Goal: Task Accomplishment & Management: Complete application form

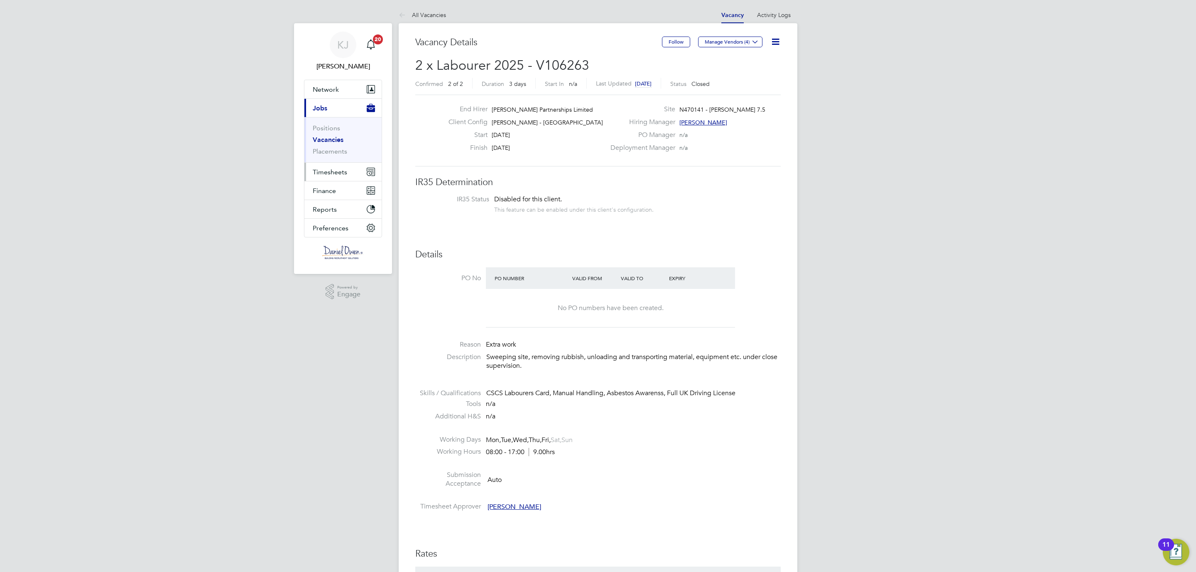
click at [319, 167] on button "Timesheets" at bounding box center [342, 172] width 77 height 18
click at [321, 105] on span "Jobs" at bounding box center [320, 108] width 15 height 8
click at [322, 139] on link "Vacancies" at bounding box center [328, 140] width 31 height 8
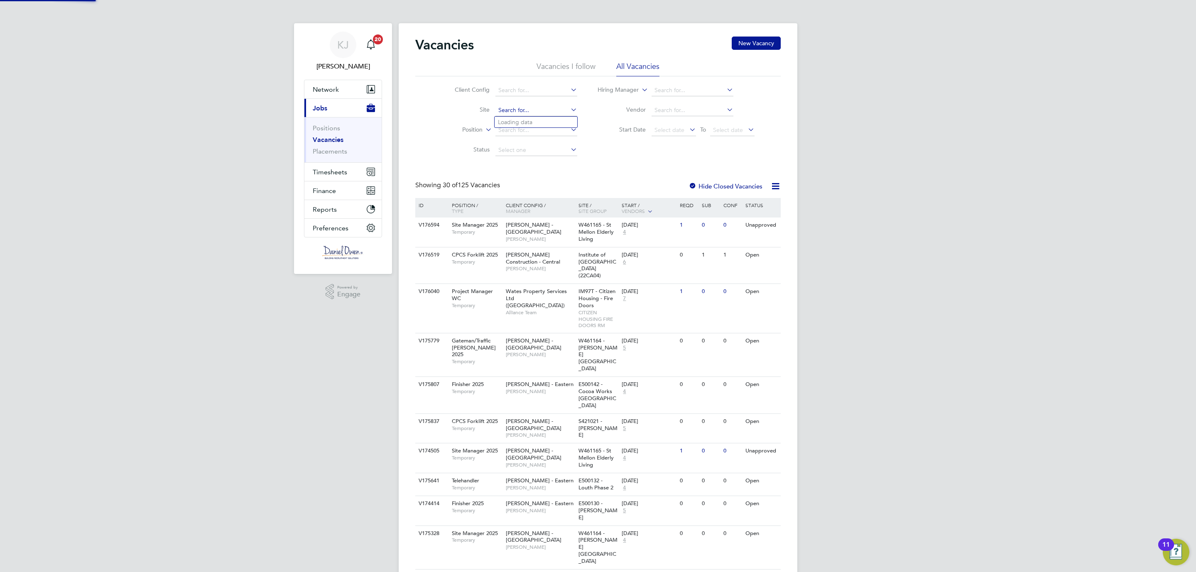
click at [508, 110] on input at bounding box center [536, 111] width 82 height 12
type input "c"
click at [522, 120] on li "Birt ley 3 (Home Group / Linden)" at bounding box center [540, 122] width 91 height 11
type input "Birtley 3 (Home Group / Linden)"
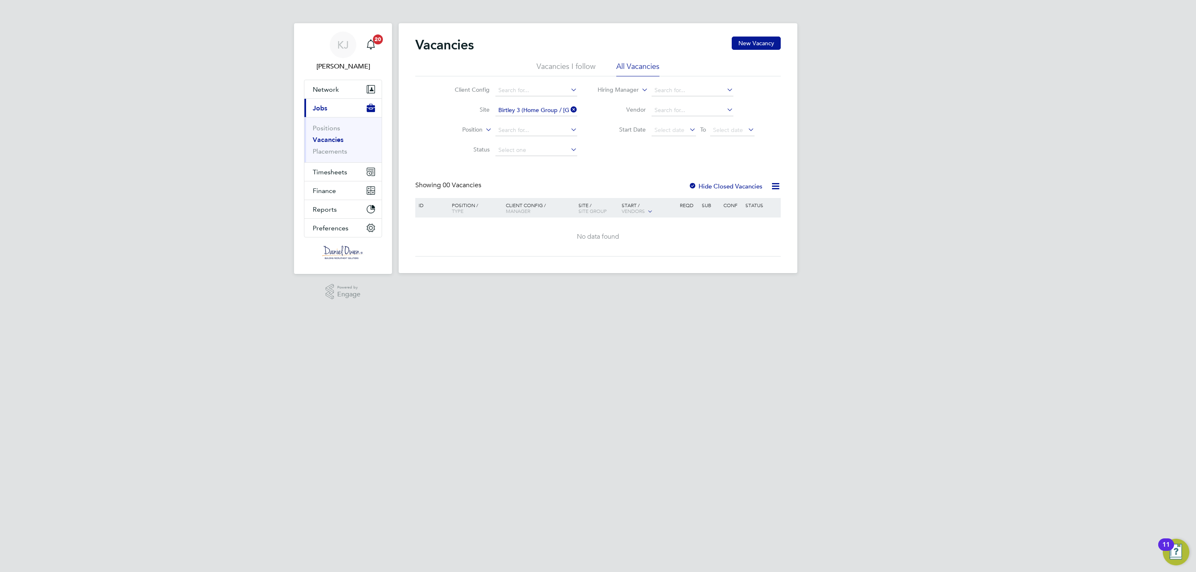
click at [569, 106] on icon at bounding box center [569, 110] width 0 height 12
click at [536, 110] on input at bounding box center [536, 111] width 82 height 12
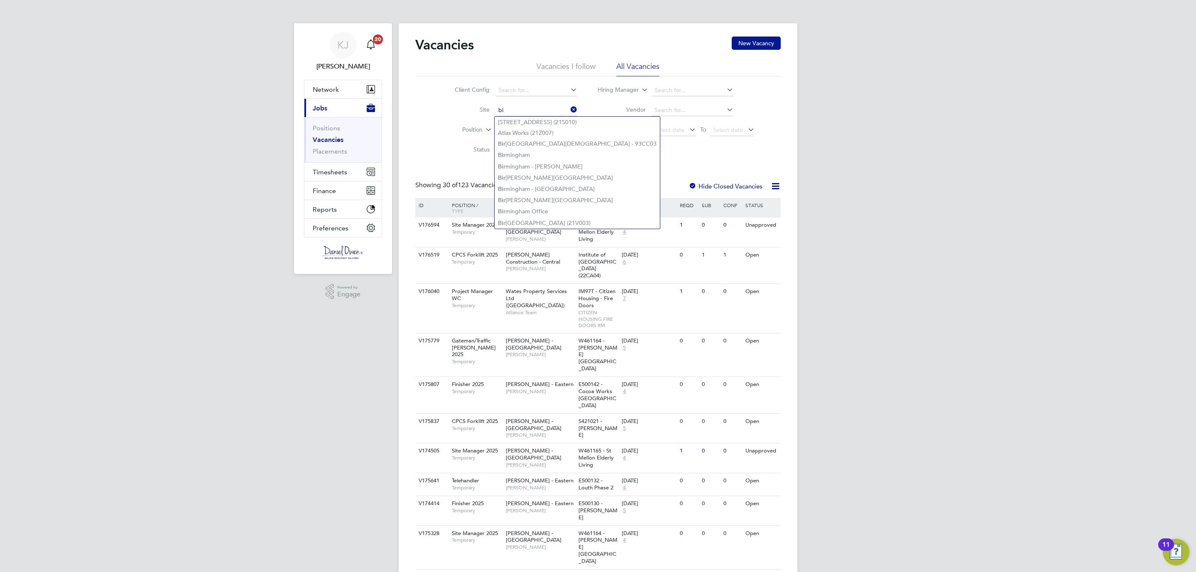
type input "b"
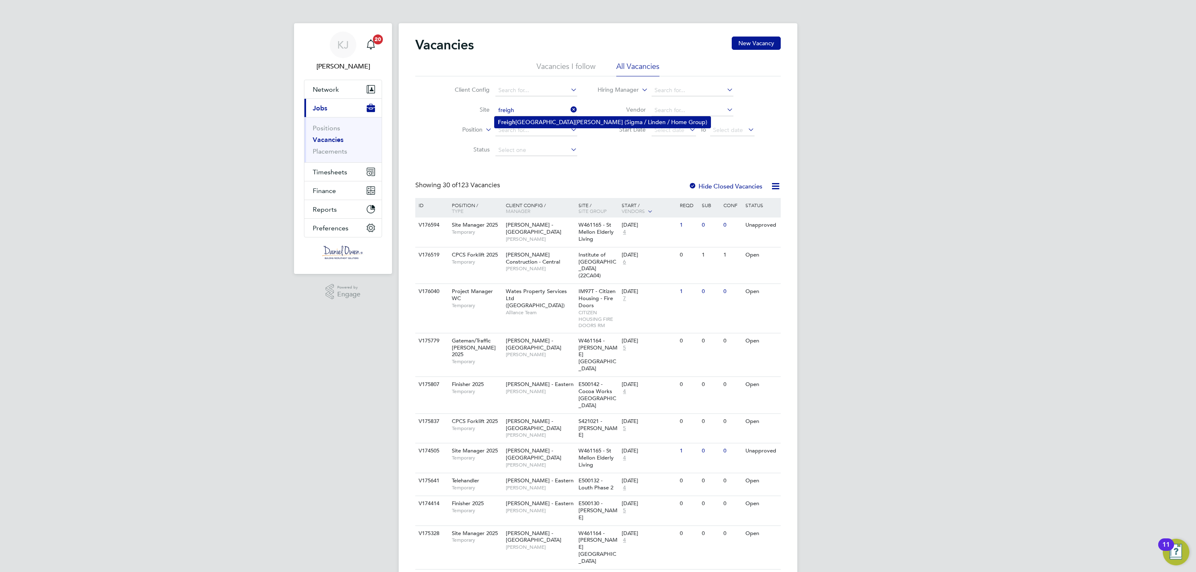
click at [522, 123] on li "Freigh t Village, St. James Road (Sigma / Linden / Home Group)" at bounding box center [603, 122] width 216 height 11
type input "Freight Village, St. James Road (Sigma / Linden / Home Group)"
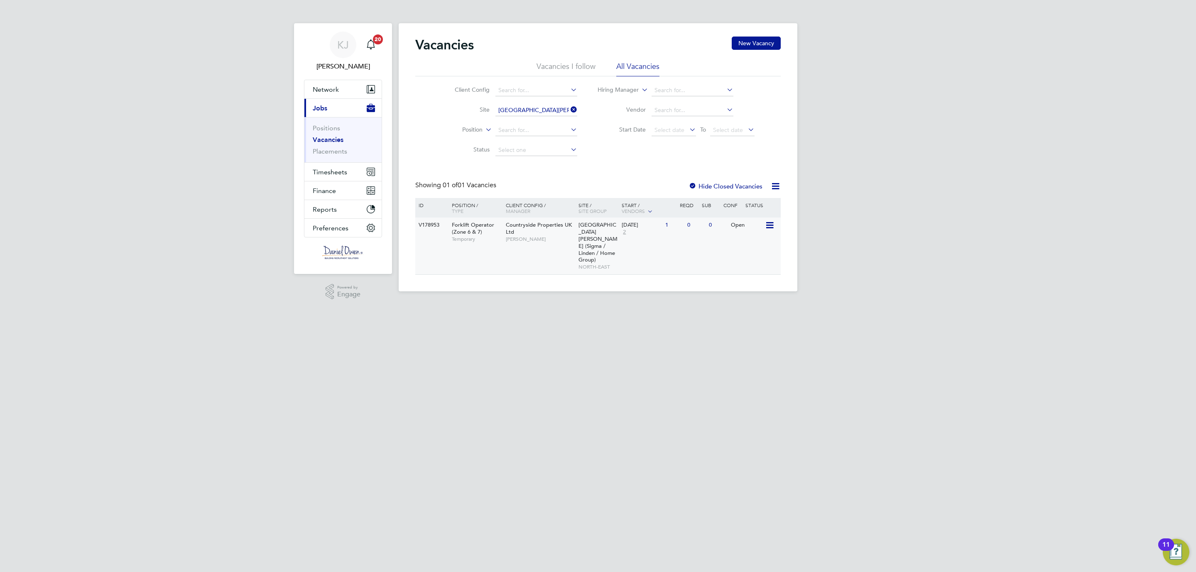
click at [592, 233] on span "Freight Village, St. James Road (Sigma / Linden / Home Group)" at bounding box center [597, 242] width 39 height 42
click at [324, 88] on span "Network" at bounding box center [326, 90] width 26 height 8
click at [331, 144] on link "Workers" at bounding box center [325, 144] width 25 height 8
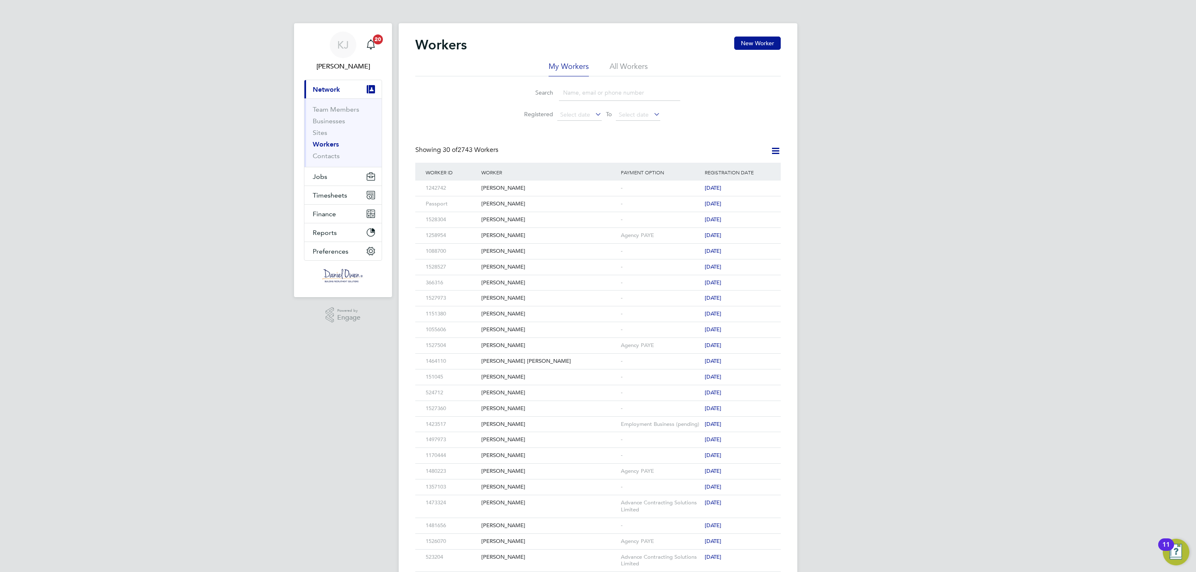
click at [578, 96] on input at bounding box center [619, 93] width 121 height 16
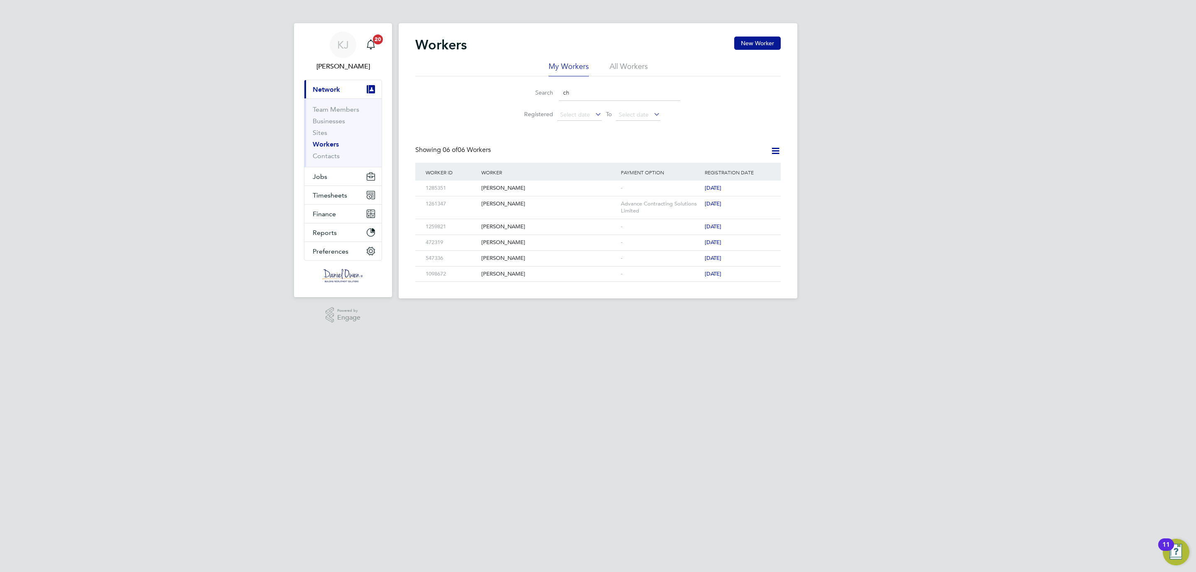
type input "c"
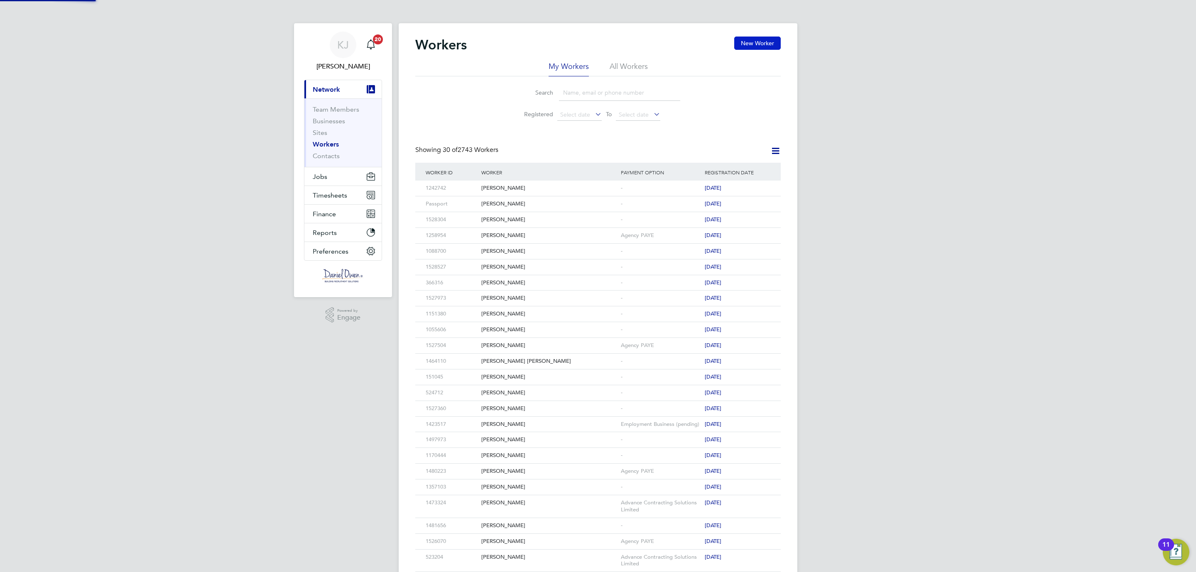
click at [746, 44] on button "New Worker" at bounding box center [757, 43] width 47 height 13
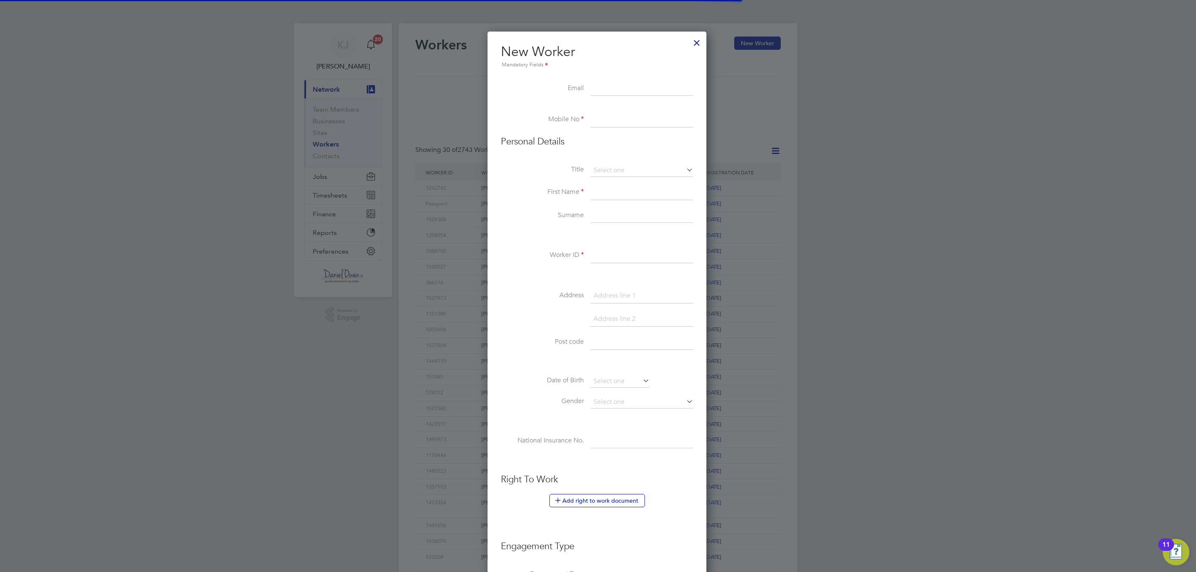
scroll to position [709, 221]
click at [604, 341] on input at bounding box center [642, 342] width 103 height 15
paste input "NE28 7EQ"
type input "NE28 7EQ"
click at [602, 114] on input at bounding box center [642, 120] width 103 height 15
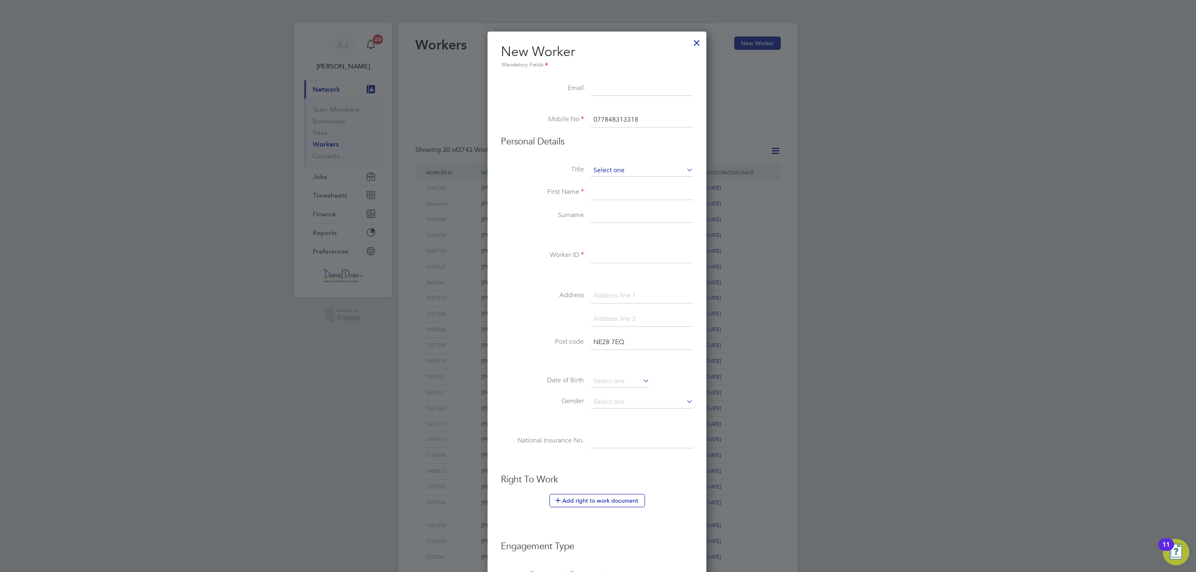
type input "077848313318"
click at [597, 172] on input at bounding box center [642, 170] width 103 height 12
click at [604, 197] on li "Mrs" at bounding box center [641, 193] width 103 height 11
type input "Mrs"
click at [598, 192] on input at bounding box center [642, 192] width 103 height 15
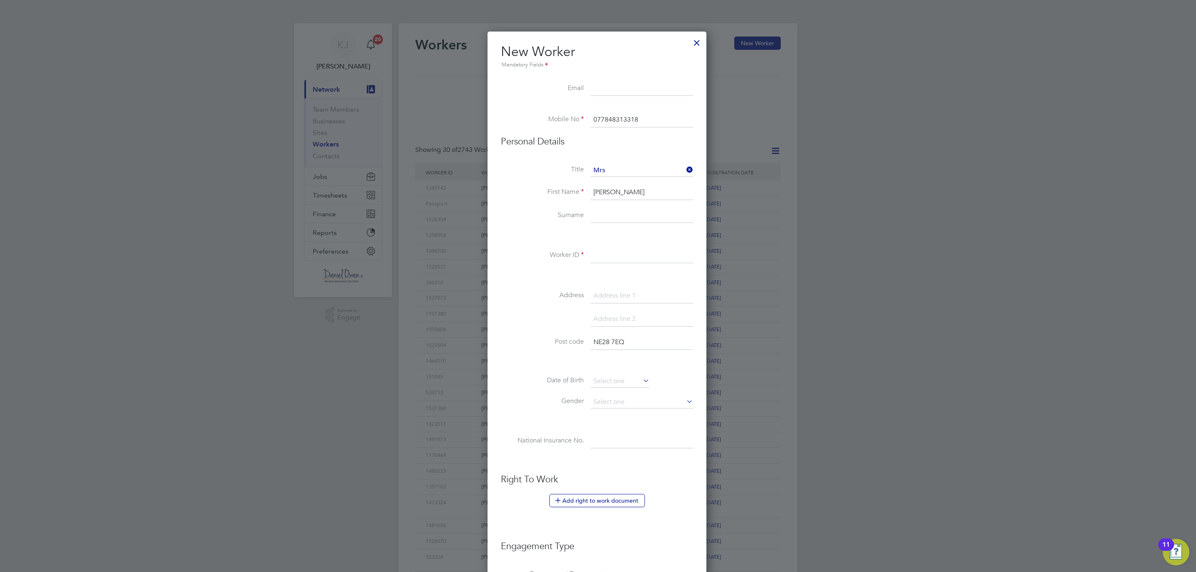
type input "Christopher"
click at [616, 213] on input at bounding box center [642, 215] width 103 height 15
type input "Histon"
click at [601, 258] on input at bounding box center [642, 255] width 103 height 15
type input "1403246"
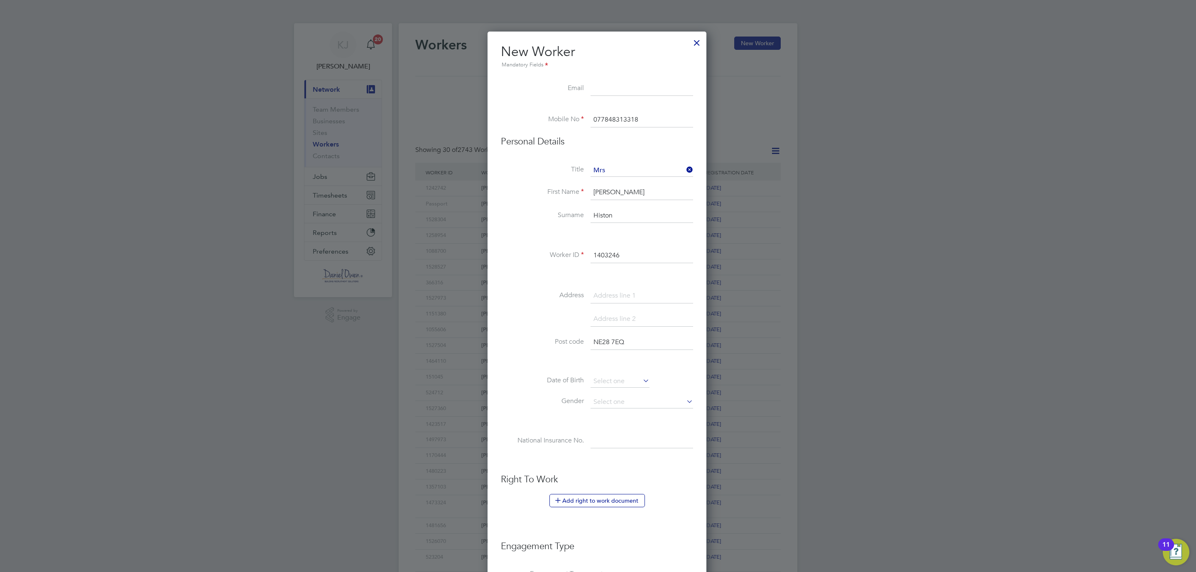
click at [596, 293] on input at bounding box center [642, 296] width 103 height 15
click at [606, 290] on input at bounding box center [642, 296] width 103 height 15
paste input "Wylam Gardens"
type input "10 Wylam Gardens"
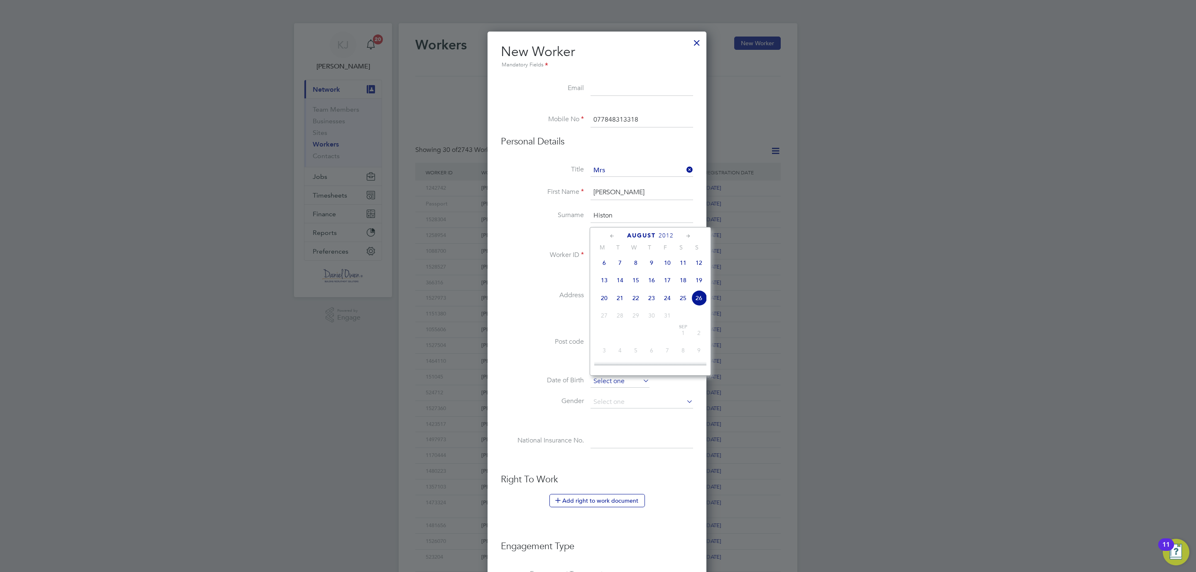
click at [621, 377] on input at bounding box center [620, 381] width 59 height 12
click at [665, 234] on span "2012" at bounding box center [666, 235] width 15 height 7
click at [633, 270] on span "1972" at bounding box center [636, 271] width 16 height 16
click at [615, 235] on icon at bounding box center [612, 236] width 8 height 9
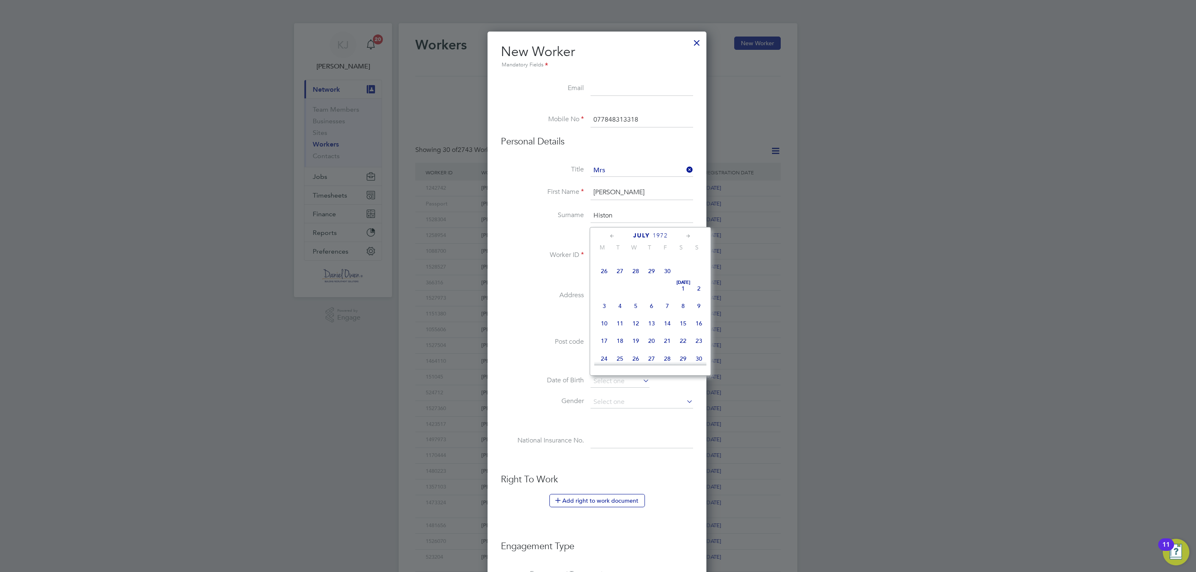
scroll to position [88, 0]
click at [698, 284] on span "11" at bounding box center [699, 283] width 16 height 16
type input "11 Jun 1972"
click at [621, 399] on input at bounding box center [642, 402] width 103 height 12
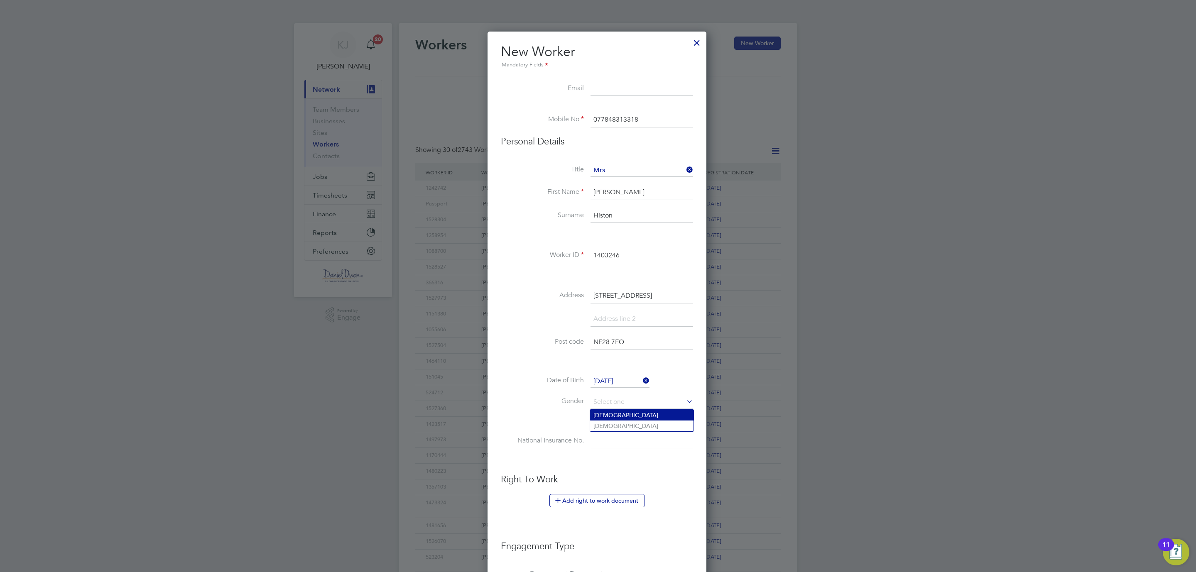
click at [603, 418] on li "Male" at bounding box center [641, 415] width 103 height 11
type input "Male"
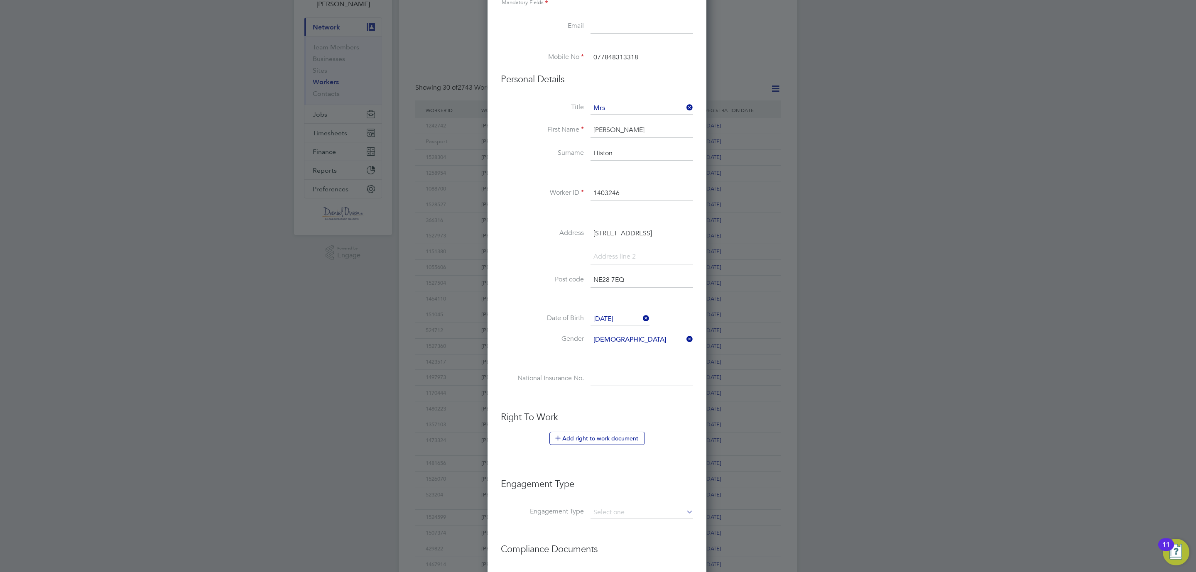
scroll to position [169, 0]
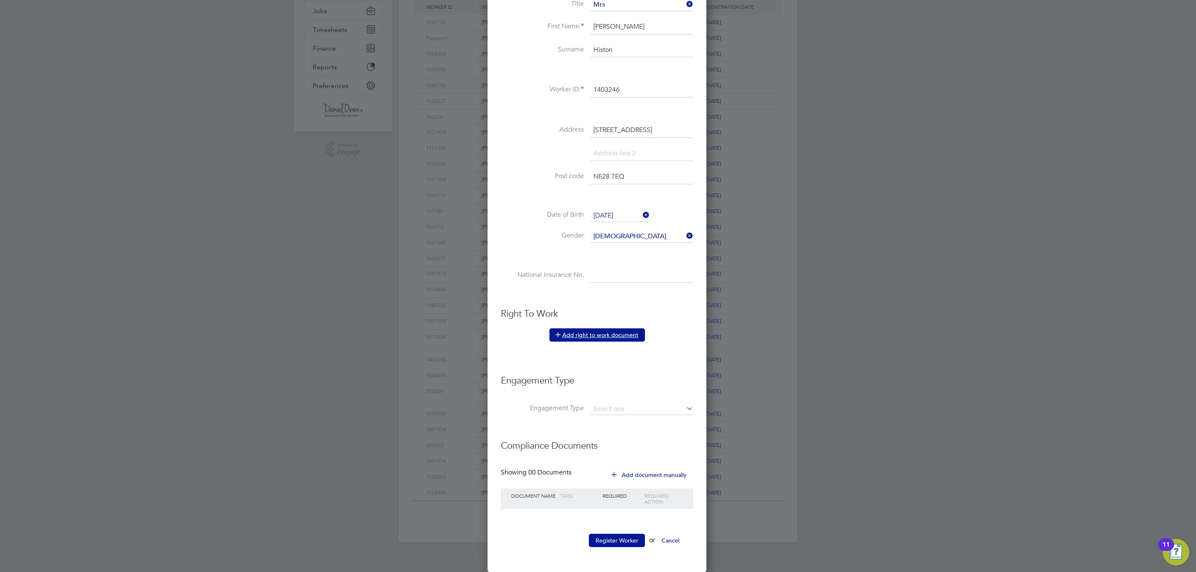
click at [623, 328] on button "Add right to work document" at bounding box center [597, 334] width 96 height 13
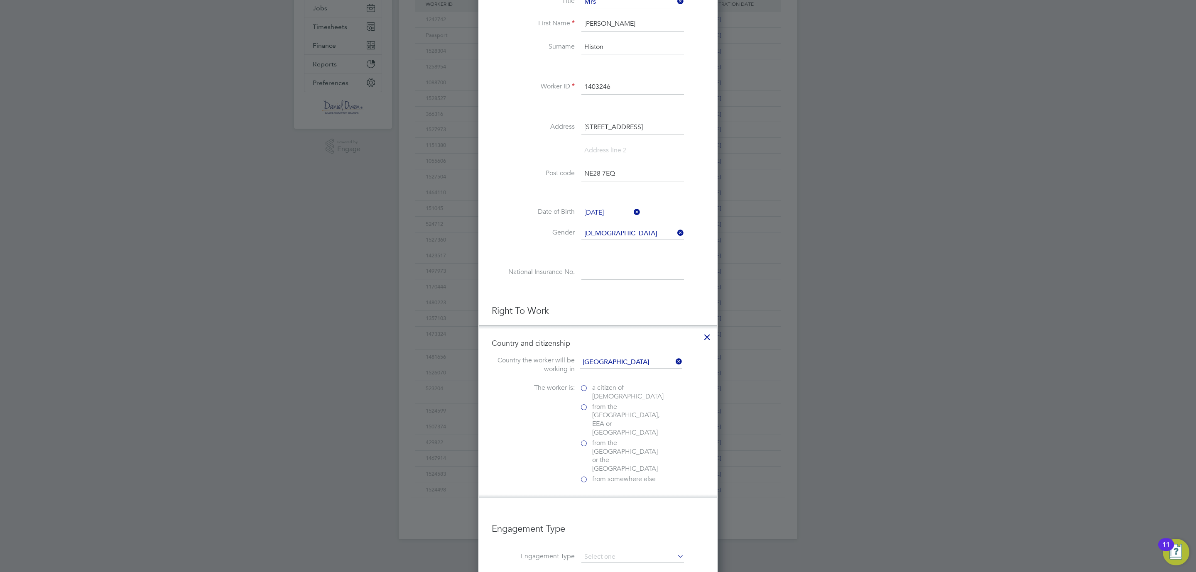
scroll to position [835, 239]
click at [587, 391] on label "a citizen of United Kingdom" at bounding box center [621, 392] width 83 height 17
click at [0, 0] on input "a citizen of United Kingdom" at bounding box center [0, 0] width 0 height 0
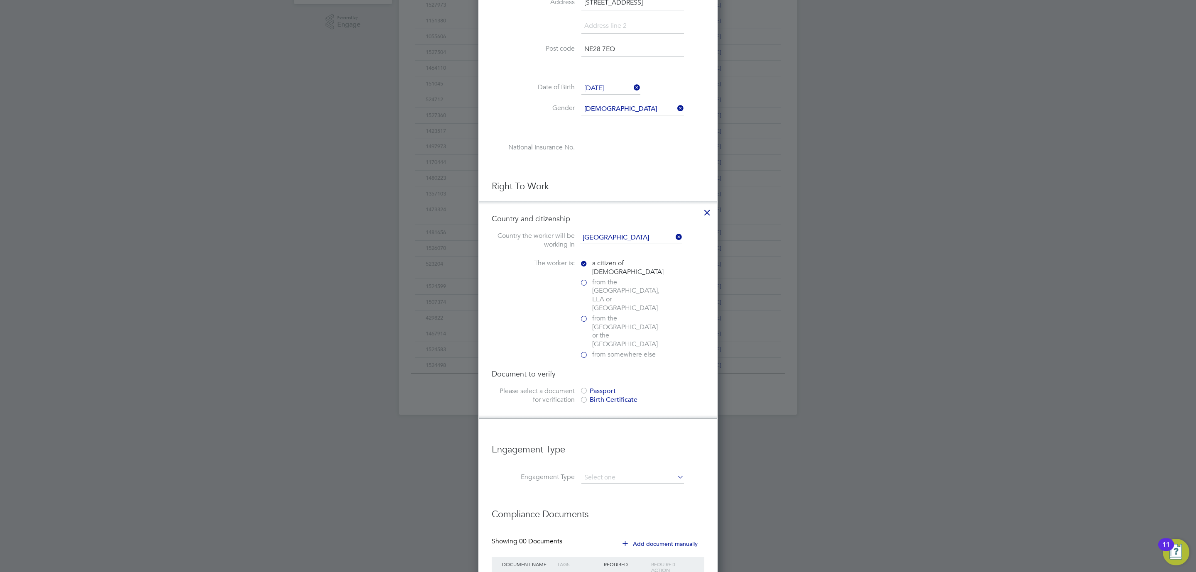
scroll to position [339, 0]
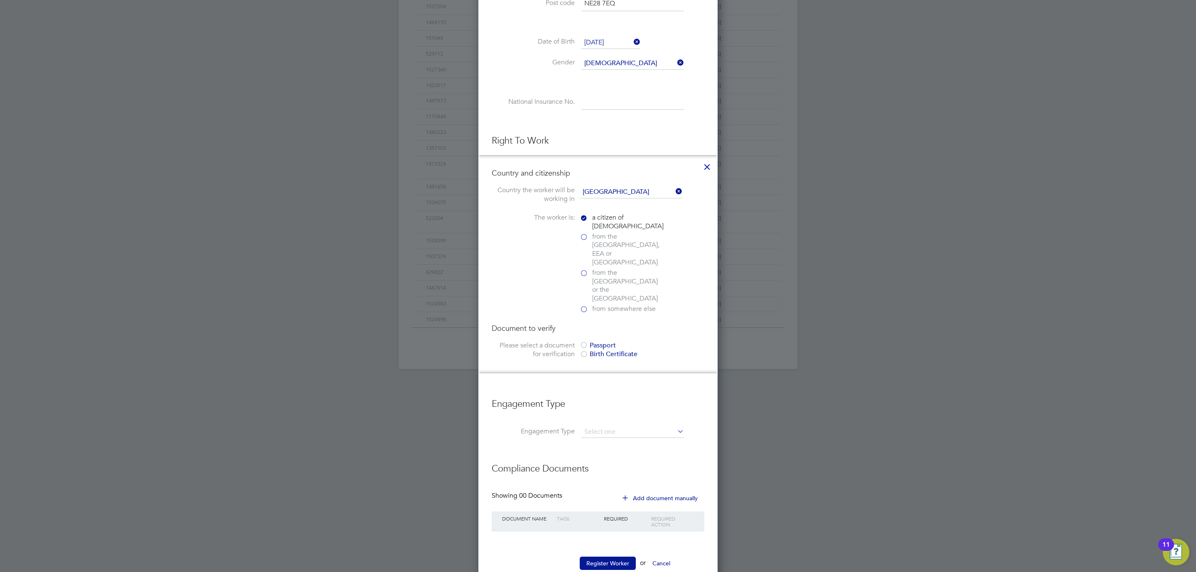
click at [586, 342] on div at bounding box center [584, 346] width 8 height 8
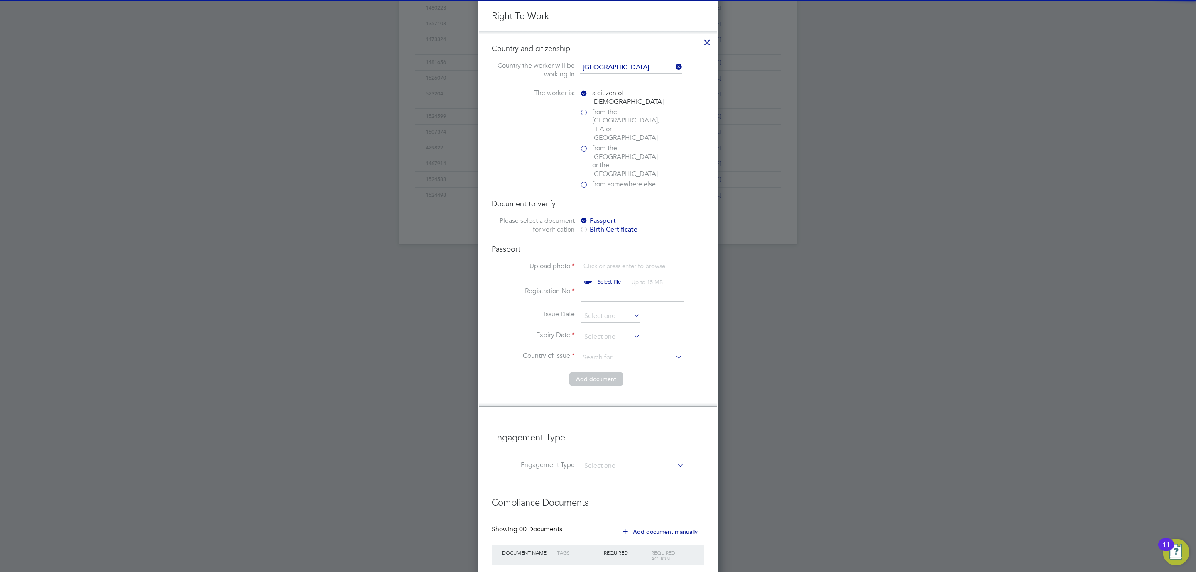
scroll to position [498, 0]
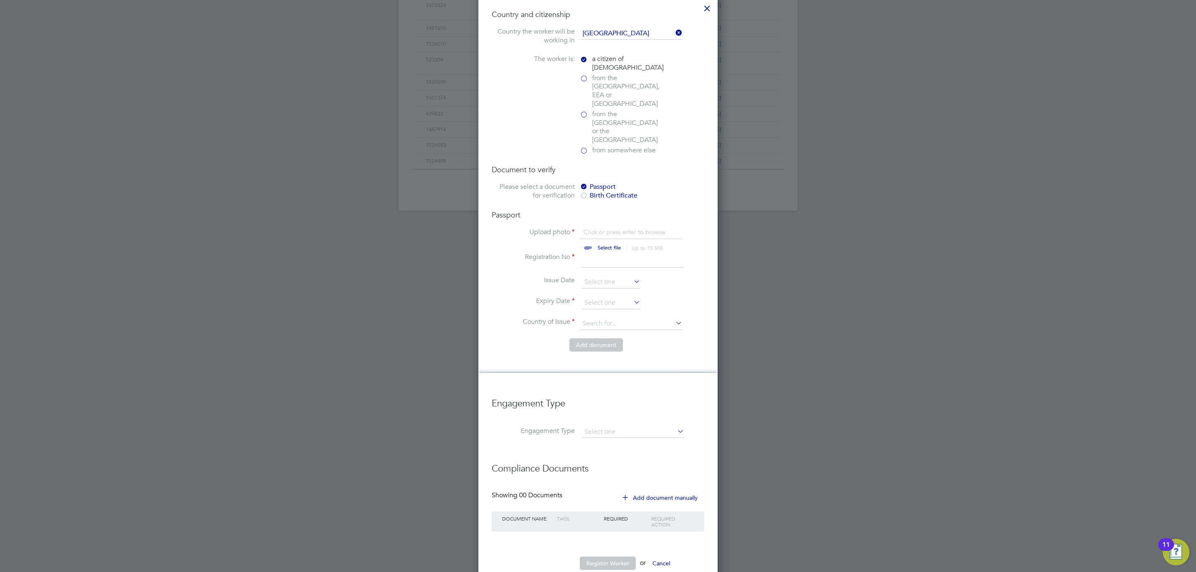
click at [610, 228] on input "file" at bounding box center [617, 240] width 130 height 25
type input "C:\fakepath\Chris Histon PP.jpg"
click at [593, 253] on input at bounding box center [632, 260] width 103 height 15
type input "531581090"
click at [591, 297] on input at bounding box center [610, 303] width 59 height 12
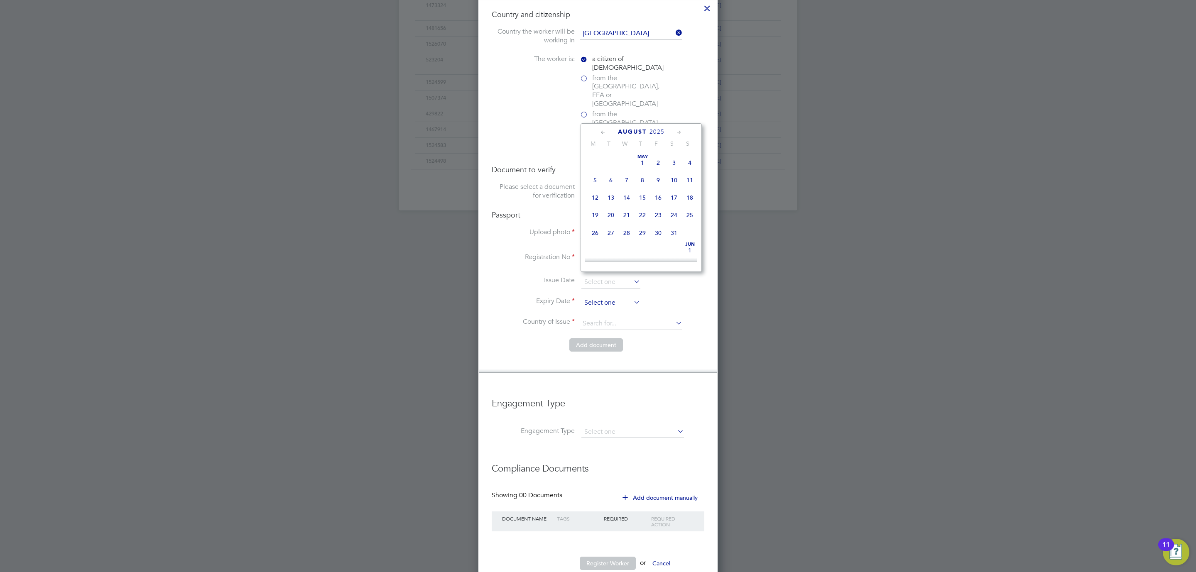
scroll to position [319, 0]
click at [602, 129] on icon at bounding box center [603, 132] width 8 height 9
click at [689, 196] on span "15" at bounding box center [690, 197] width 16 height 16
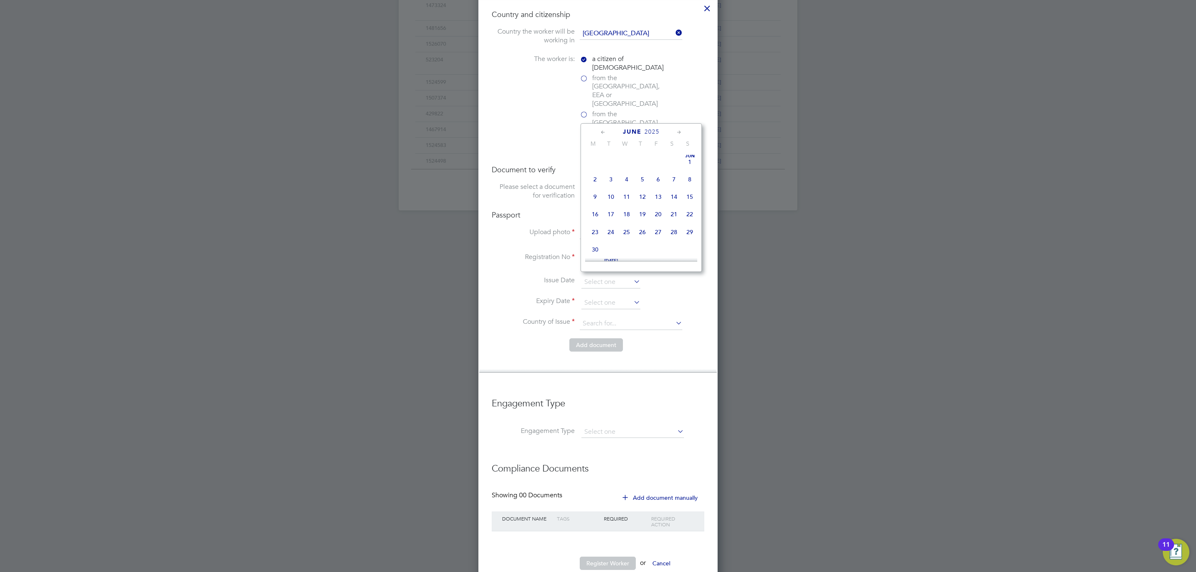
type input "15 Jun 2025"
click at [585, 318] on input at bounding box center [631, 324] width 103 height 12
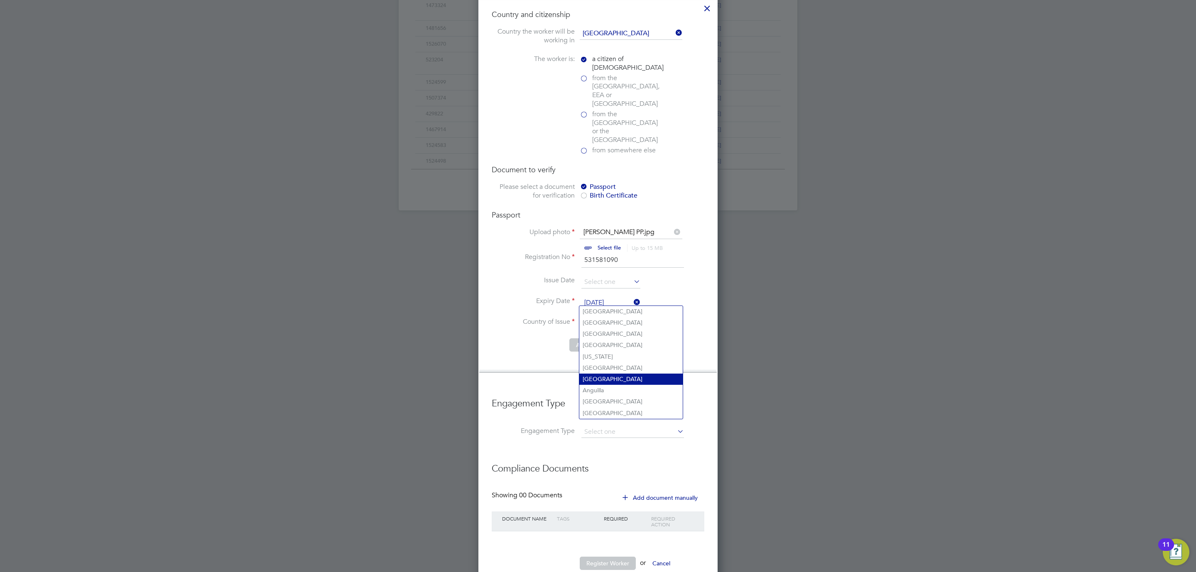
type input "u"
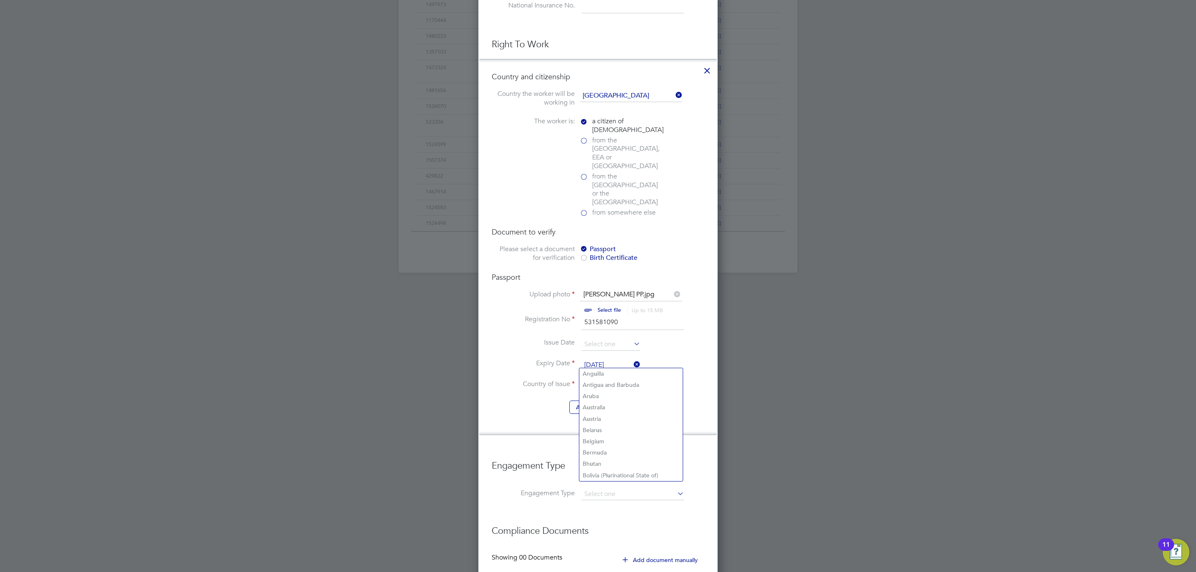
click at [598, 380] on input "u" at bounding box center [631, 386] width 103 height 12
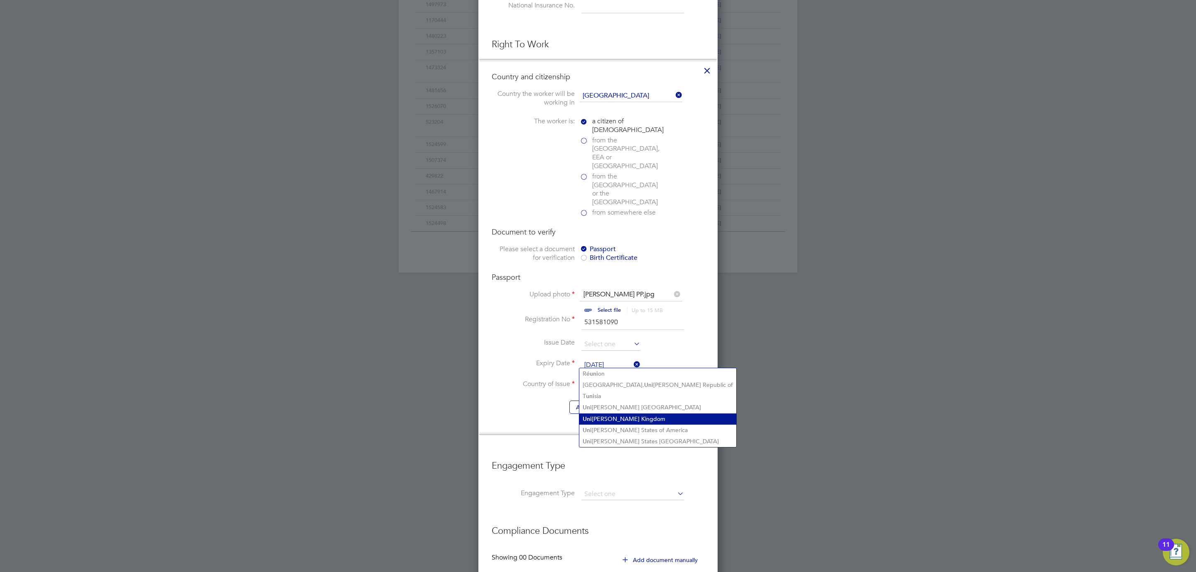
click at [610, 414] on li "Uni ted Kingdom" at bounding box center [657, 419] width 157 height 11
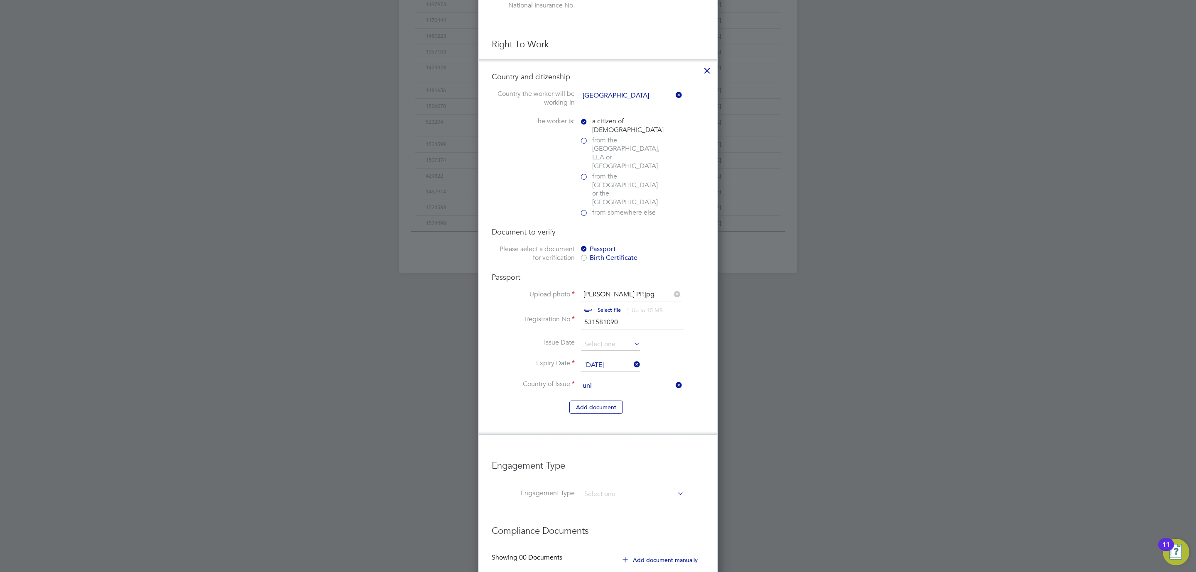
type input "United Kingdom"
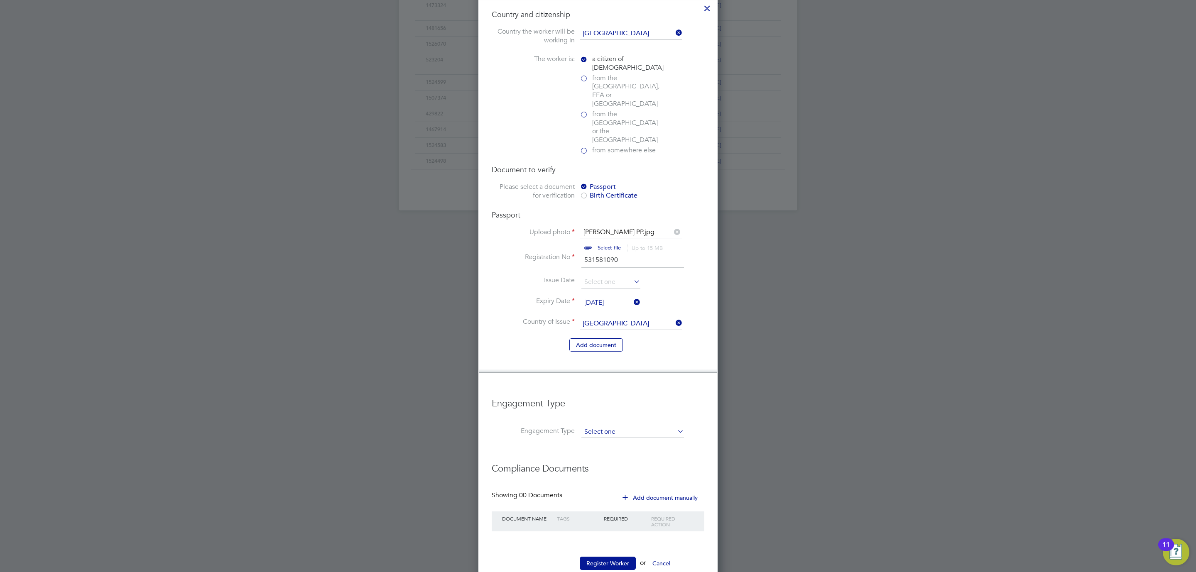
click at [605, 426] on input at bounding box center [632, 432] width 103 height 12
click at [613, 453] on li "Umbrella" at bounding box center [632, 457] width 103 height 12
type input "Umbrella"
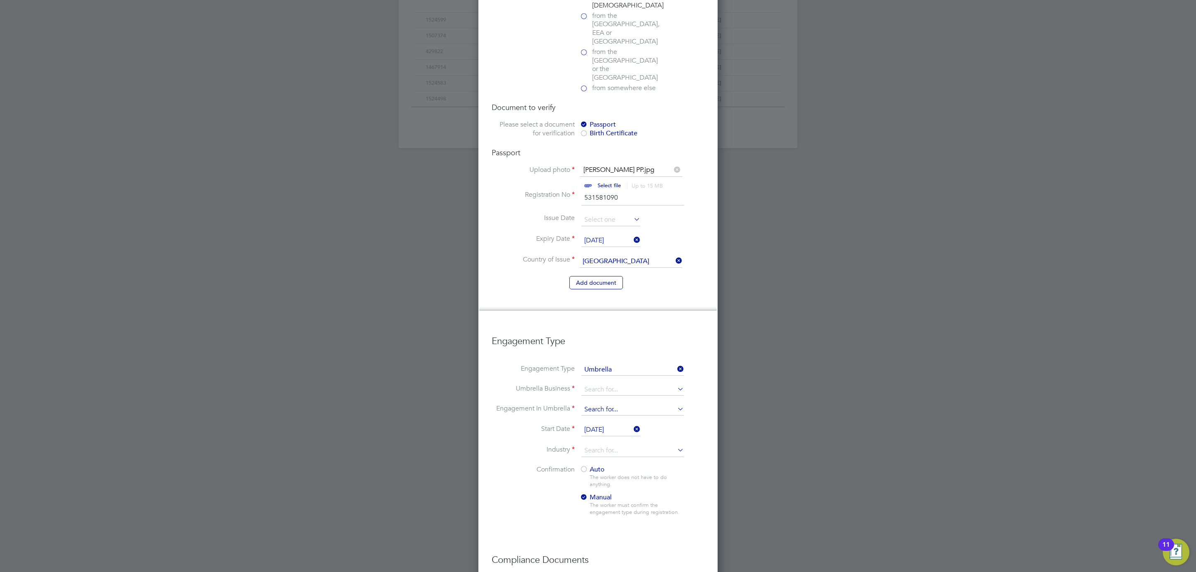
scroll to position [652, 0]
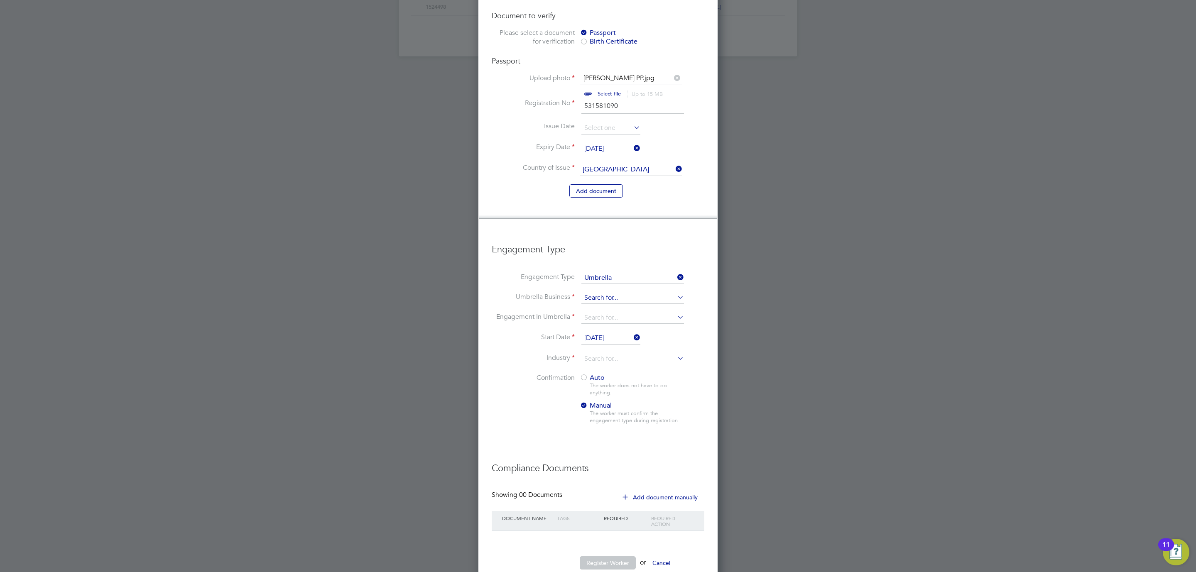
click at [612, 292] on input at bounding box center [632, 298] width 103 height 12
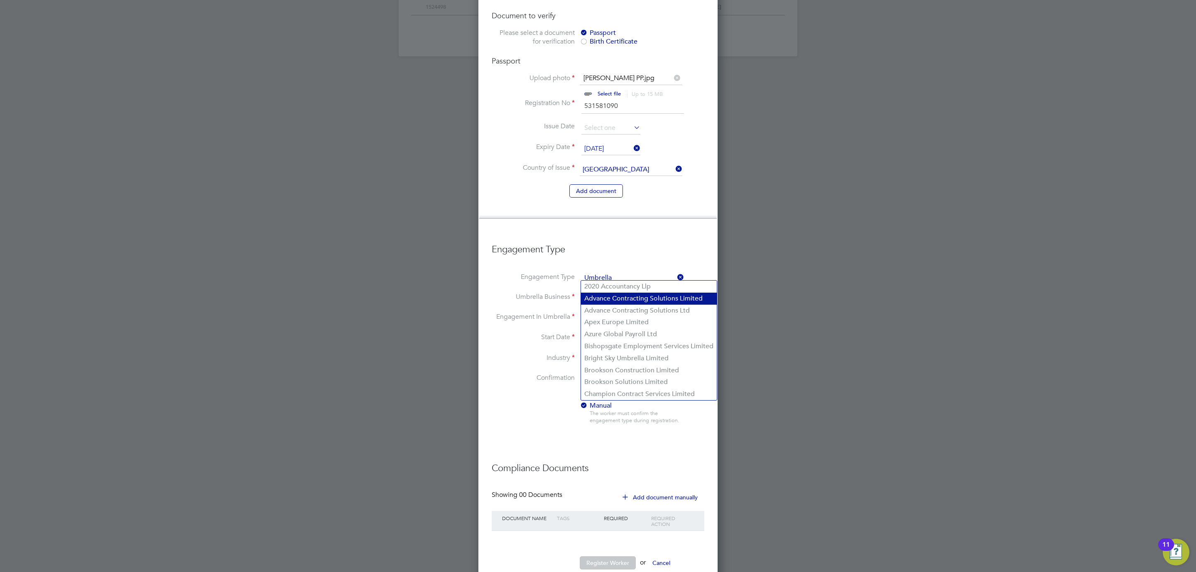
click at [612, 299] on li "Advance Contracting Solutions Limited" at bounding box center [649, 299] width 136 height 12
type input "Advance Contracting Solutions Limited"
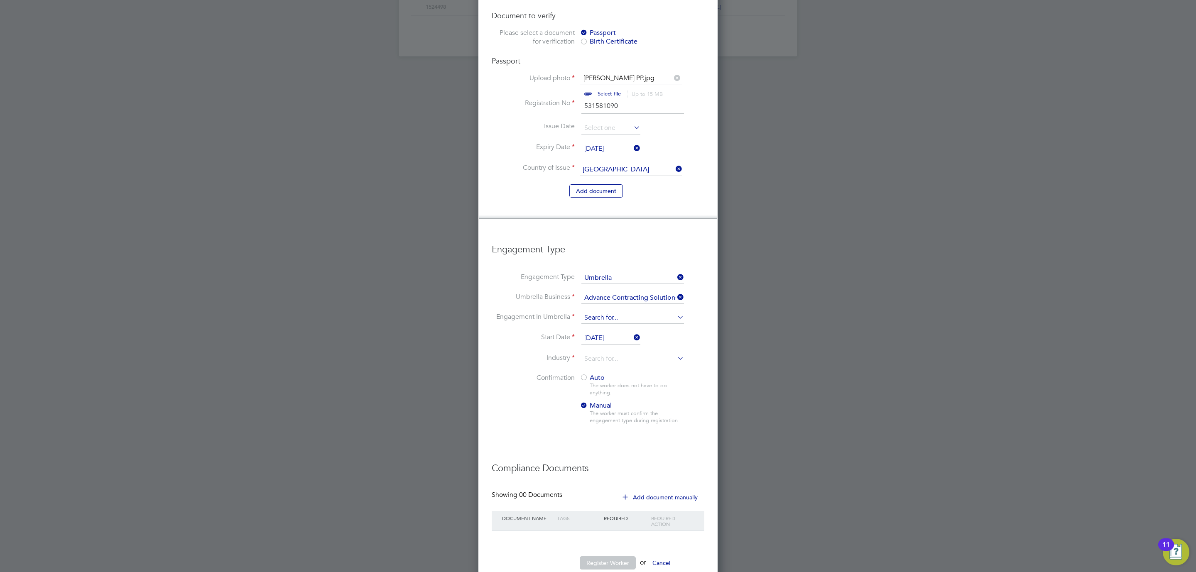
click at [599, 312] on input at bounding box center [632, 318] width 103 height 12
click at [612, 320] on li "CIS Self-employed" at bounding box center [632, 319] width 103 height 12
type input "CIS Self-employed"
click at [606, 353] on input at bounding box center [632, 359] width 103 height 12
click at [605, 406] on li "Construction" at bounding box center [632, 404] width 103 height 11
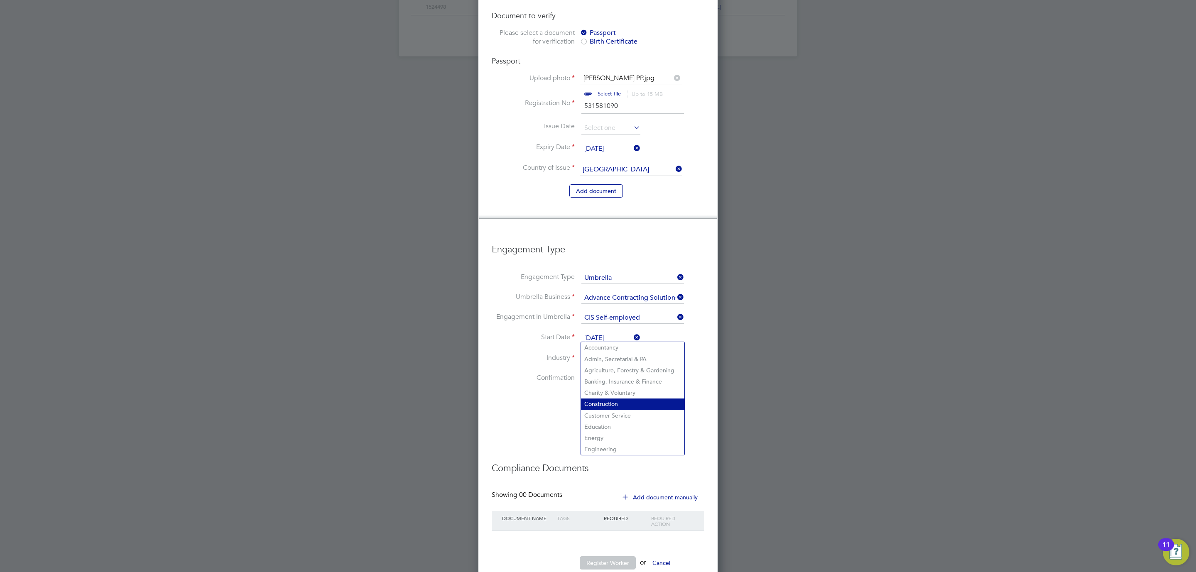
type input "Construction"
click at [587, 374] on div at bounding box center [584, 378] width 8 height 8
click at [422, 364] on div at bounding box center [598, 286] width 1196 height 572
click at [594, 556] on button "Register Worker" at bounding box center [608, 562] width 56 height 13
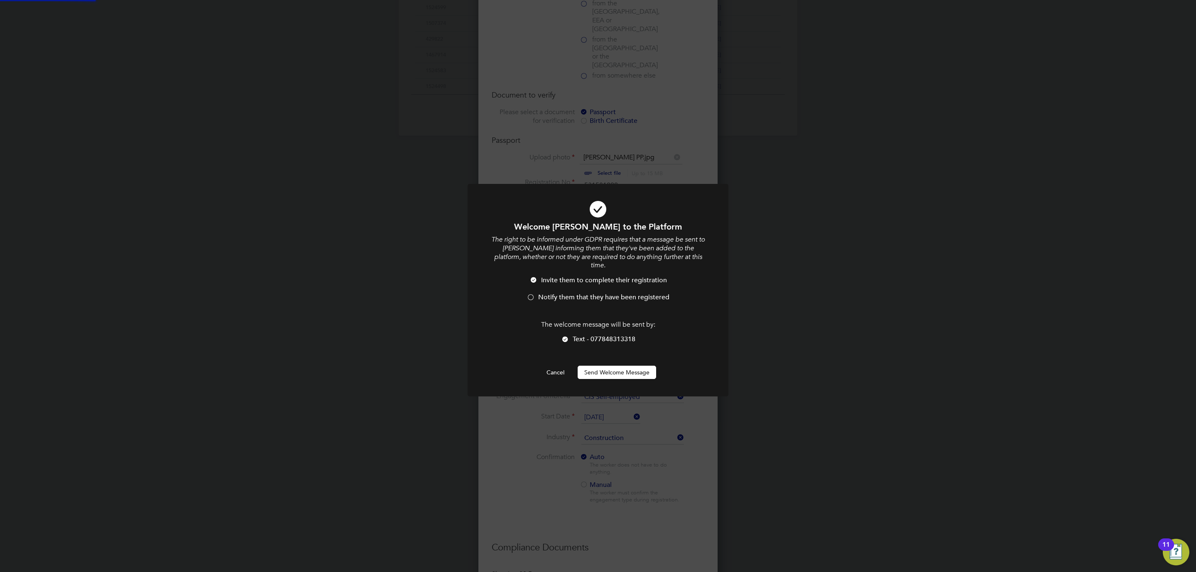
scroll to position [0, 0]
click at [532, 294] on div at bounding box center [531, 298] width 8 height 8
click at [609, 366] on button "Send Welcome Message" at bounding box center [617, 372] width 78 height 13
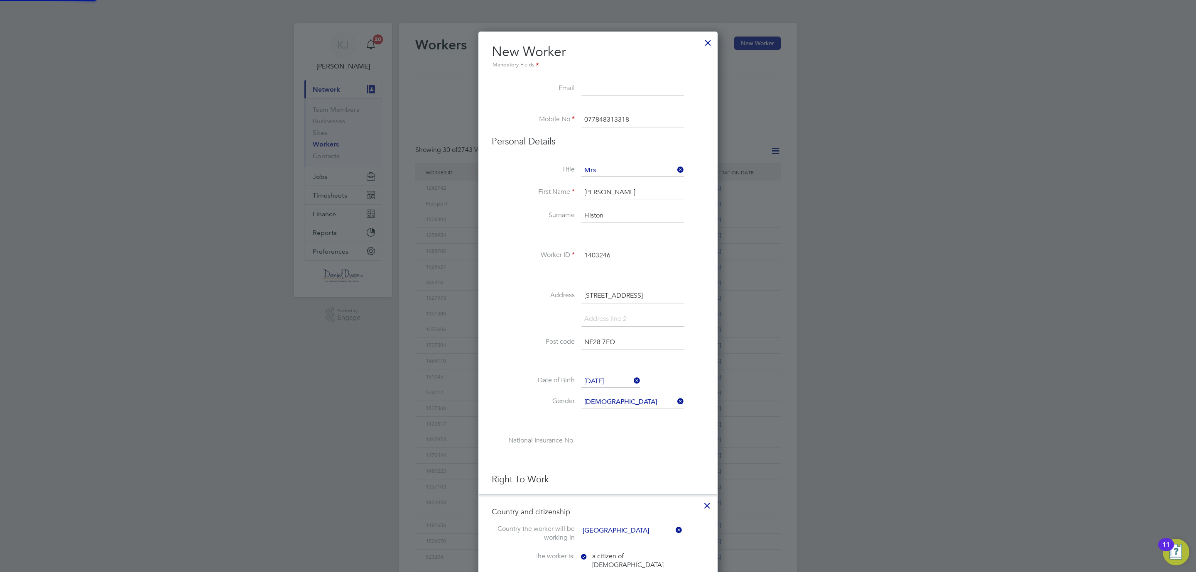
scroll to position [572, 0]
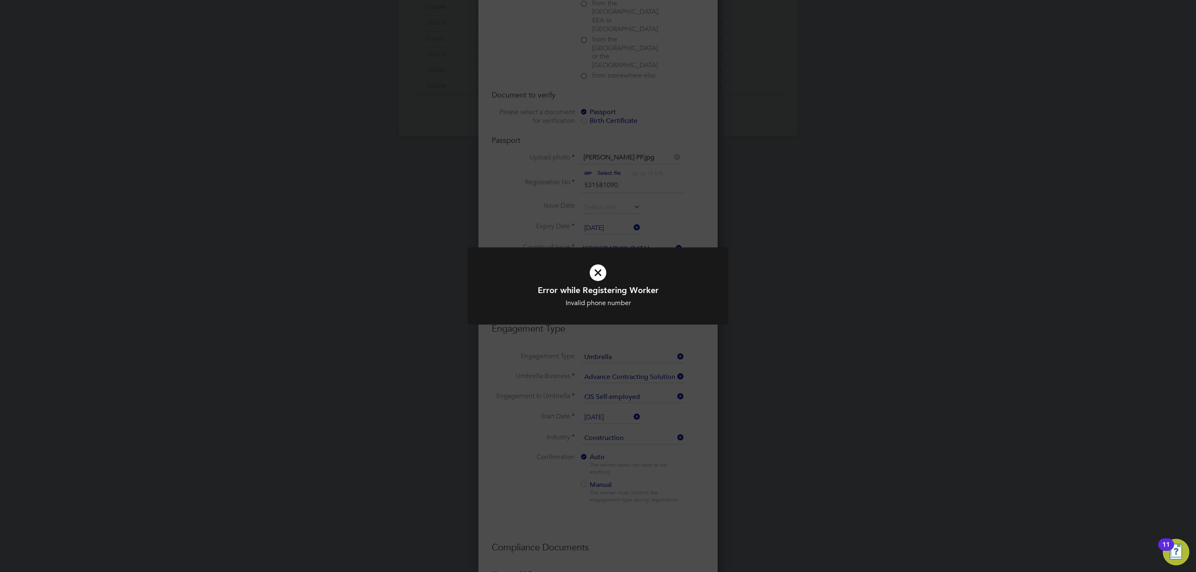
click at [600, 271] on icon at bounding box center [598, 273] width 216 height 32
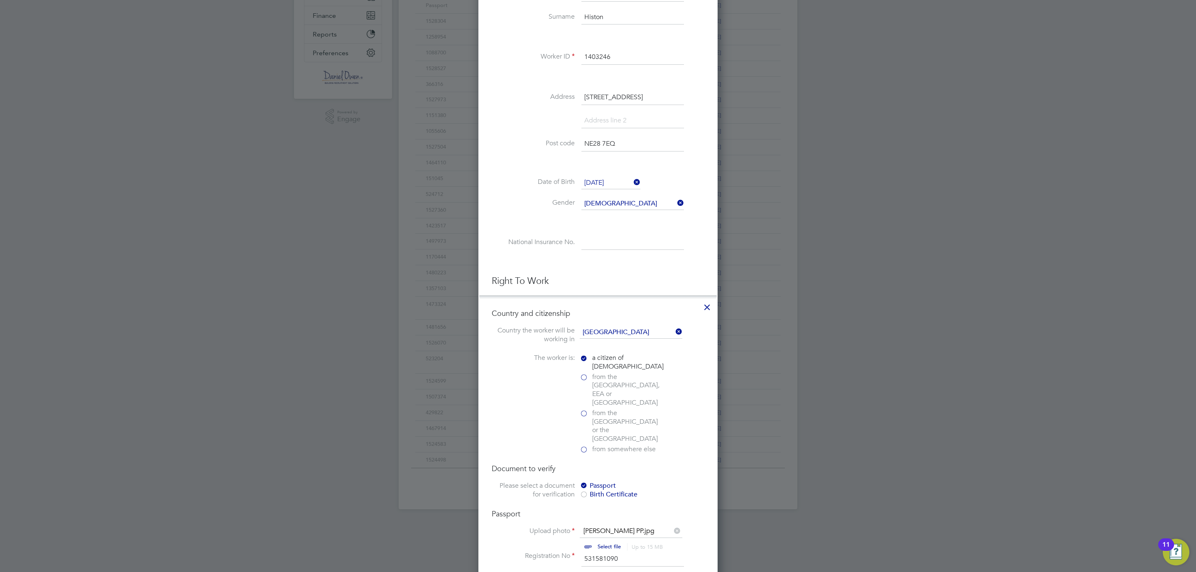
scroll to position [0, 0]
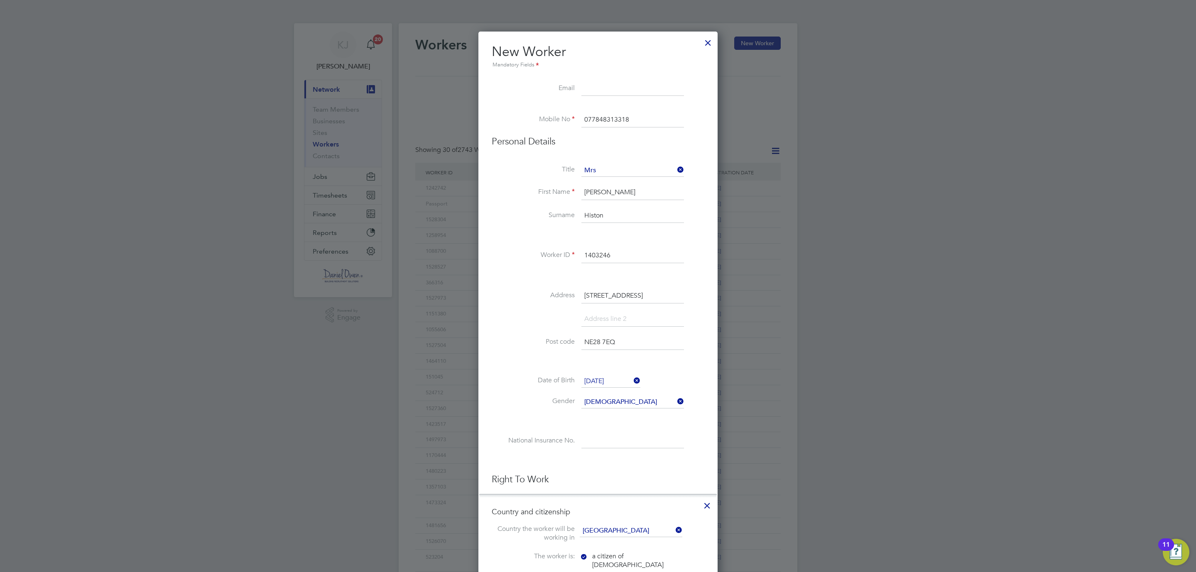
drag, startPoint x: 630, startPoint y: 118, endPoint x: 564, endPoint y: 118, distance: 65.2
click at [564, 118] on li "Mobile No 077848313318" at bounding box center [598, 124] width 213 height 23
click at [642, 122] on input "077848313318" at bounding box center [632, 120] width 103 height 15
click at [552, 120] on li "Mobile No 077848313318" at bounding box center [598, 124] width 213 height 23
type input "07784831318"
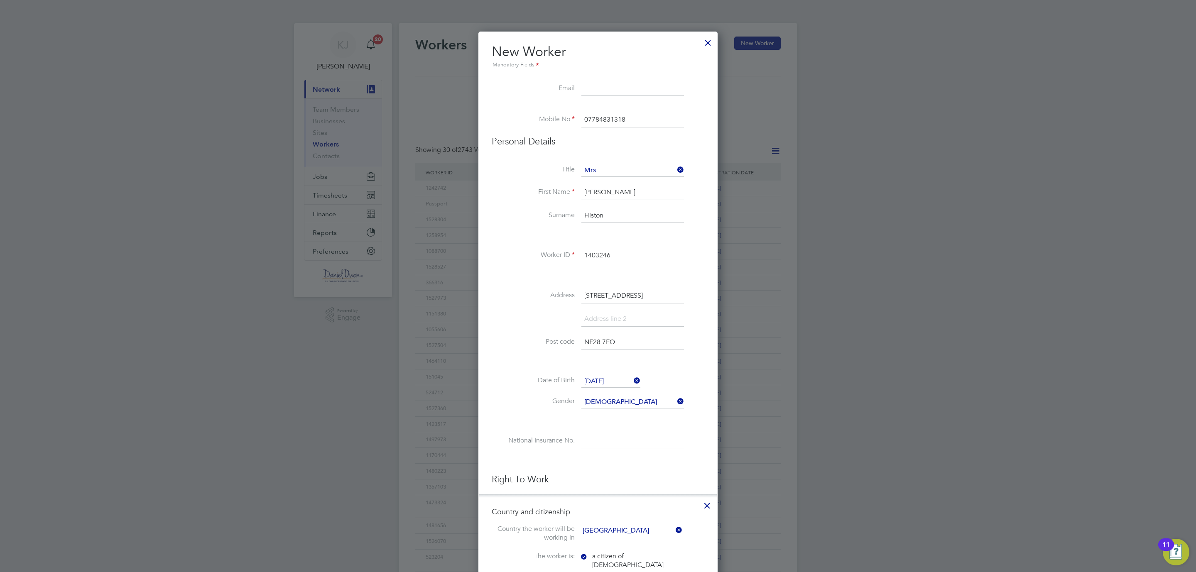
click at [929, 180] on div at bounding box center [598, 286] width 1196 height 572
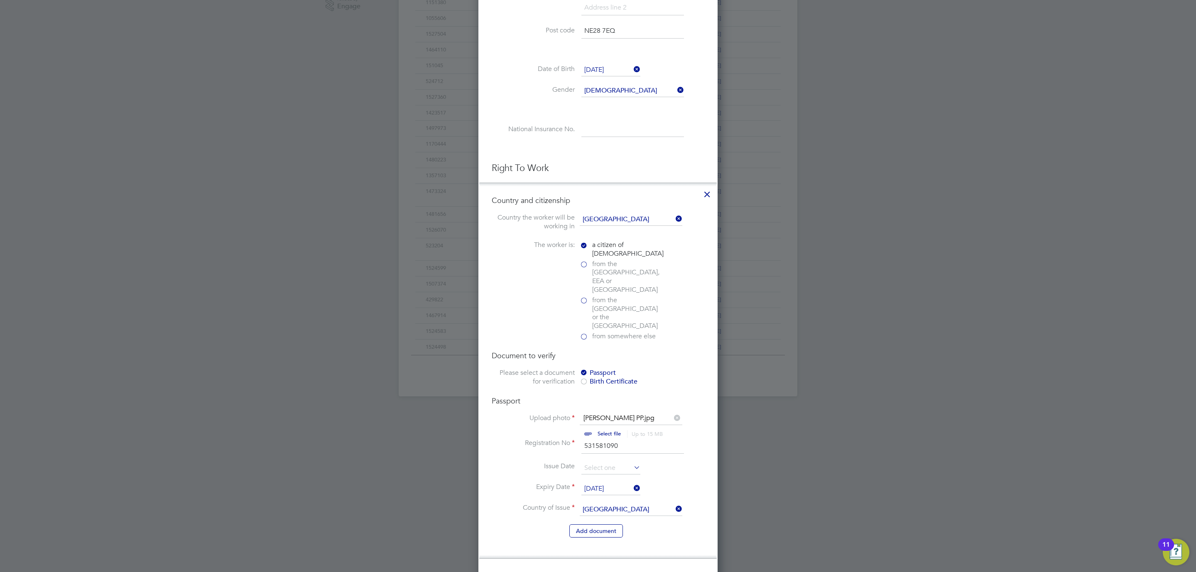
scroll to position [652, 0]
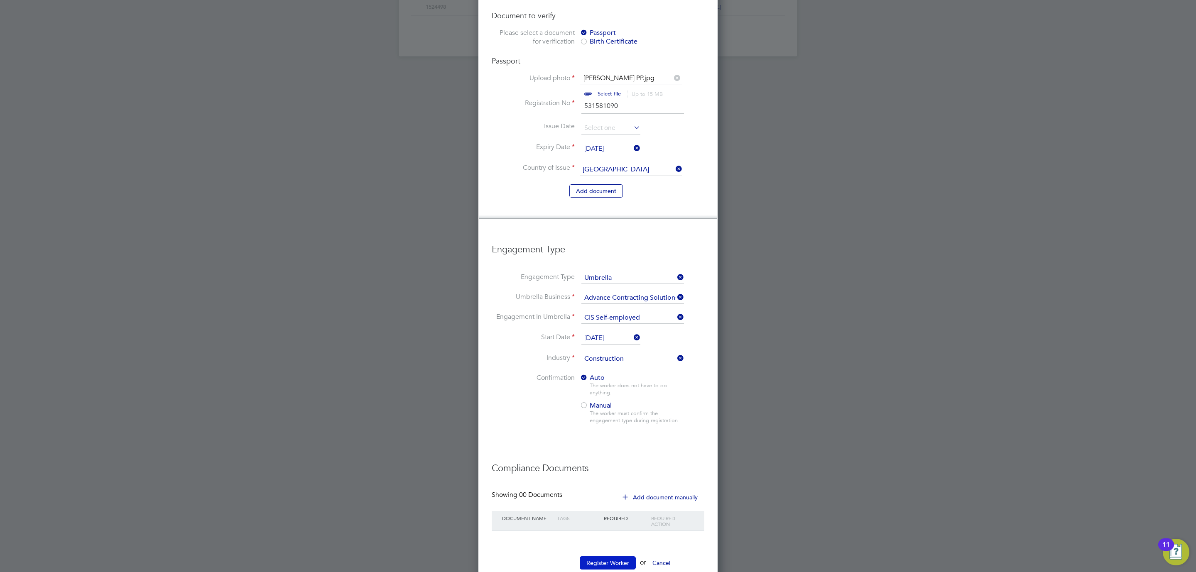
click at [605, 556] on button "Register Worker" at bounding box center [608, 562] width 56 height 13
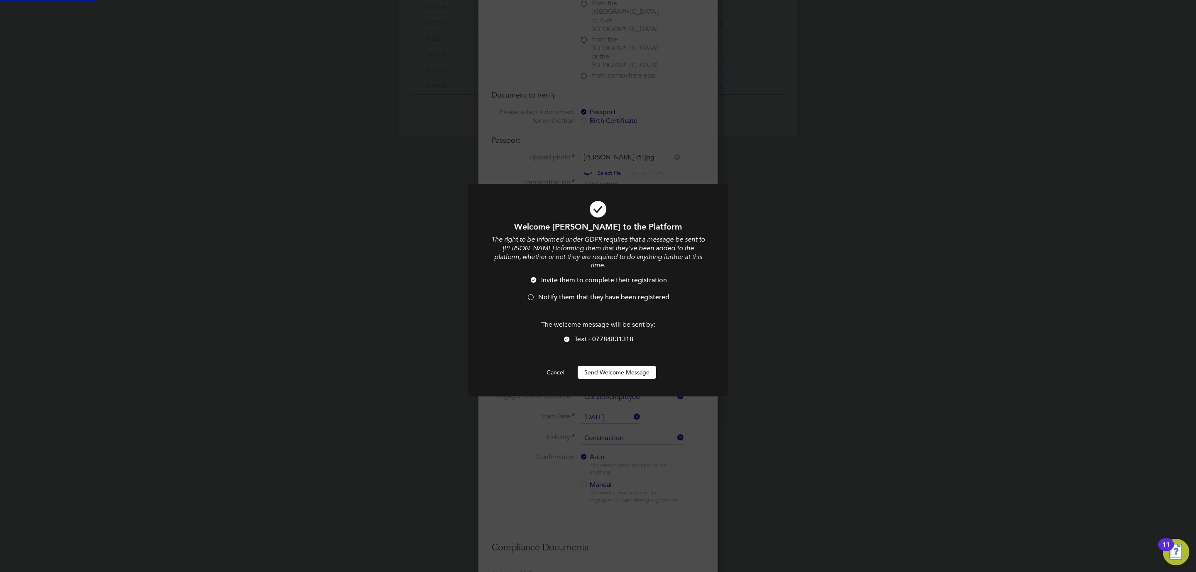
scroll to position [0, 0]
drag, startPoint x: 526, startPoint y: 291, endPoint x: 530, endPoint y: 287, distance: 5.3
click at [530, 294] on div at bounding box center [531, 298] width 8 height 8
click at [531, 294] on div at bounding box center [531, 298] width 8 height 8
click at [613, 366] on button "Send Welcome Message" at bounding box center [617, 372] width 78 height 13
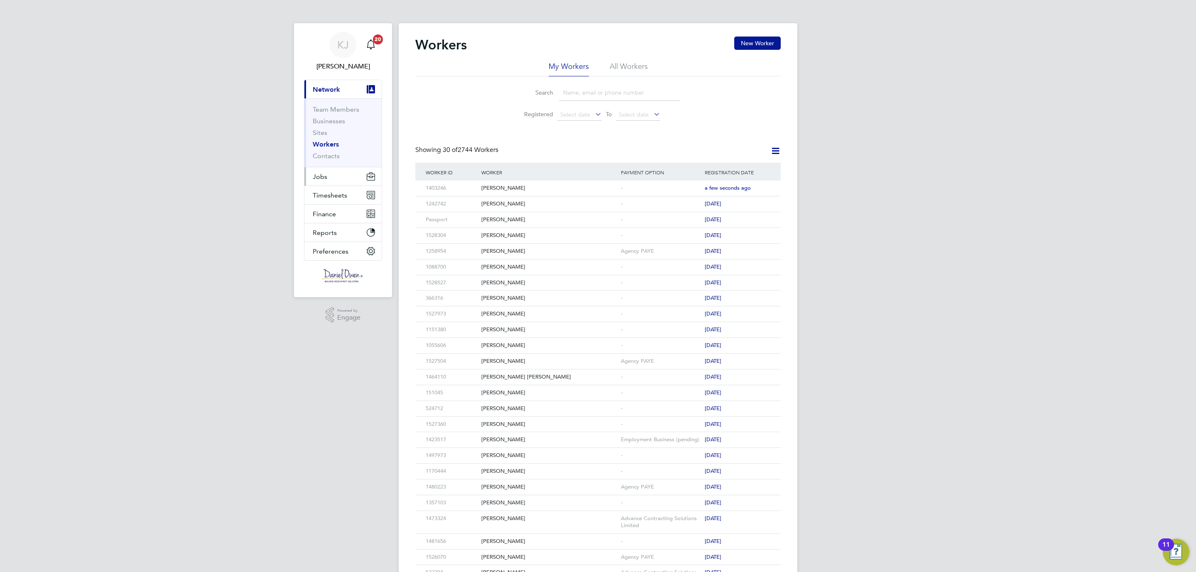
click at [319, 174] on span "Jobs" at bounding box center [320, 177] width 15 height 8
click at [326, 139] on link "Vacancies" at bounding box center [327, 140] width 29 height 8
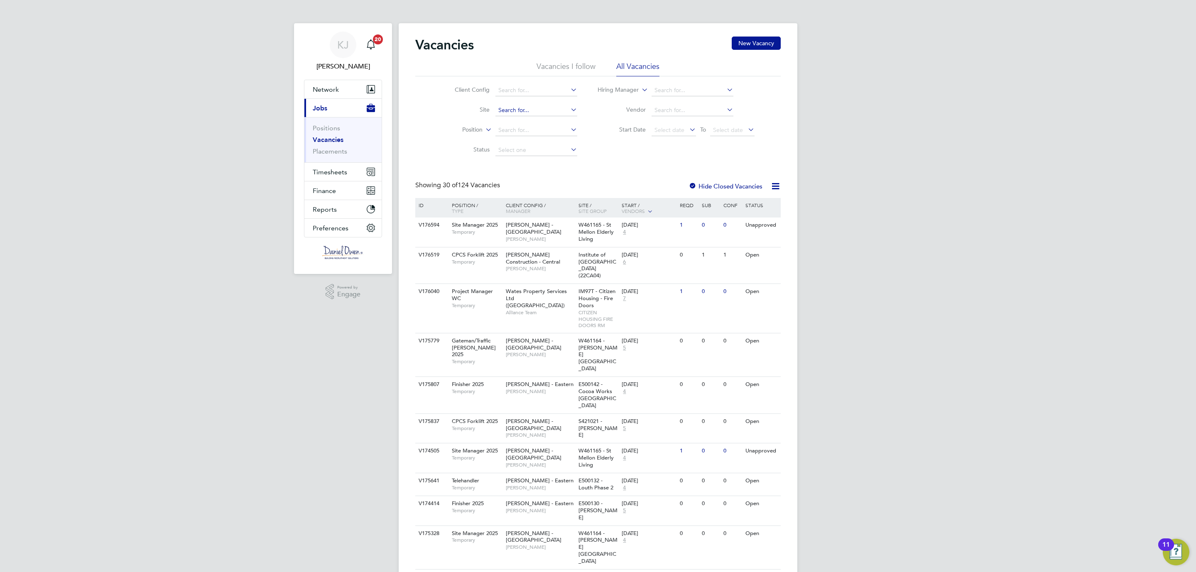
click at [511, 113] on input at bounding box center [536, 111] width 82 height 12
click at [515, 119] on b "Freigh" at bounding box center [506, 122] width 17 height 7
type input "Freight Village, St. James Road (Sigma / Linden / Home Group)"
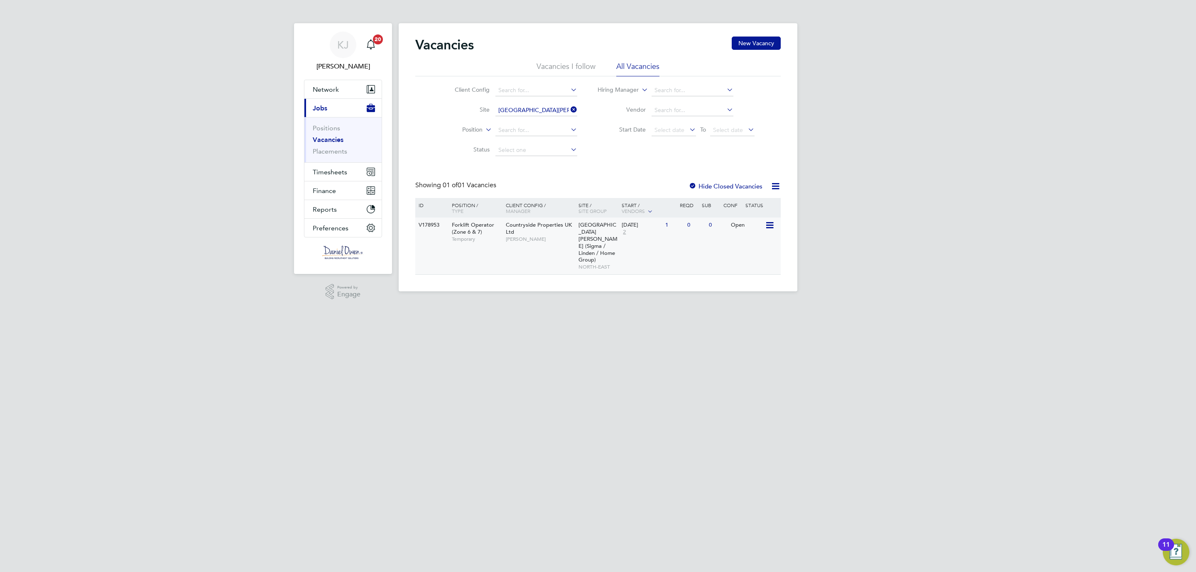
click at [755, 225] on div "Open" at bounding box center [747, 225] width 36 height 15
click at [569, 108] on icon at bounding box center [569, 110] width 0 height 12
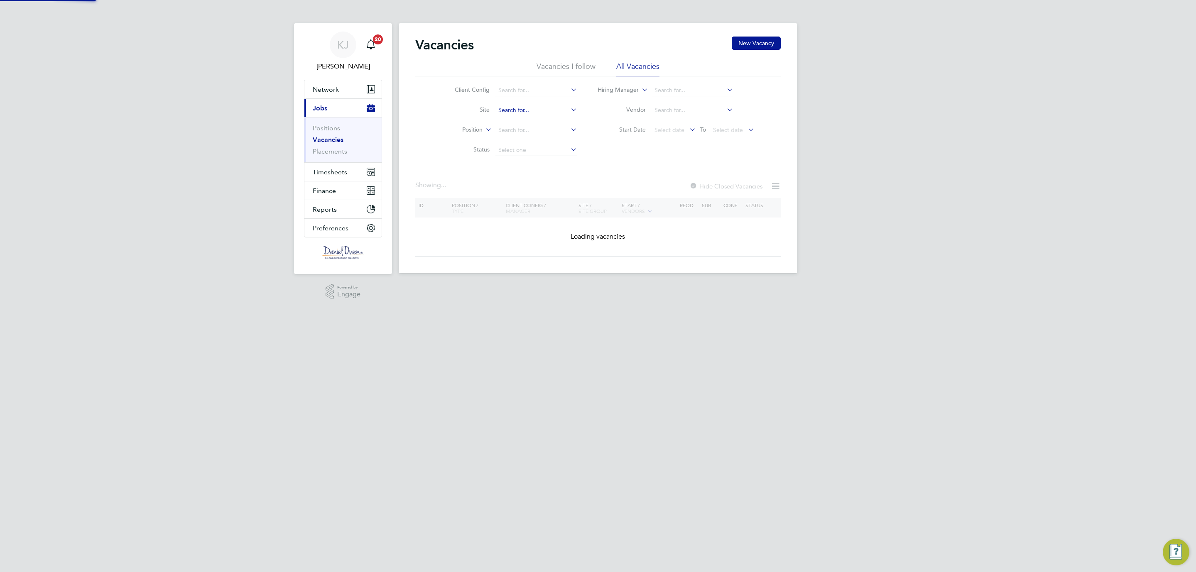
click at [539, 110] on input at bounding box center [536, 111] width 82 height 12
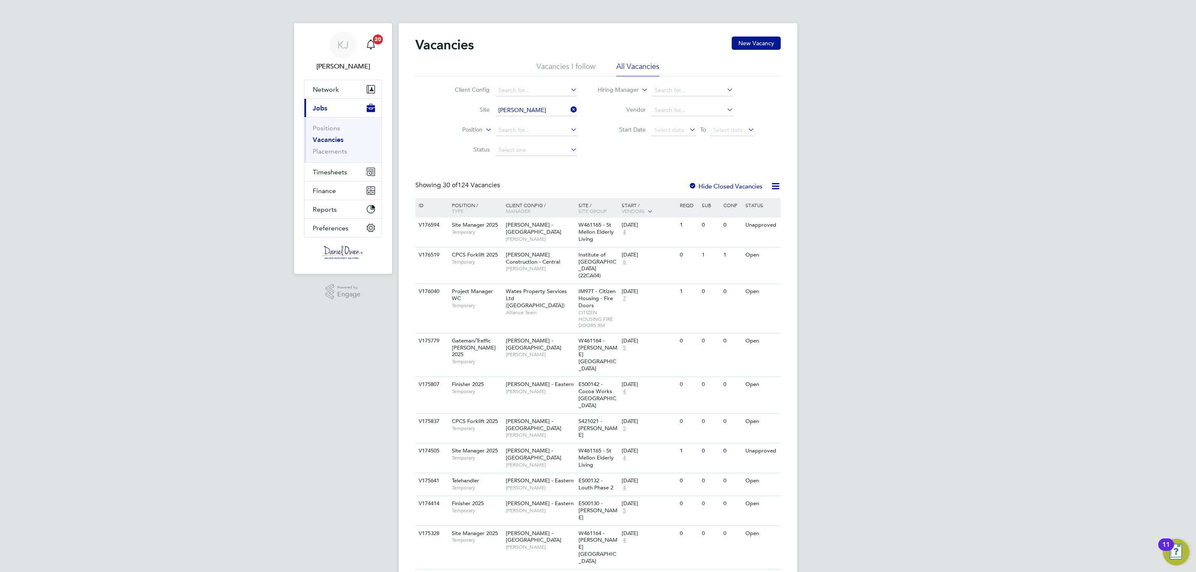
click at [523, 119] on li "King Ed wards Park, St George 1B (Linden / Home Group)" at bounding box center [626, 122] width 262 height 11
type input "King Edwards Park, St George 1B (Linden / Home Group)"
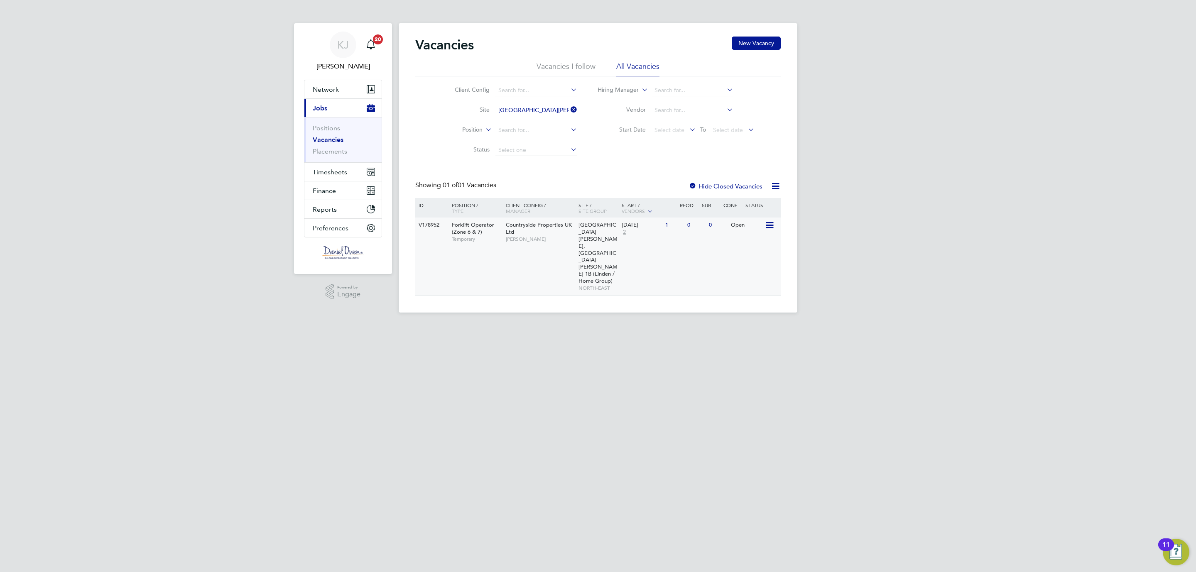
click at [466, 221] on div "Forklift Operator (Zone 6 & 7) Temporary" at bounding box center [475, 232] width 58 height 29
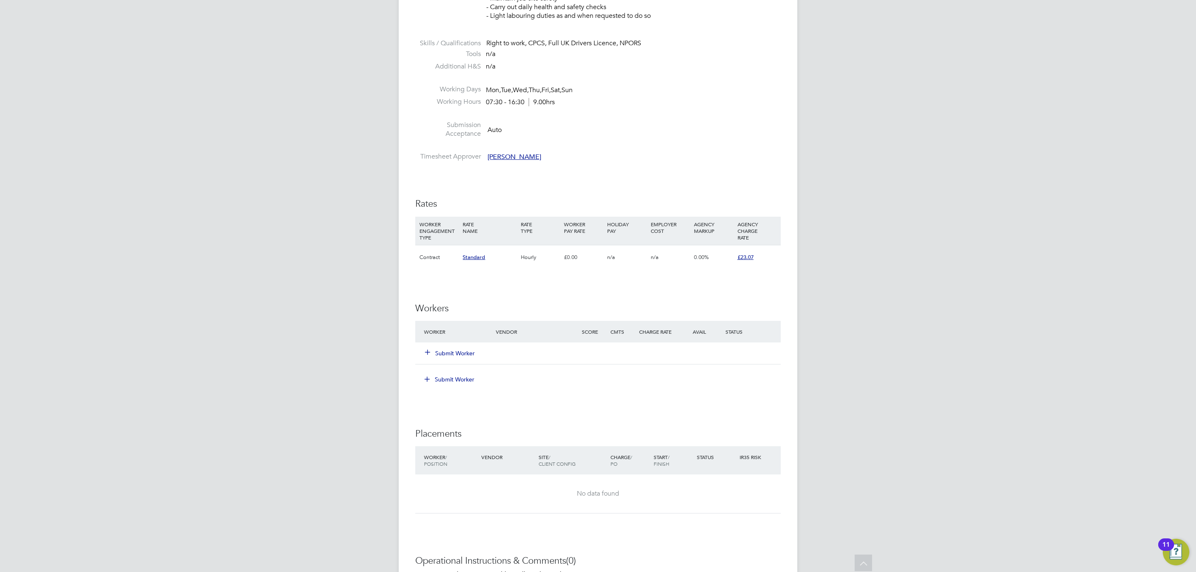
click at [442, 357] on button "Submit Worker" at bounding box center [450, 353] width 50 height 8
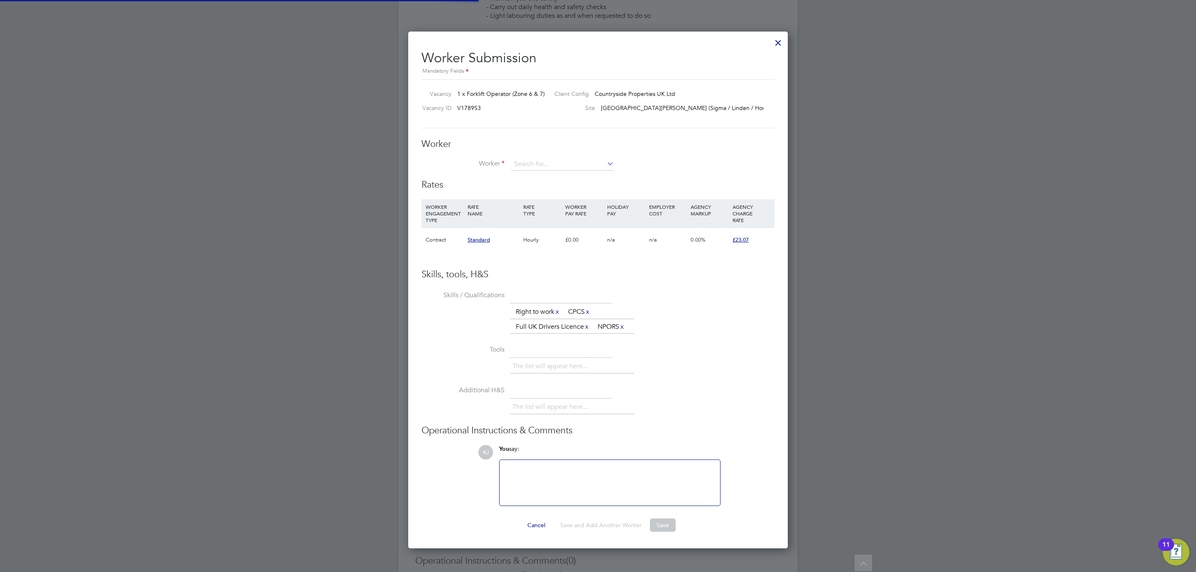
scroll to position [528, 380]
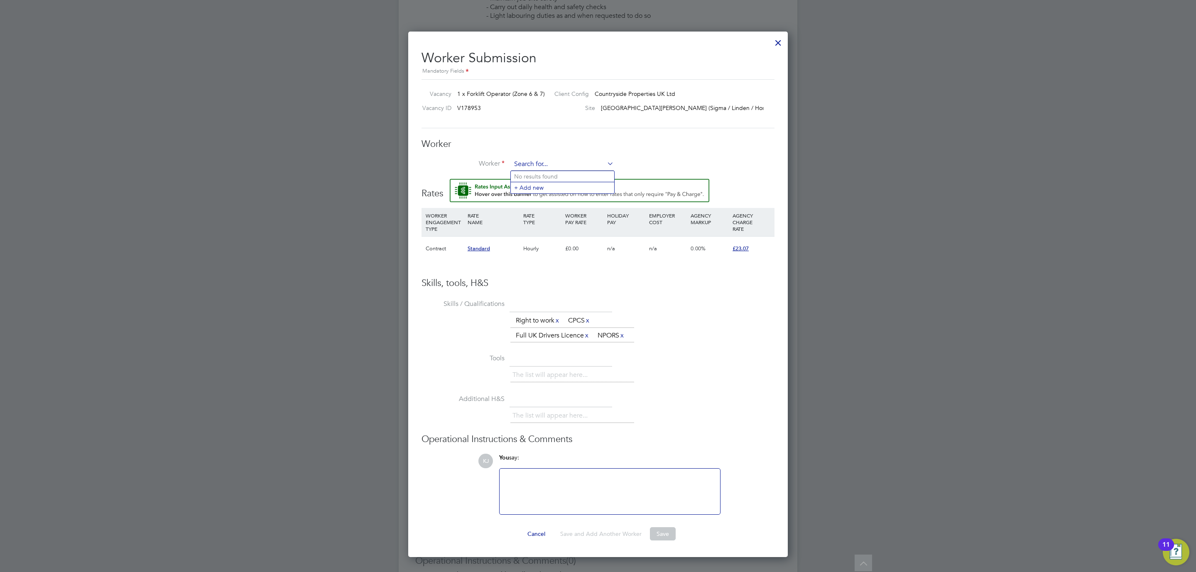
click at [525, 162] on input at bounding box center [562, 164] width 103 height 12
click at [537, 177] on li "Chris topher Hist on (1403246)" at bounding box center [570, 176] width 118 height 11
type input "Christopher Histon (1403246)"
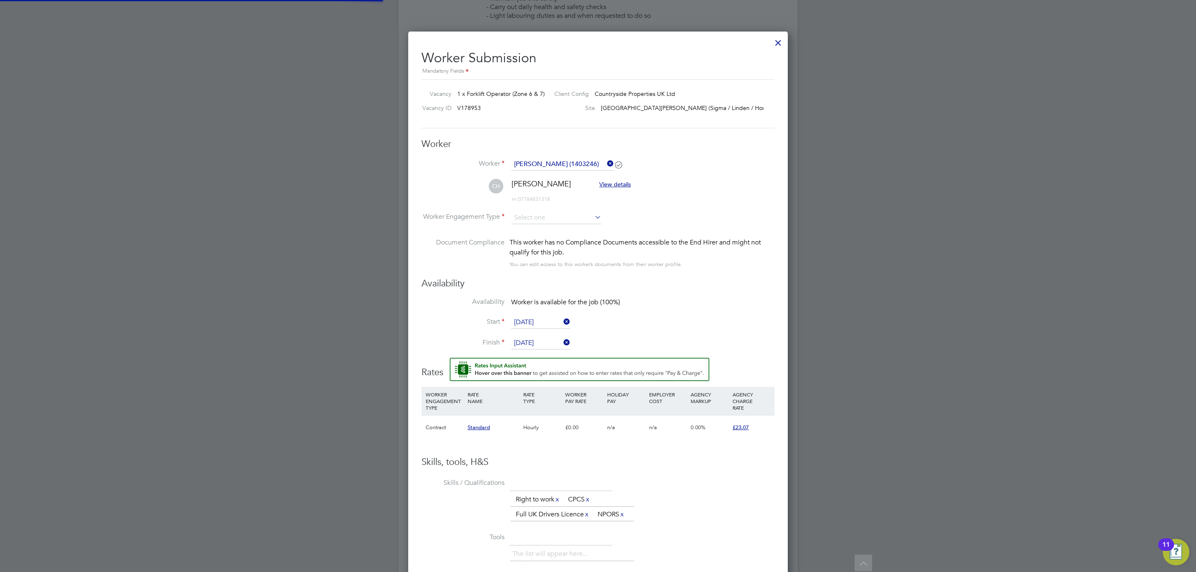
scroll to position [706, 380]
click at [539, 212] on input at bounding box center [556, 218] width 90 height 12
click at [525, 228] on li "Contract" at bounding box center [556, 229] width 91 height 11
type input "Contract"
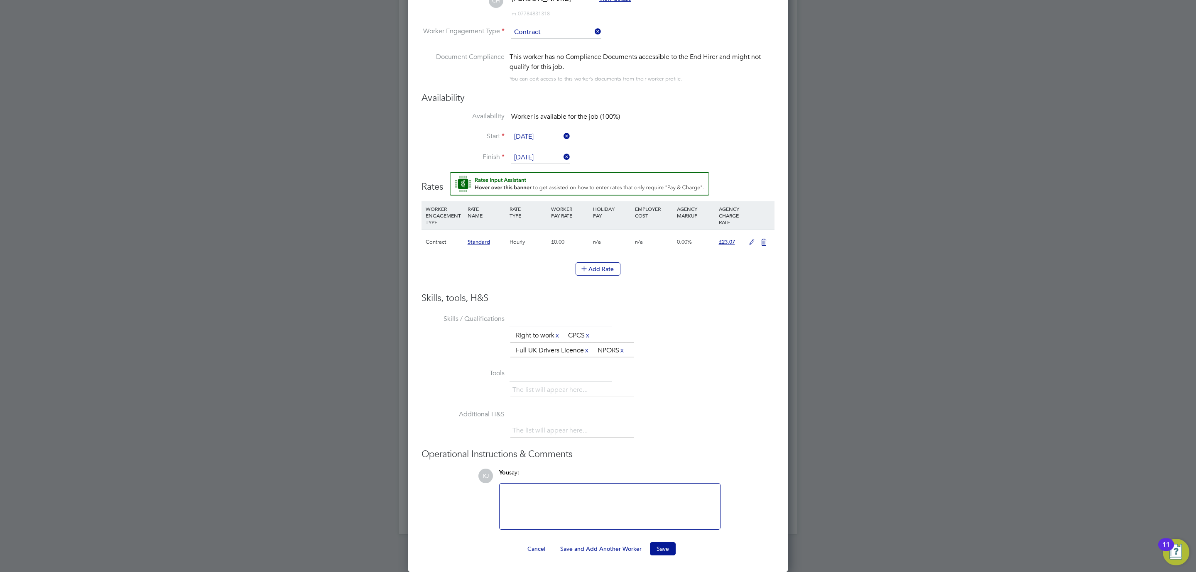
click at [753, 239] on icon at bounding box center [752, 242] width 10 height 7
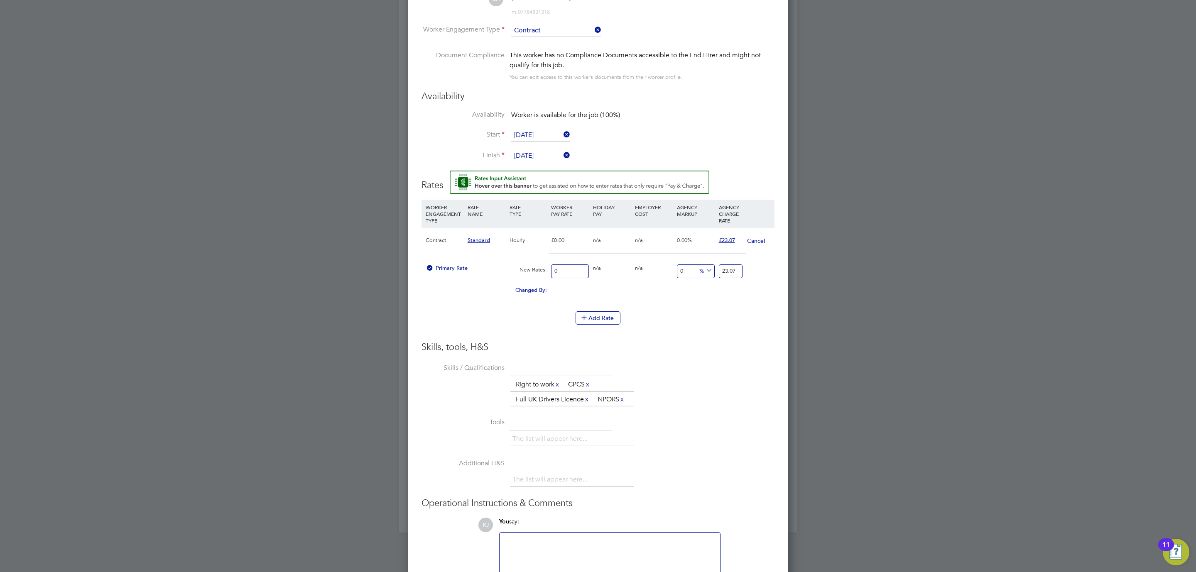
drag, startPoint x: 574, startPoint y: 267, endPoint x: 512, endPoint y: 263, distance: 62.4
click at [512, 263] on div "Primary Rate New Rates: 0 0 n/a 0 n/a 0 0 % 23.07" at bounding box center [598, 271] width 353 height 22
type input "2"
type input "20"
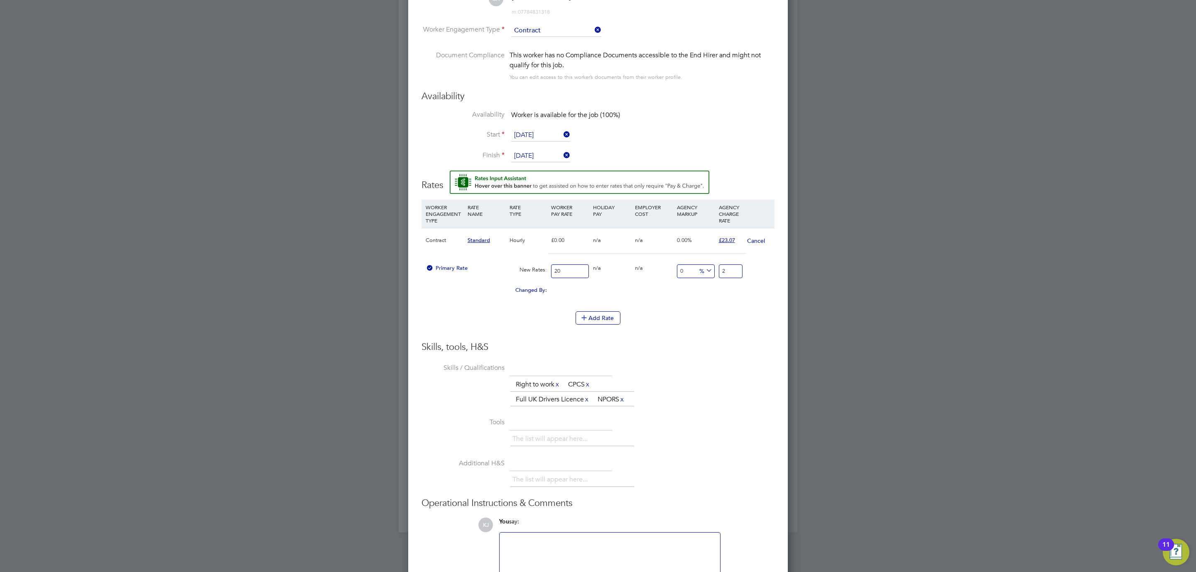
type input "20"
drag, startPoint x: 691, startPoint y: 268, endPoint x: 681, endPoint y: 268, distance: 10.0
click at [681, 268] on div "Primary Rate New Rates: 20 0 n/a 0 n/a 0 0 % 20" at bounding box center [598, 271] width 353 height 22
drag, startPoint x: 731, startPoint y: 270, endPoint x: 679, endPoint y: 265, distance: 52.1
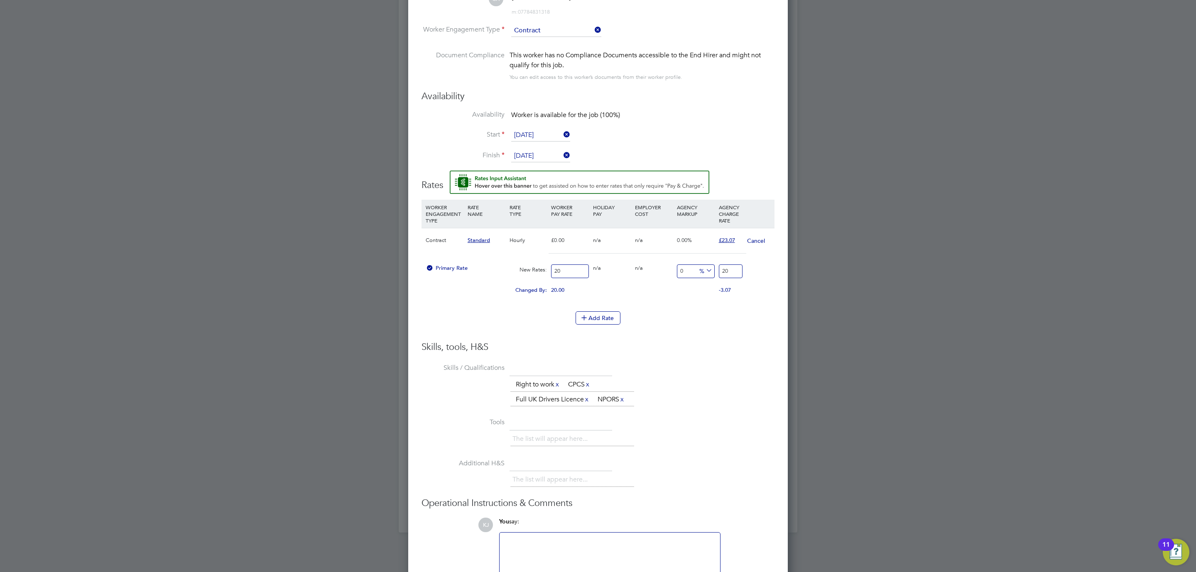
click at [679, 265] on div "Primary Rate New Rates: 20 0 n/a 0 n/a 0 0 % 20" at bounding box center [598, 271] width 353 height 22
type input "-90"
type input "2"
type input "15"
type input "23.0"
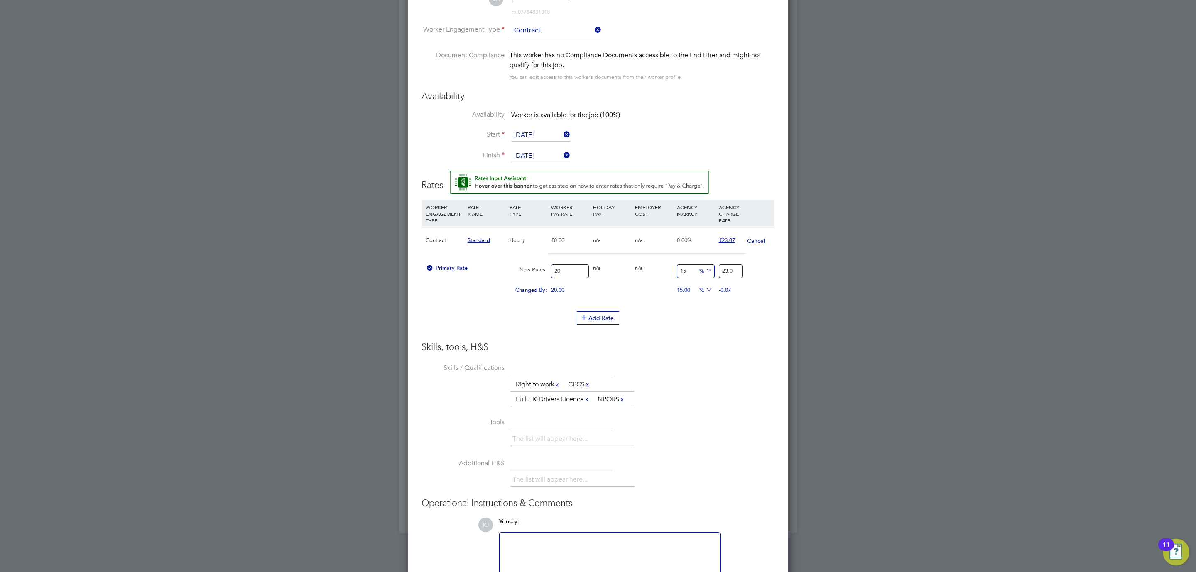
type input "15.35"
type input "23.07"
click at [808, 394] on div at bounding box center [598, 286] width 1196 height 572
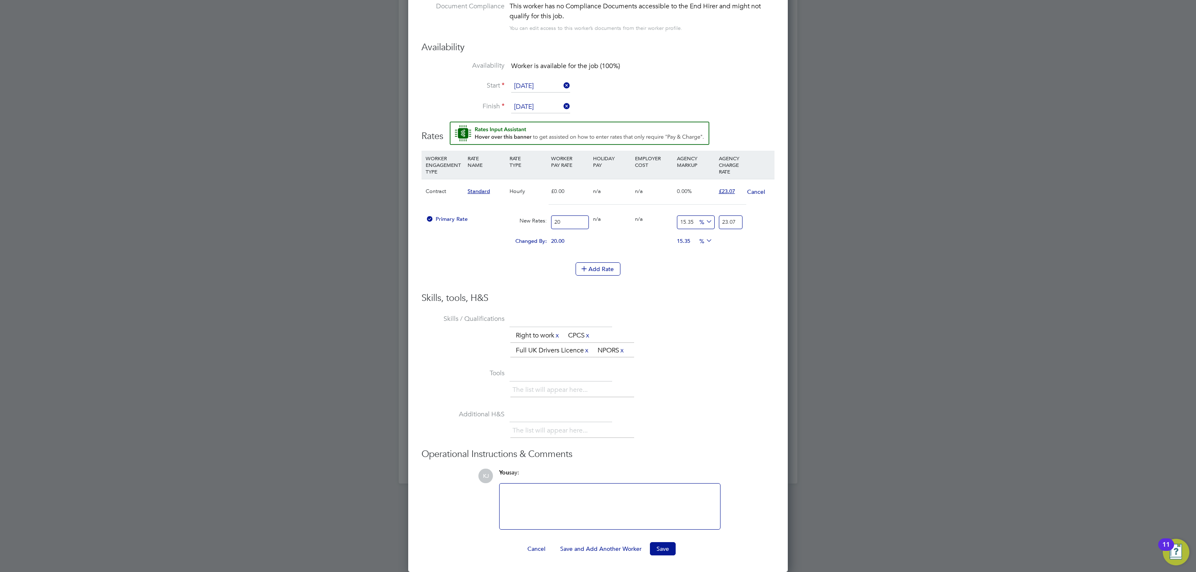
click at [661, 540] on ng-form "Worker Worker Christopher Histon (1403246) CH Christopher Histon View details m…" at bounding box center [598, 229] width 353 height 654
click at [658, 546] on button "Save" at bounding box center [663, 548] width 26 height 13
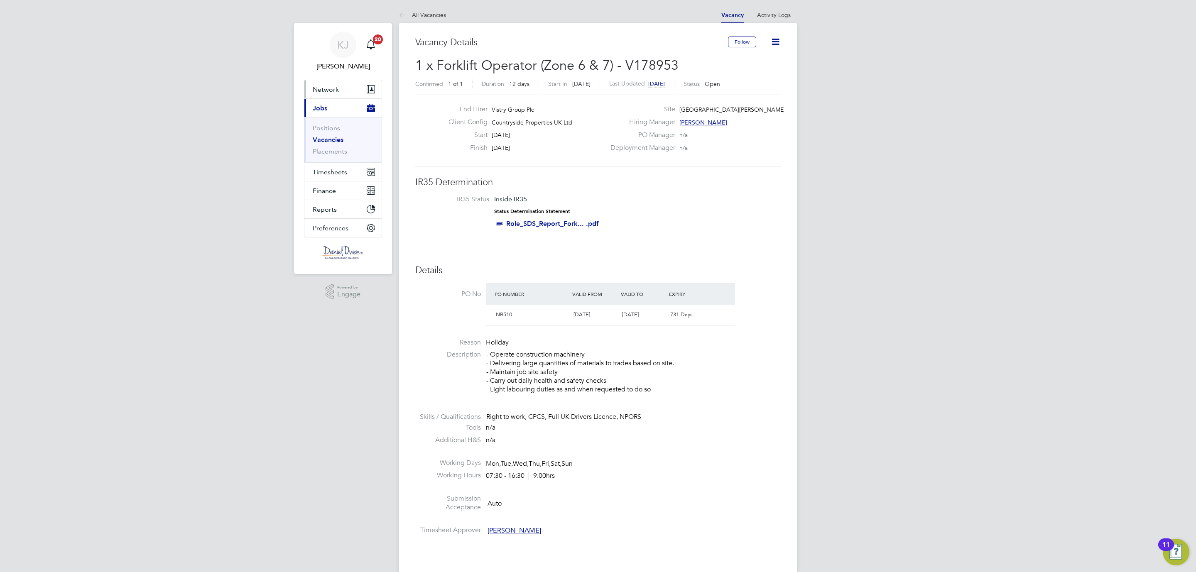
click at [328, 88] on span "Network" at bounding box center [326, 90] width 26 height 8
click at [316, 141] on link "Workers" at bounding box center [325, 144] width 25 height 8
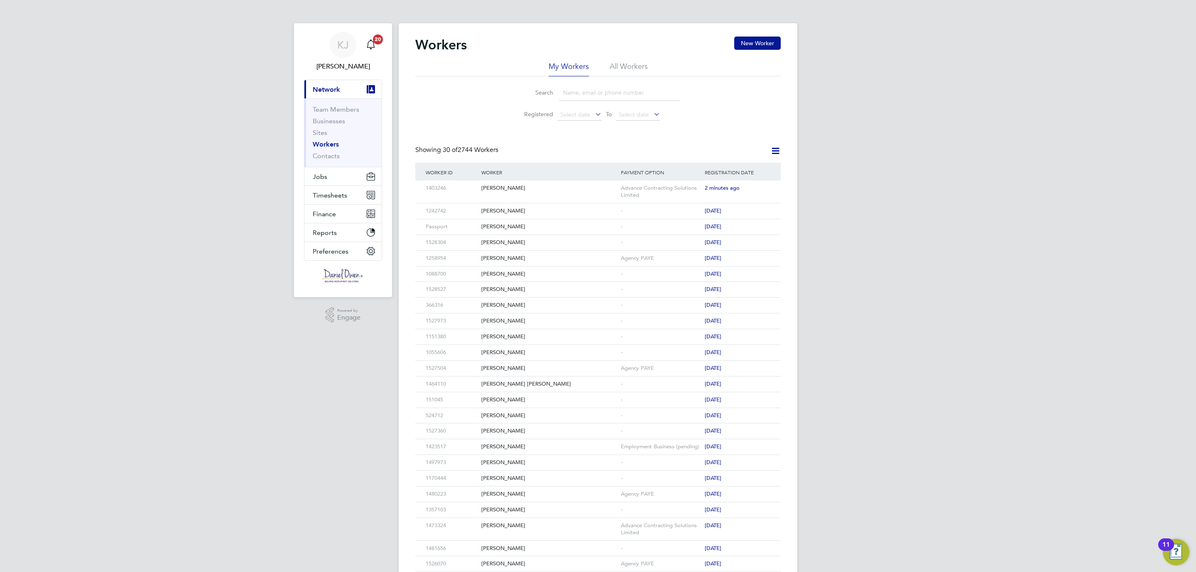
click at [584, 89] on input at bounding box center [619, 93] width 121 height 16
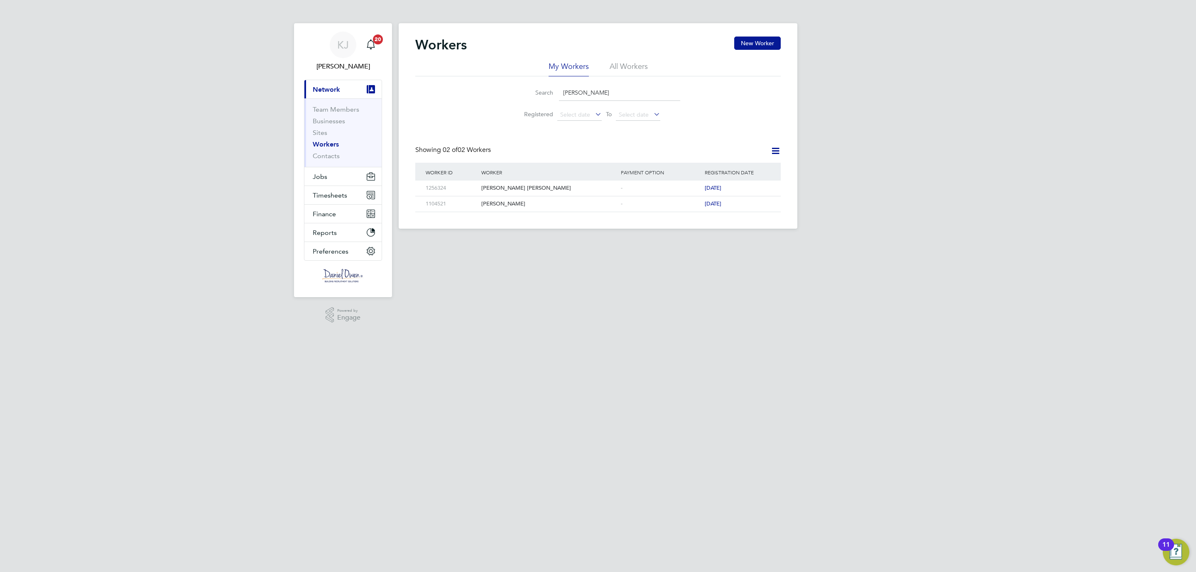
type input "michael mc"
click at [623, 64] on li "All Workers" at bounding box center [629, 68] width 38 height 15
click at [599, 91] on input "michael mc" at bounding box center [619, 93] width 121 height 16
click at [748, 37] on button "New Worker" at bounding box center [757, 43] width 47 height 13
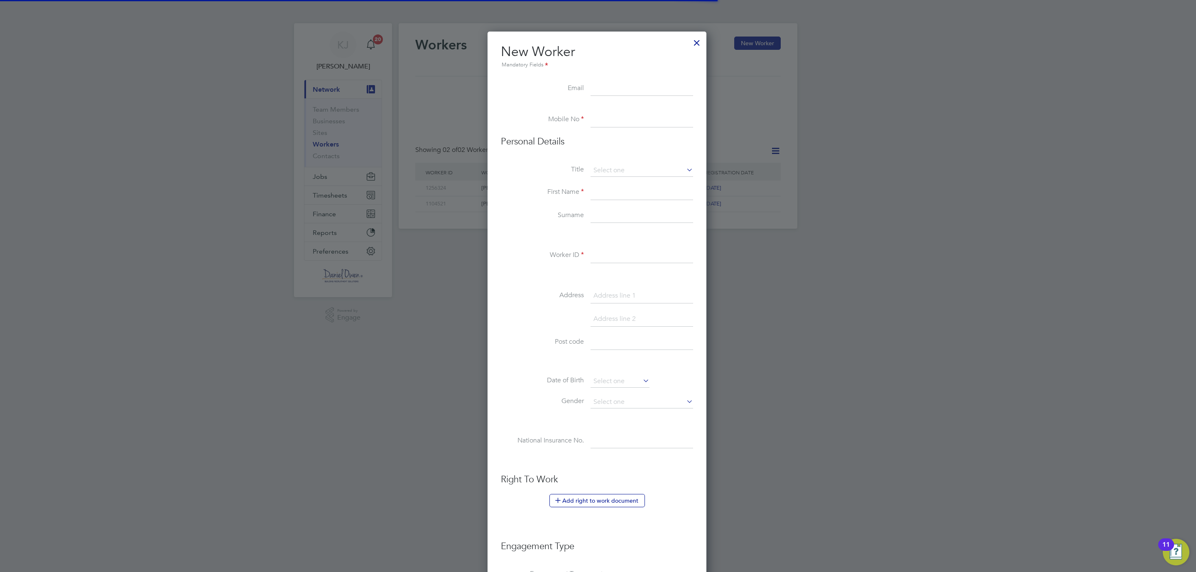
scroll to position [709, 221]
click at [603, 118] on input at bounding box center [642, 120] width 103 height 15
paste input "07539388466"
type input "07539388466"
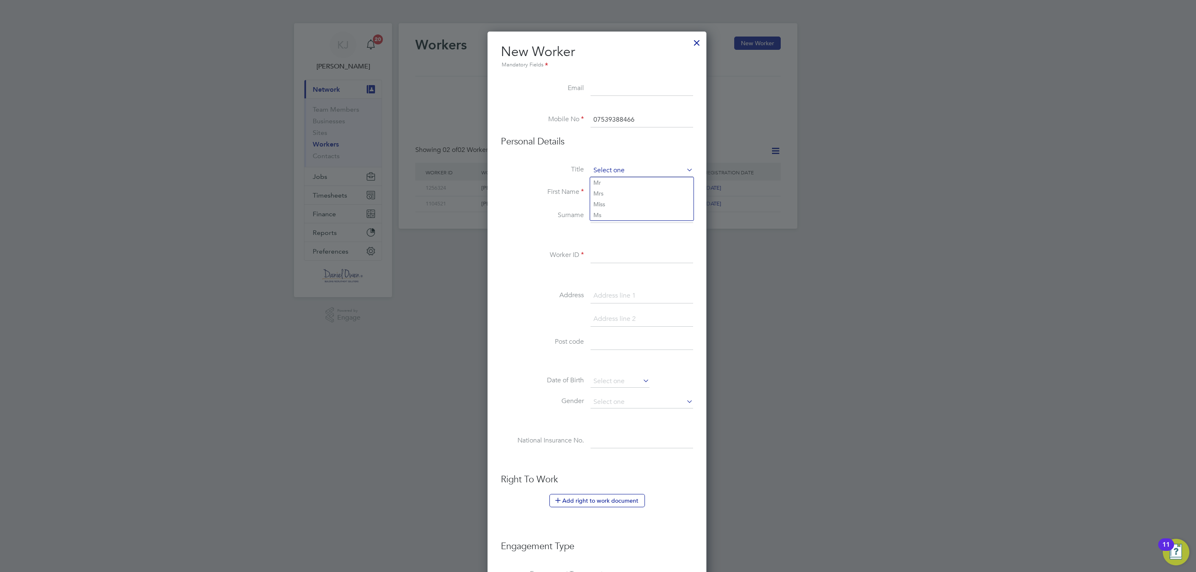
click at [617, 171] on input at bounding box center [642, 170] width 103 height 12
click at [603, 184] on li "Mr" at bounding box center [641, 182] width 103 height 11
type input "Mr"
click at [604, 191] on input at bounding box center [642, 192] width 103 height 15
type input "Michael"
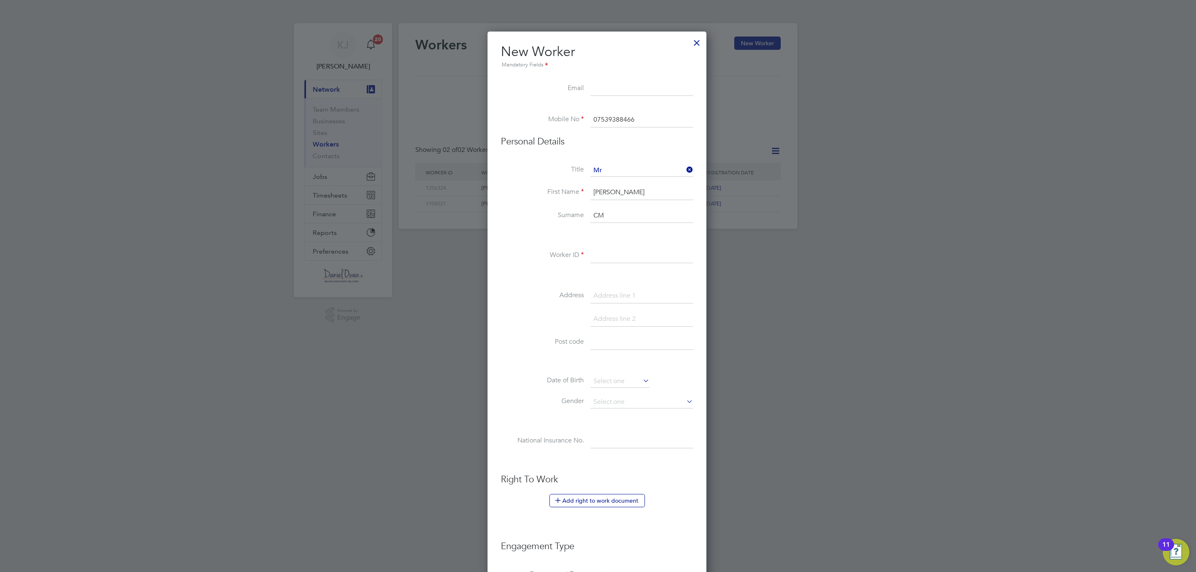
type input "C"
type input "McCusker"
click at [604, 257] on input at bounding box center [642, 255] width 103 height 15
type input "1131360"
click at [608, 344] on input at bounding box center [642, 342] width 103 height 15
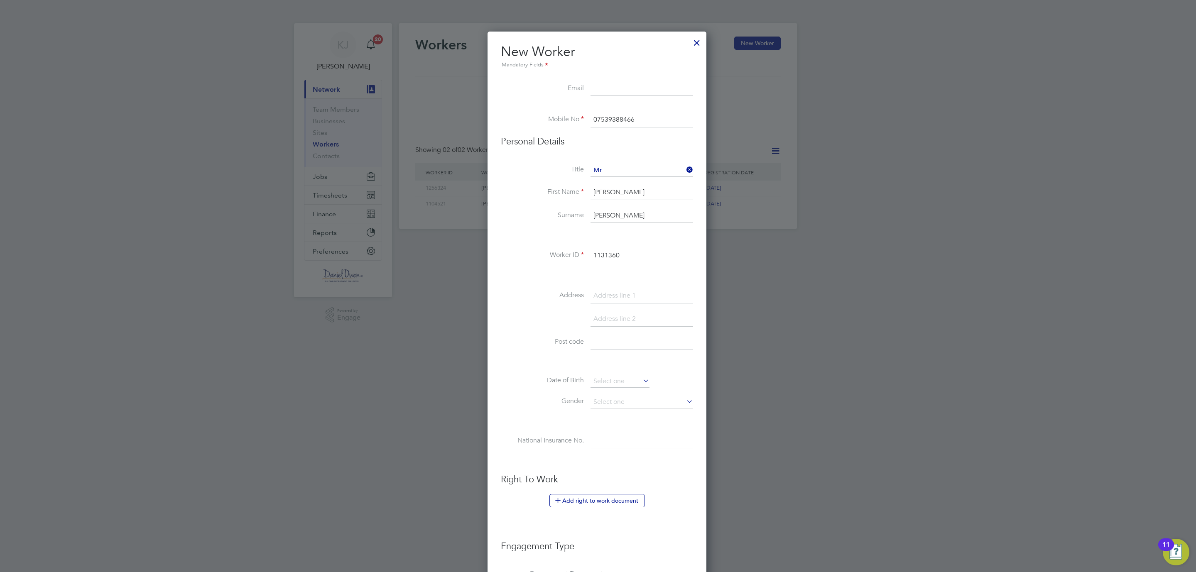
paste input "NE23 8AR"
type input "NE23 8AR"
click at [601, 289] on input at bounding box center [642, 296] width 103 height 15
type input "13 Tavern Close"
click at [596, 383] on input at bounding box center [620, 381] width 59 height 12
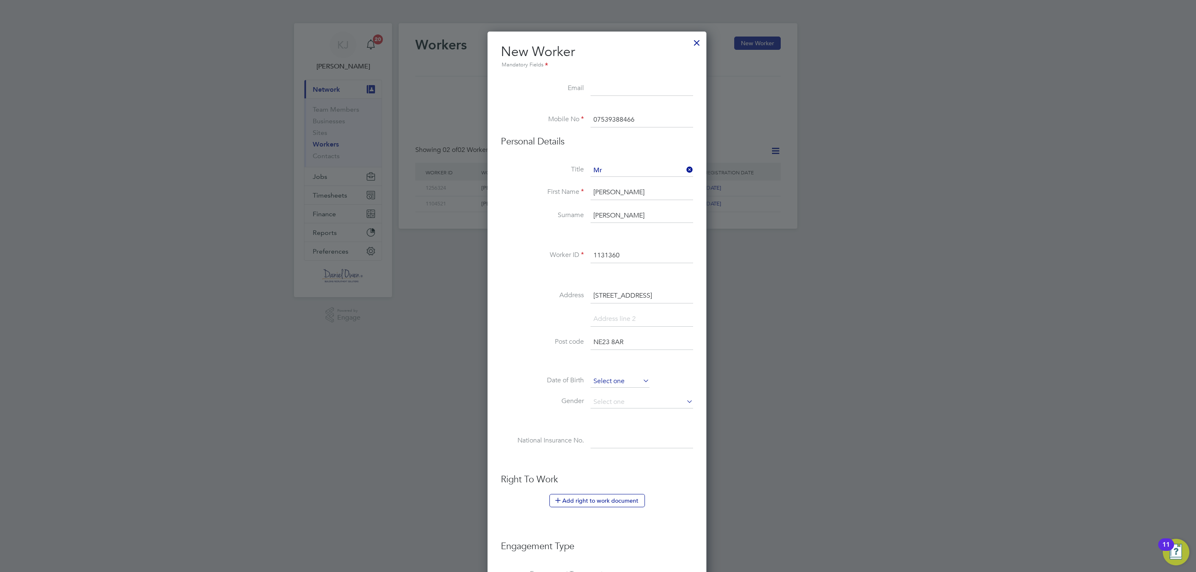
scroll to position [301, 0]
click at [666, 237] on span "2012" at bounding box center [666, 235] width 15 height 7
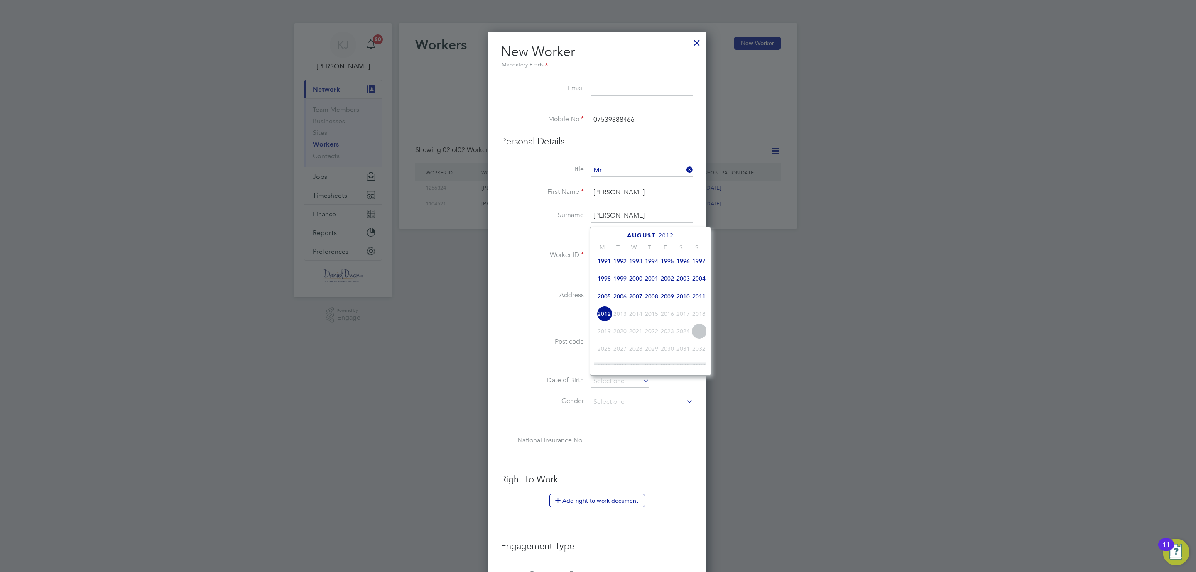
scroll to position [91, 0]
click at [618, 288] on span "1950" at bounding box center [620, 281] width 16 height 16
click at [621, 297] on span "13" at bounding box center [620, 298] width 16 height 16
type input "13 Jun 1950"
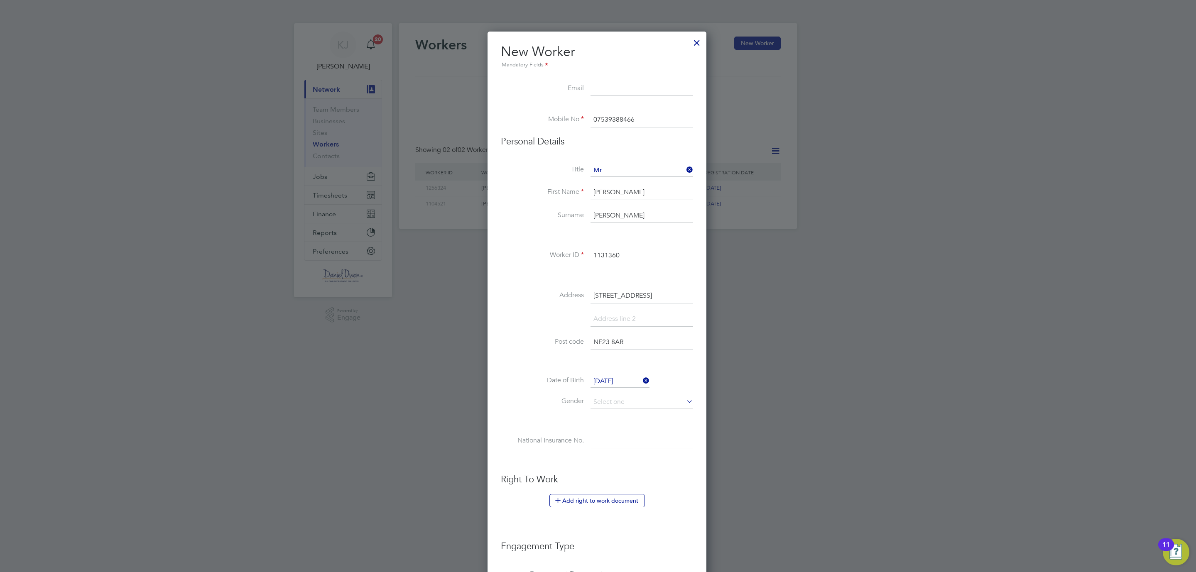
click at [597, 395] on li "Date of Birth 13 Jun 1950" at bounding box center [597, 385] width 192 height 21
click at [597, 397] on input at bounding box center [642, 402] width 103 height 12
click at [606, 414] on li "Male" at bounding box center [641, 415] width 103 height 11
type input "Male"
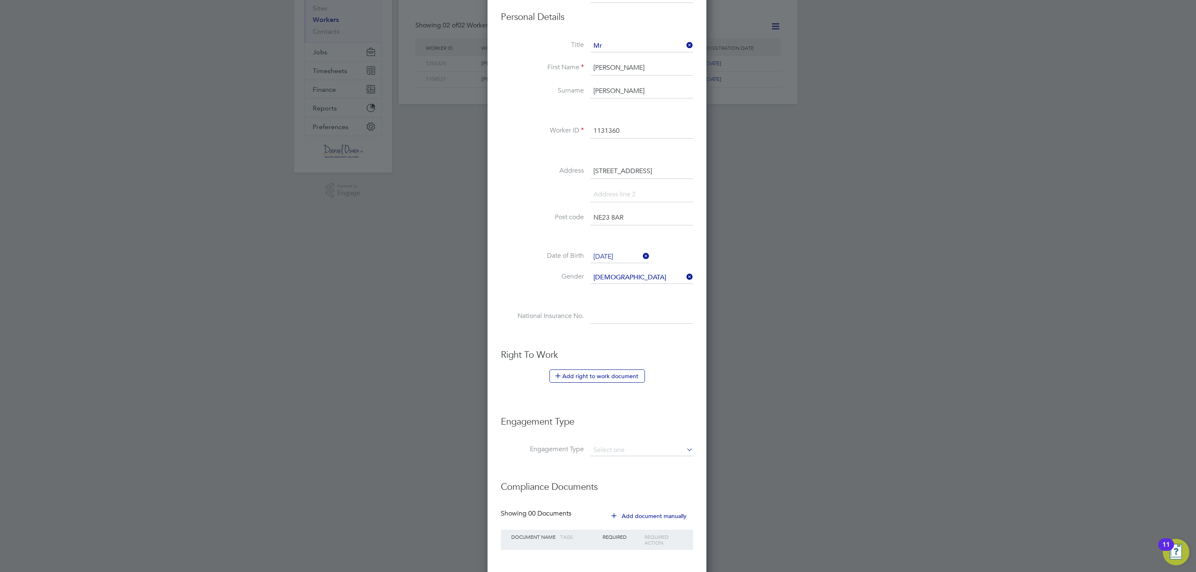
scroll to position [169, 0]
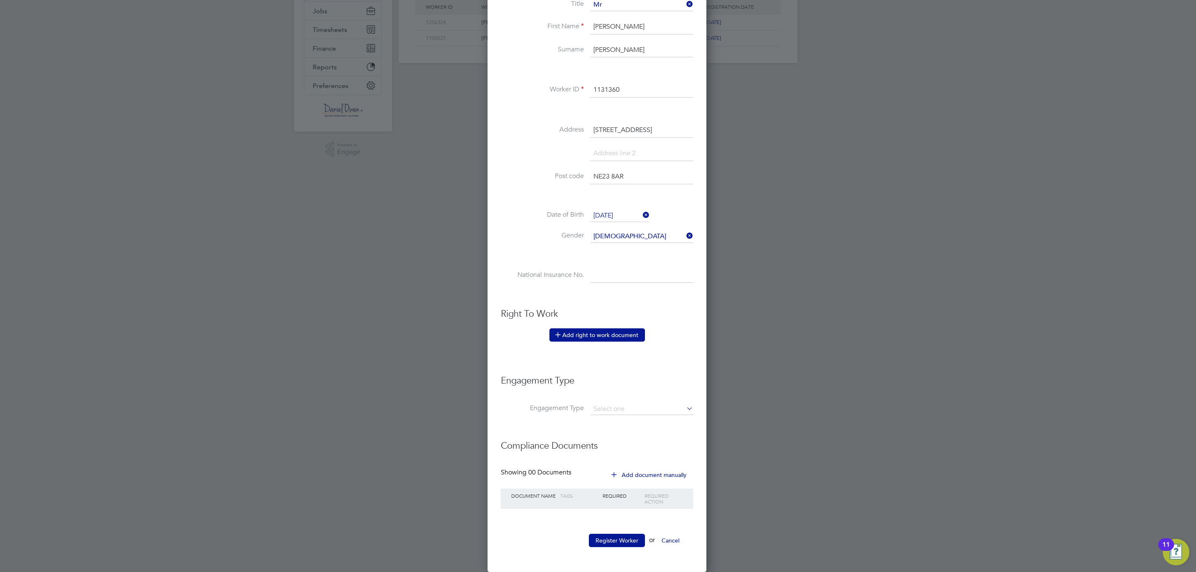
click at [588, 330] on button "Add right to work document" at bounding box center [597, 334] width 96 height 13
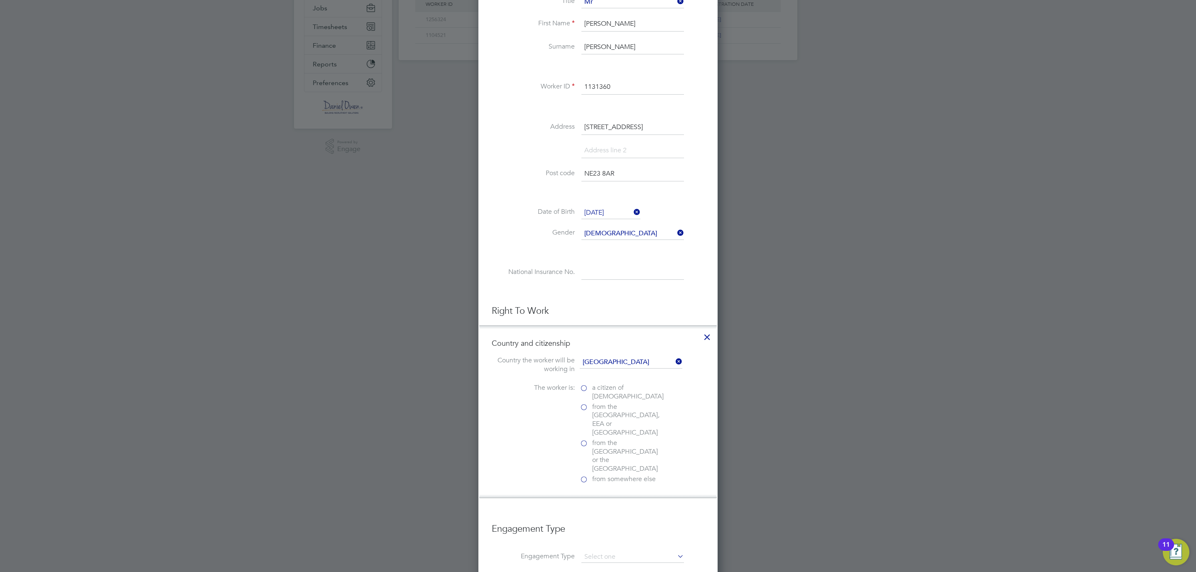
scroll to position [293, 0]
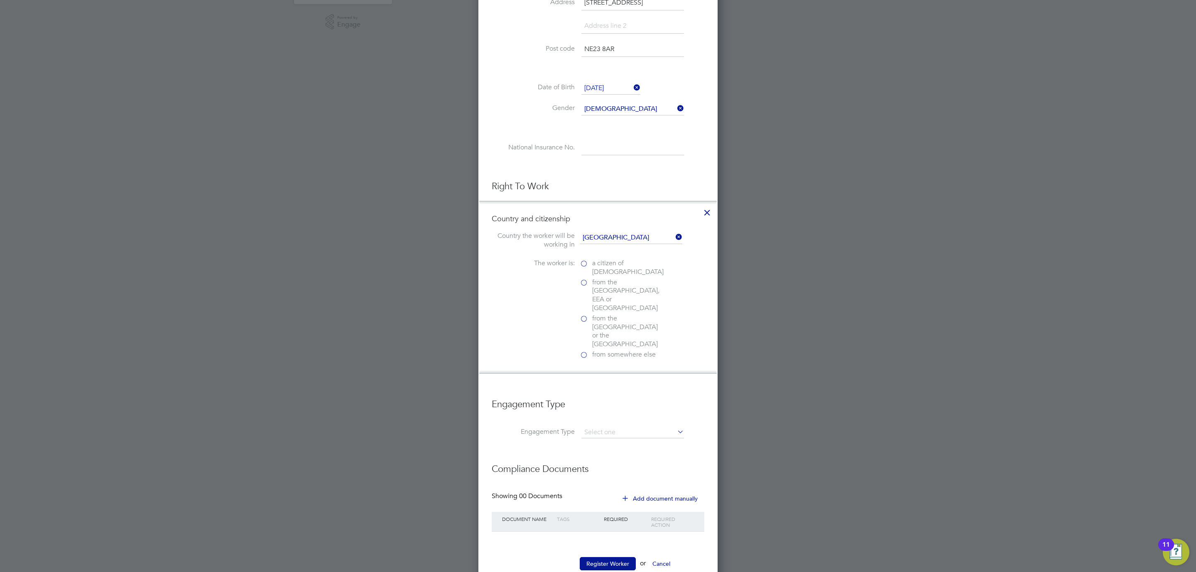
click at [586, 264] on label "a citizen of United Kingdom" at bounding box center [621, 267] width 83 height 17
click at [0, 0] on input "a citizen of United Kingdom" at bounding box center [0, 0] width 0 height 0
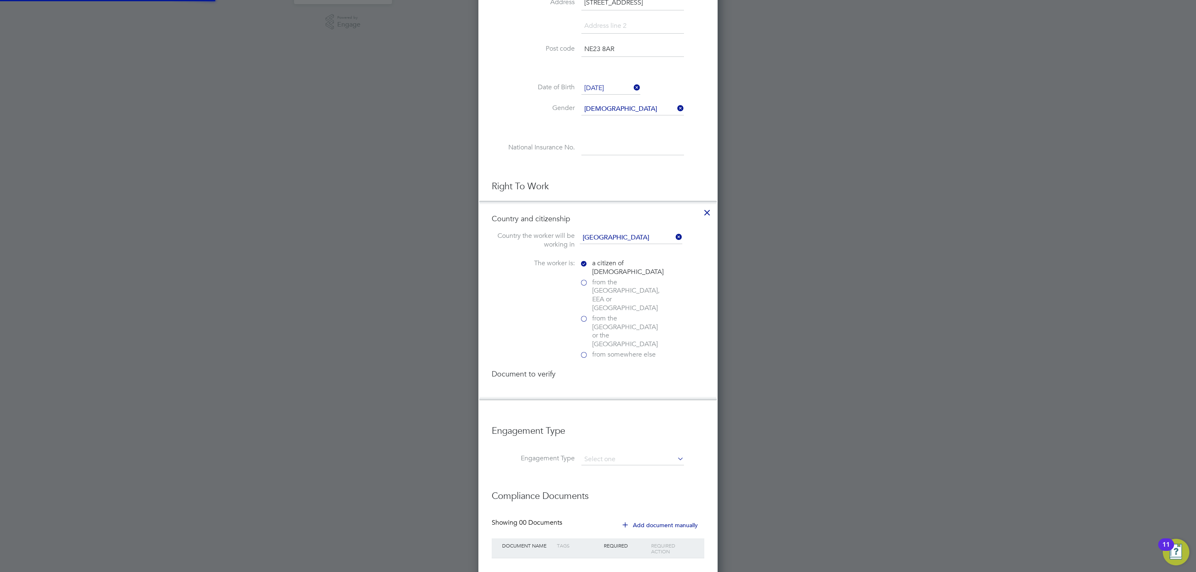
scroll to position [880, 239]
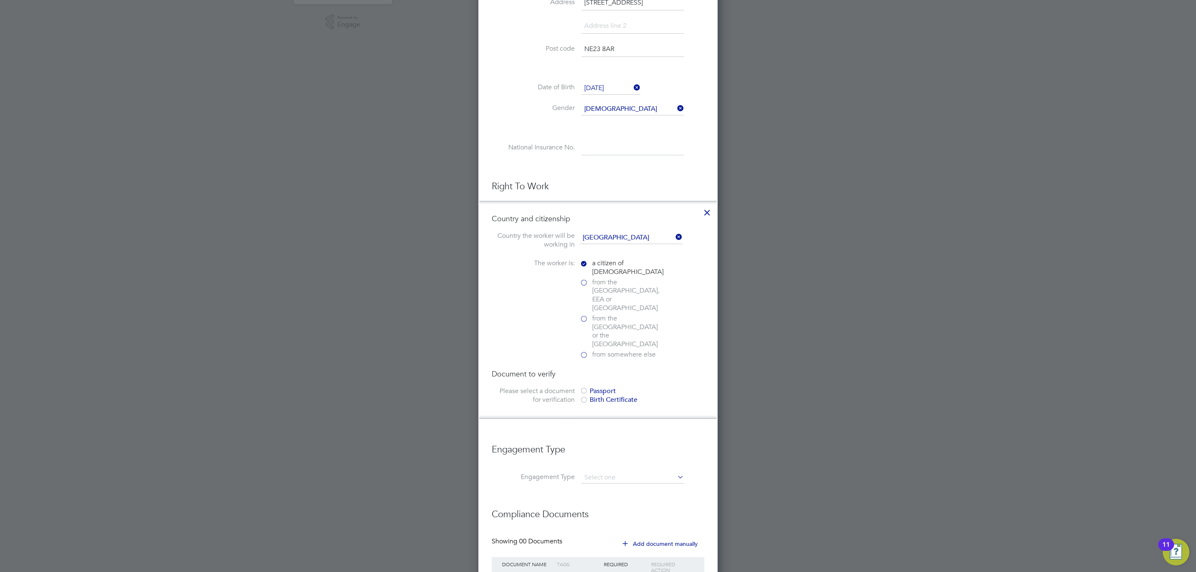
click at [585, 387] on div at bounding box center [584, 391] width 8 height 8
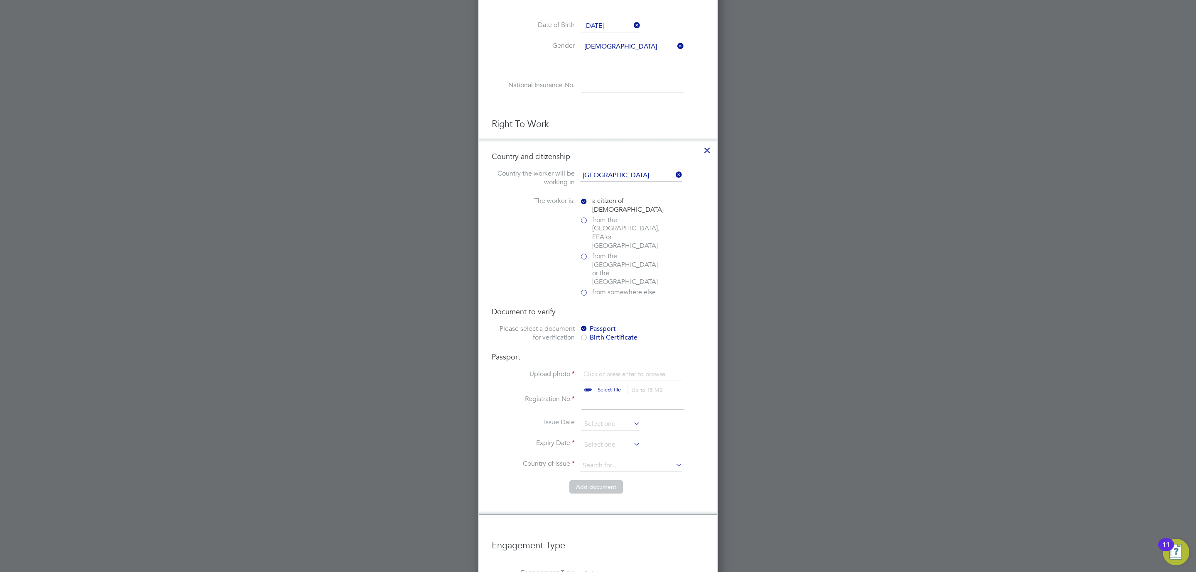
scroll to position [480, 0]
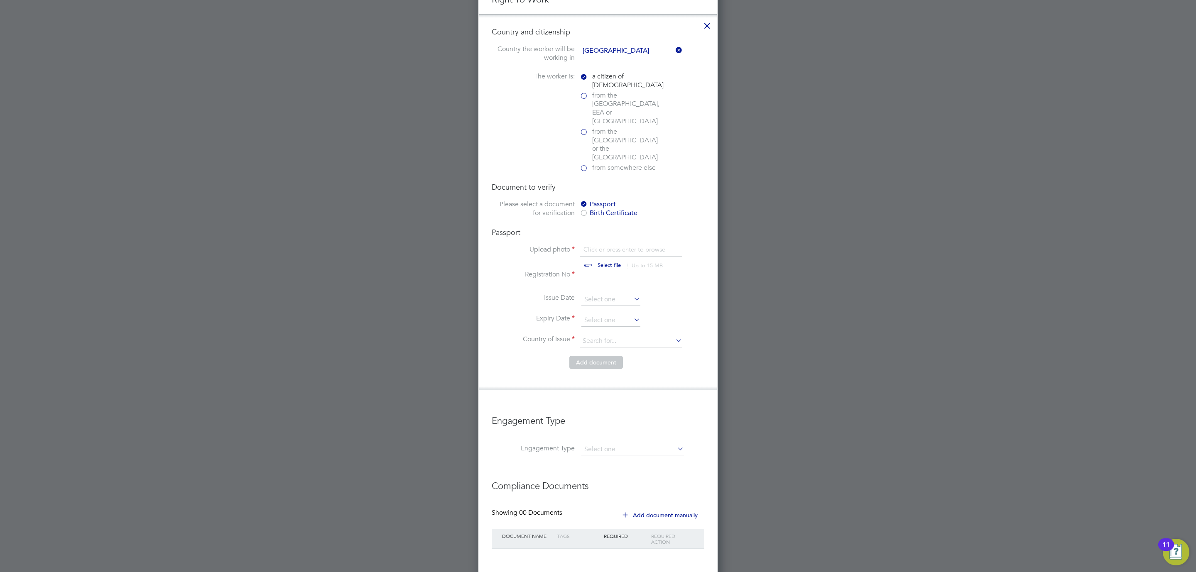
click at [602, 245] on input "file" at bounding box center [617, 257] width 130 height 25
type input "C:\fakepath\Michael McCusker- PP.jpg"
click at [599, 270] on input at bounding box center [632, 277] width 103 height 15
type input "504994685"
click at [593, 294] on li "Issue Date" at bounding box center [598, 304] width 213 height 21
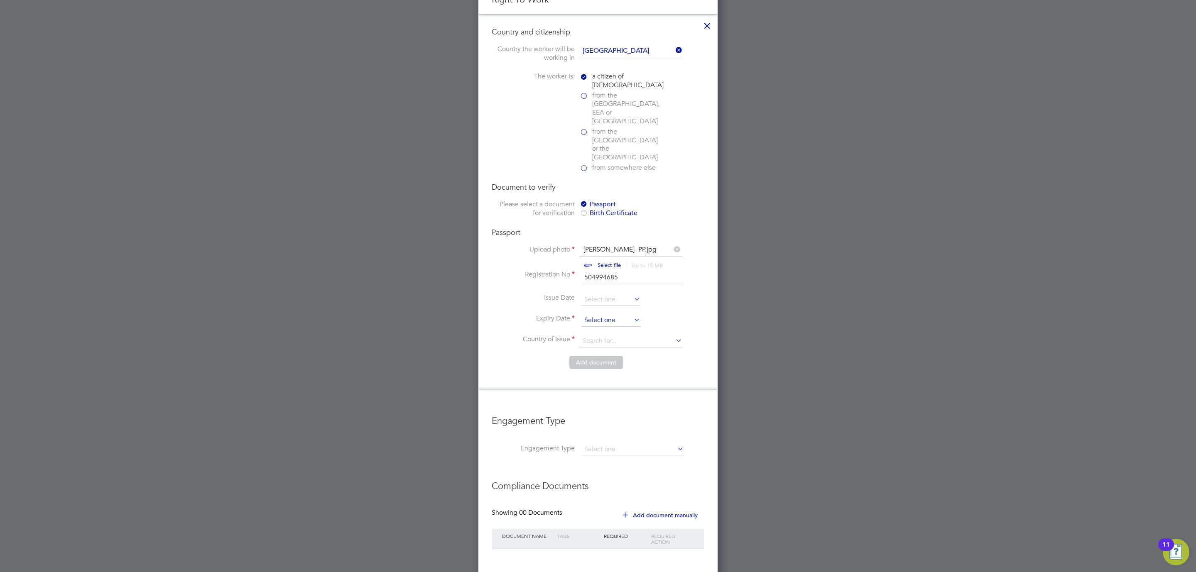
scroll to position [319, 0]
click at [591, 314] on input at bounding box center [610, 320] width 59 height 12
click at [662, 148] on span "2025" at bounding box center [657, 149] width 15 height 7
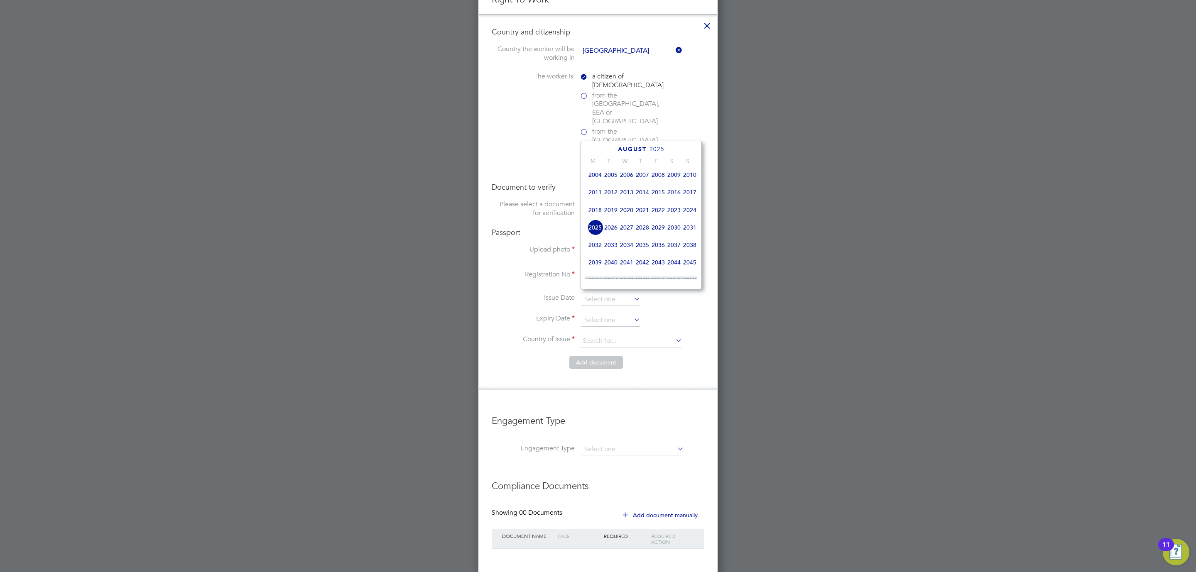
click at [640, 211] on span "2021" at bounding box center [643, 210] width 16 height 16
click at [632, 146] on span "July" at bounding box center [632, 149] width 17 height 7
click at [654, 146] on span "2025" at bounding box center [657, 149] width 15 height 7
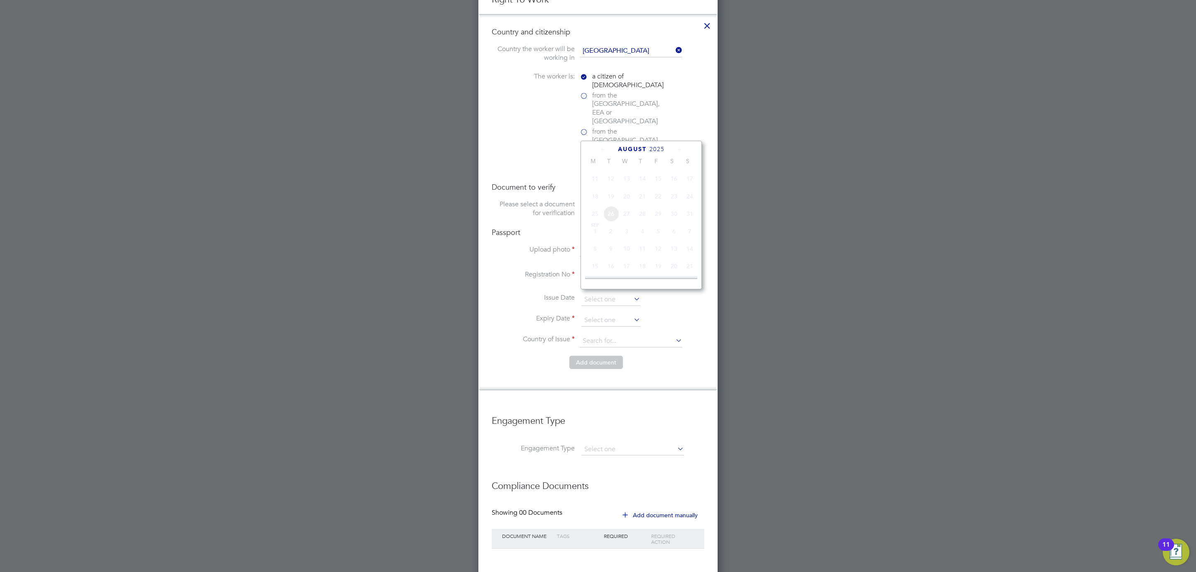
scroll to position [216, 0]
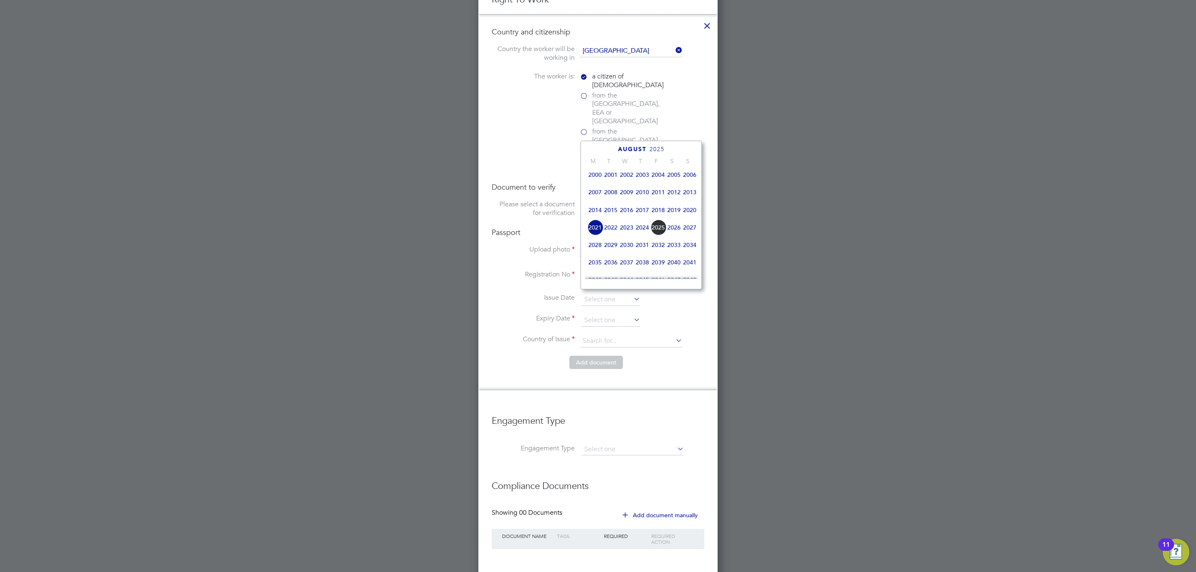
click at [596, 228] on span "2021" at bounding box center [595, 228] width 16 height 16
click at [601, 146] on icon at bounding box center [603, 149] width 8 height 9
click at [640, 179] on span "3" at bounding box center [643, 179] width 16 height 16
type input "03 Jun 2021"
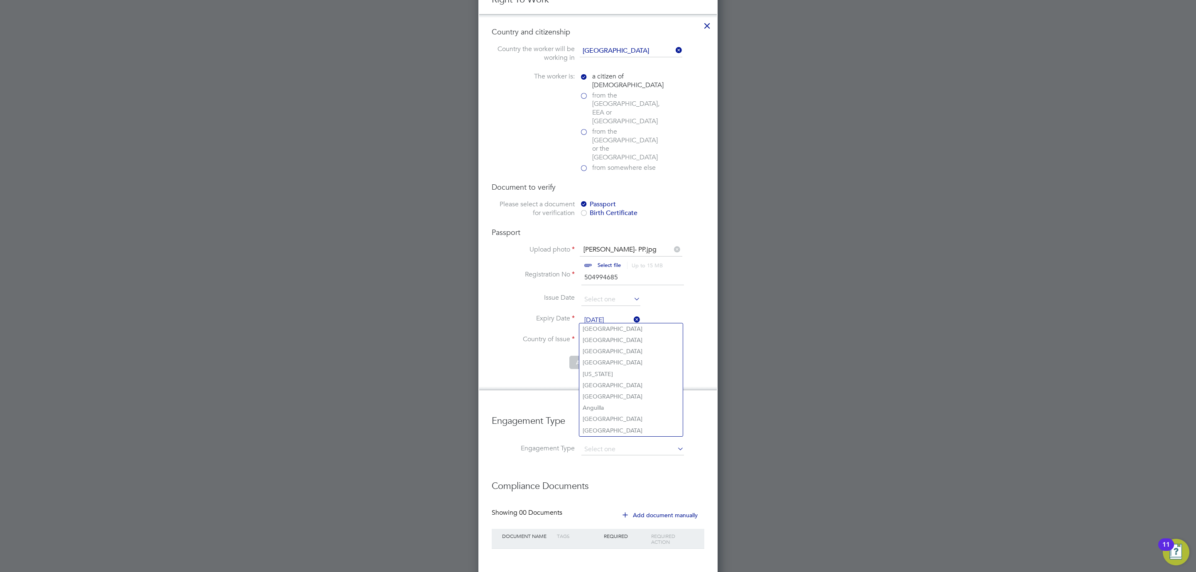
click at [598, 335] on input at bounding box center [631, 341] width 103 height 12
click at [615, 415] on li "Un ited Kingdom" at bounding box center [651, 419] width 145 height 11
type input "United Kingdom"
click at [588, 444] on input at bounding box center [632, 450] width 103 height 12
click at [605, 460] on li "Self-employed" at bounding box center [632, 462] width 103 height 12
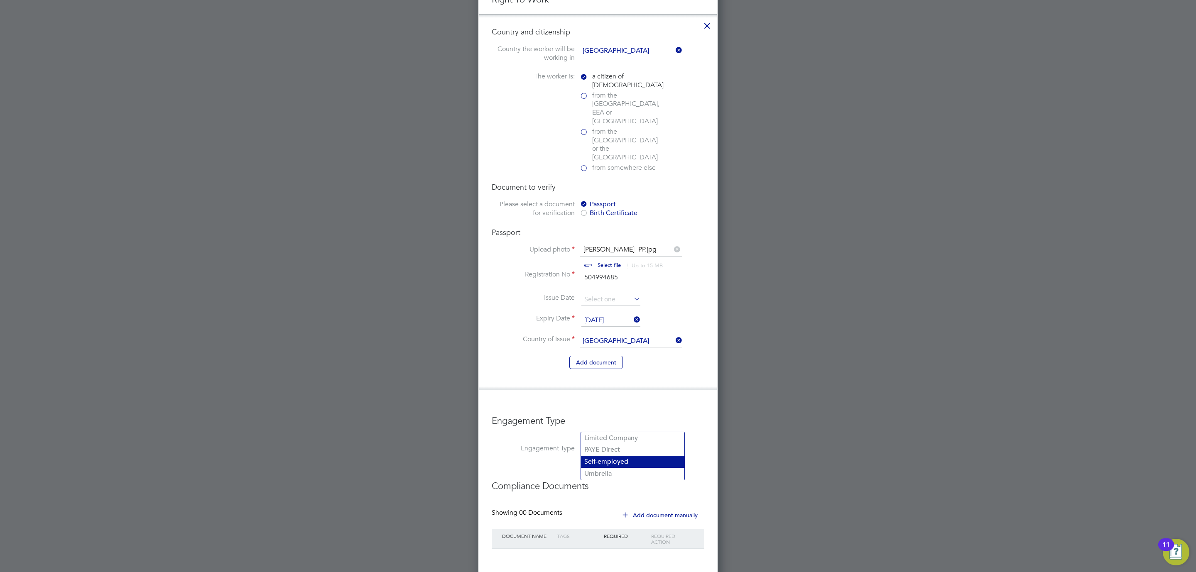
type input "Self-employed"
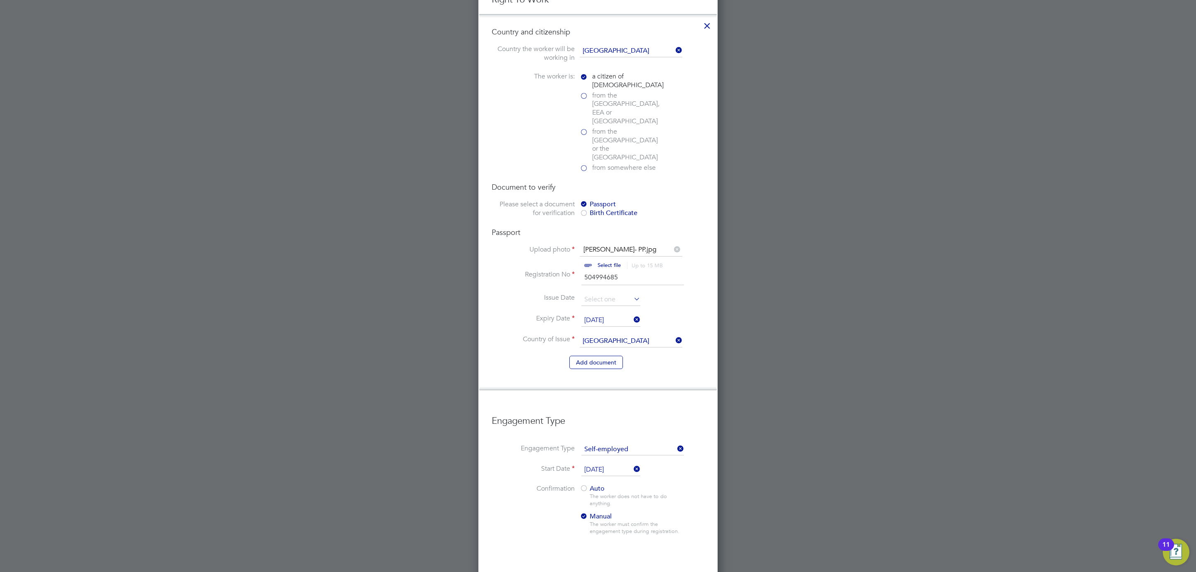
scroll to position [591, 0]
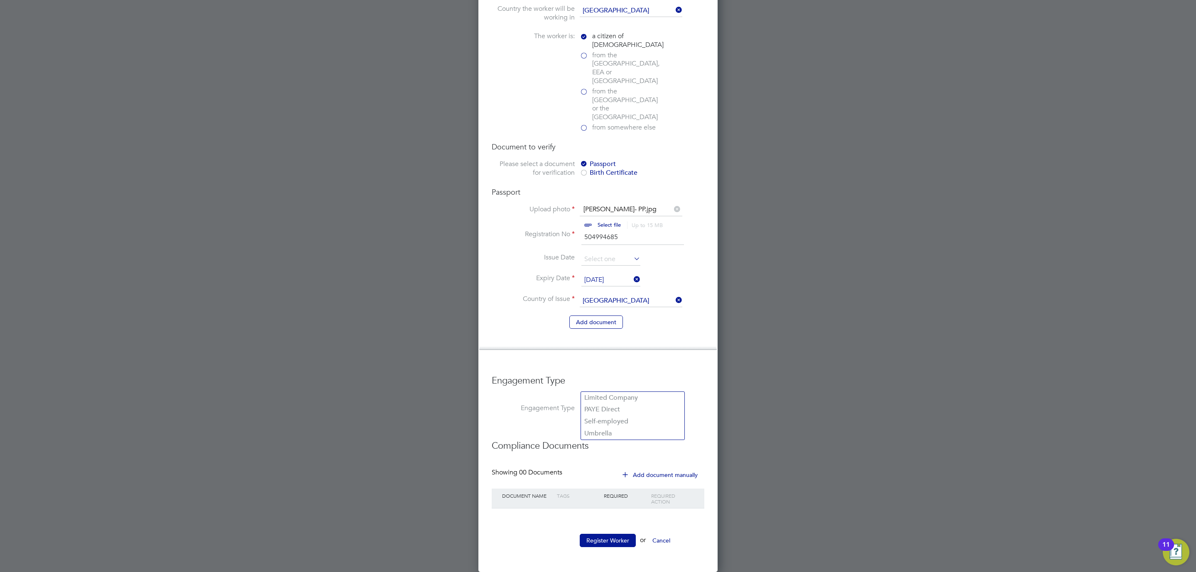
click at [609, 311] on ul "New Worker Mandatory Fields Email Mobile No 07539388466 Personal Details Title …" at bounding box center [598, 39] width 213 height 1033
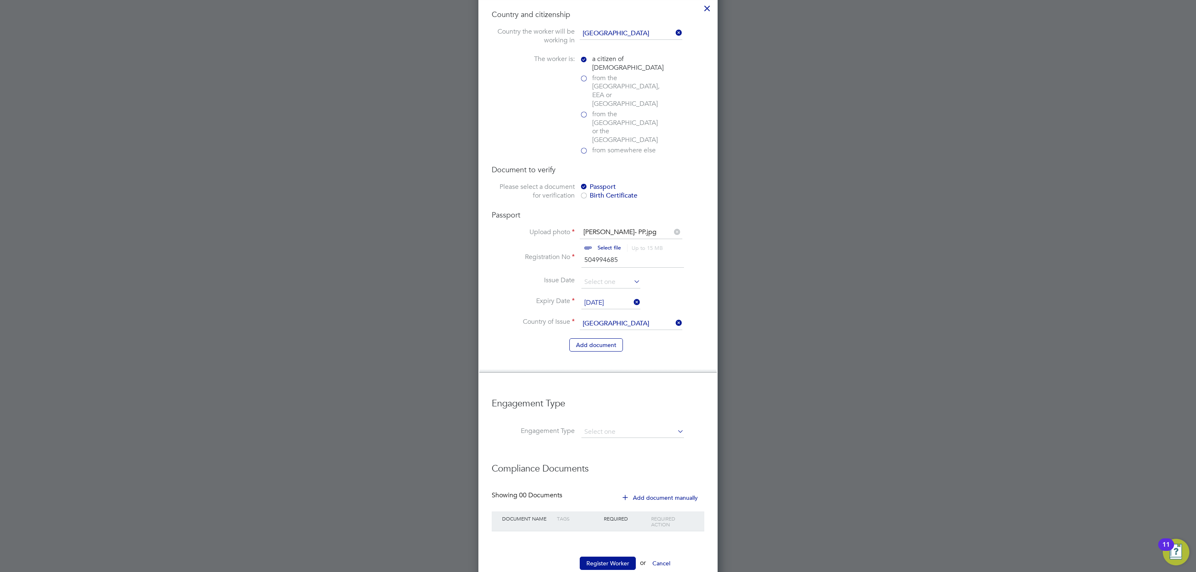
click at [601, 451] on li "Umbrella" at bounding box center [632, 457] width 103 height 12
type input "Umbrella"
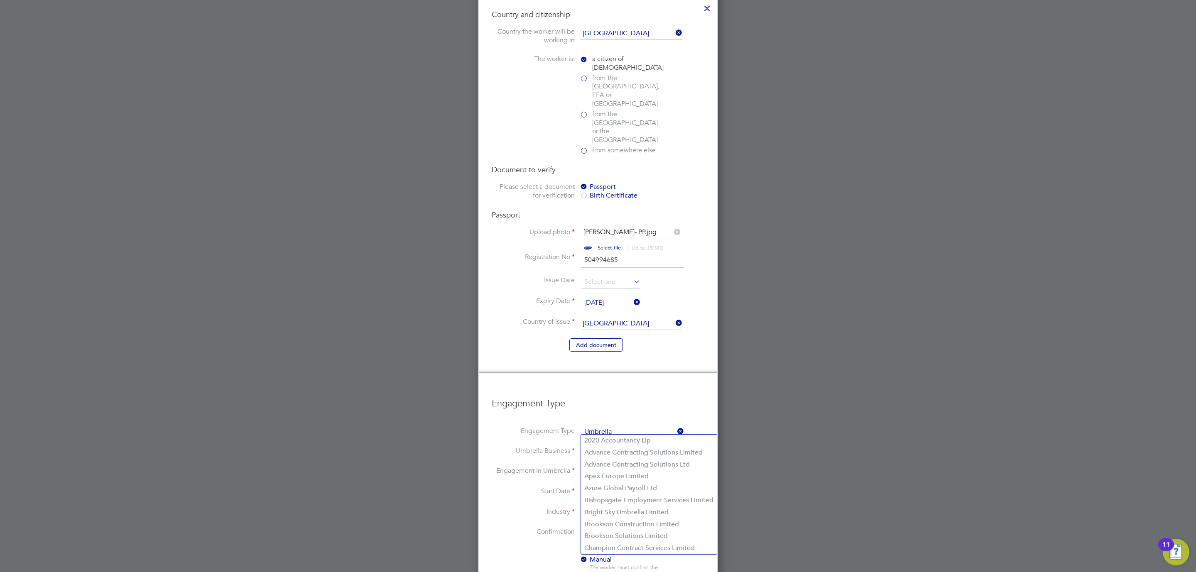
click at [613, 446] on input at bounding box center [632, 452] width 103 height 12
click at [628, 450] on li "Advance Contracting Solutions Limited" at bounding box center [649, 453] width 136 height 12
type input "Advance Contracting Solutions Limited"
click at [598, 466] on input at bounding box center [632, 472] width 103 height 12
click at [613, 471] on li "CIS Self-employed" at bounding box center [632, 473] width 103 height 12
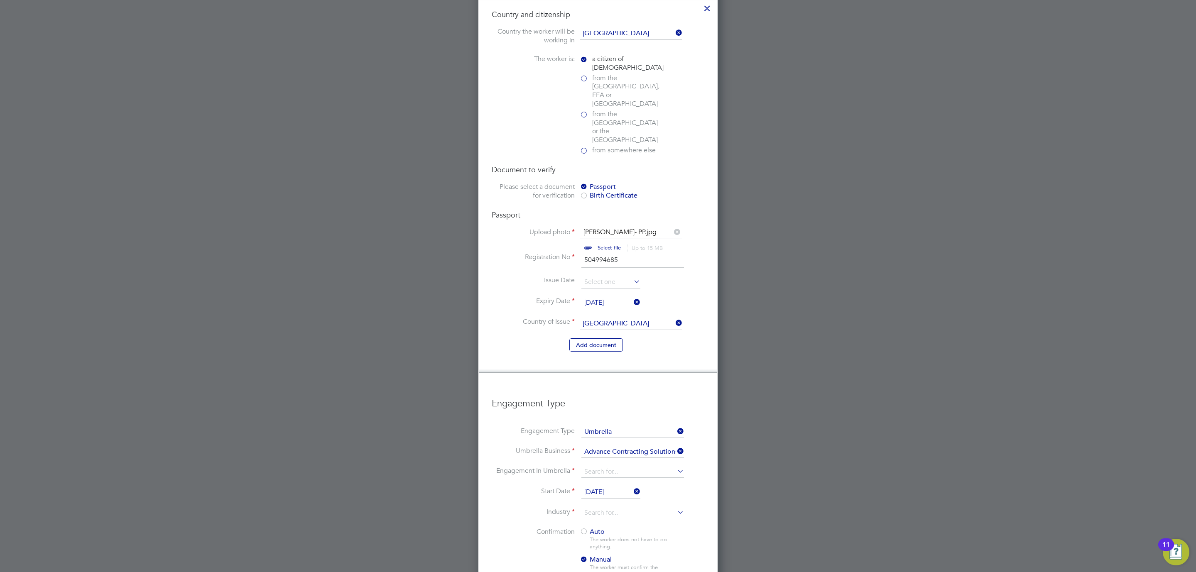
type input "CIS Self-employed"
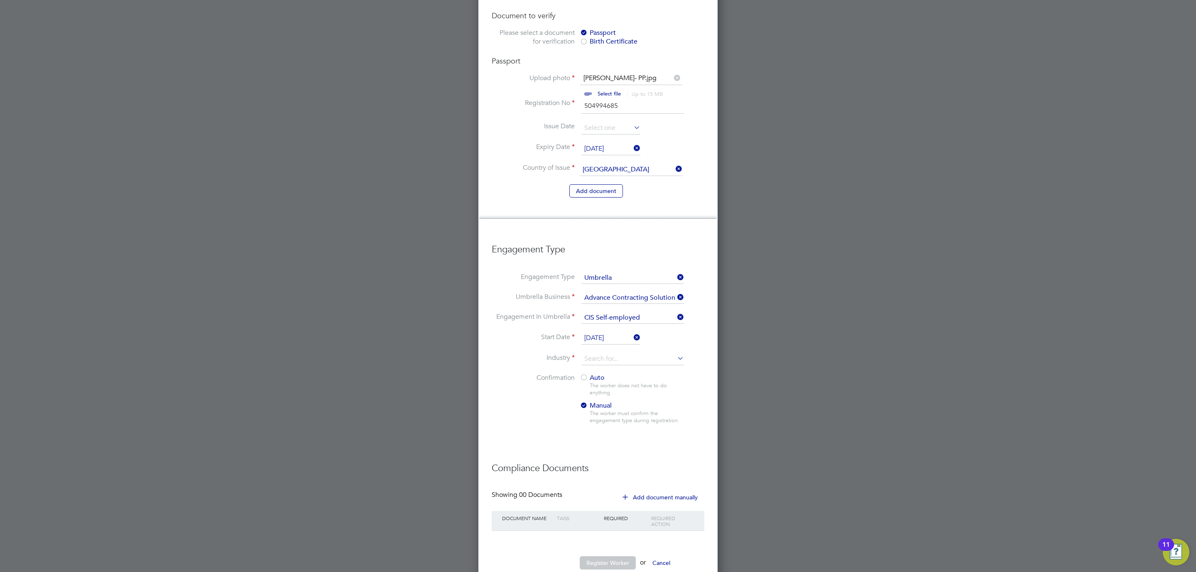
click at [591, 382] on div "The worker does not have to do anything." at bounding box center [637, 389] width 94 height 14
click at [575, 374] on li "Confirmation Auto The worker does not have to do anything. Manual The worker mu…" at bounding box center [598, 406] width 213 height 64
drag, startPoint x: 591, startPoint y: 349, endPoint x: 583, endPoint y: 353, distance: 8.9
click at [591, 353] on li "Industry" at bounding box center [598, 363] width 213 height 21
click at [583, 374] on div at bounding box center [584, 378] width 8 height 8
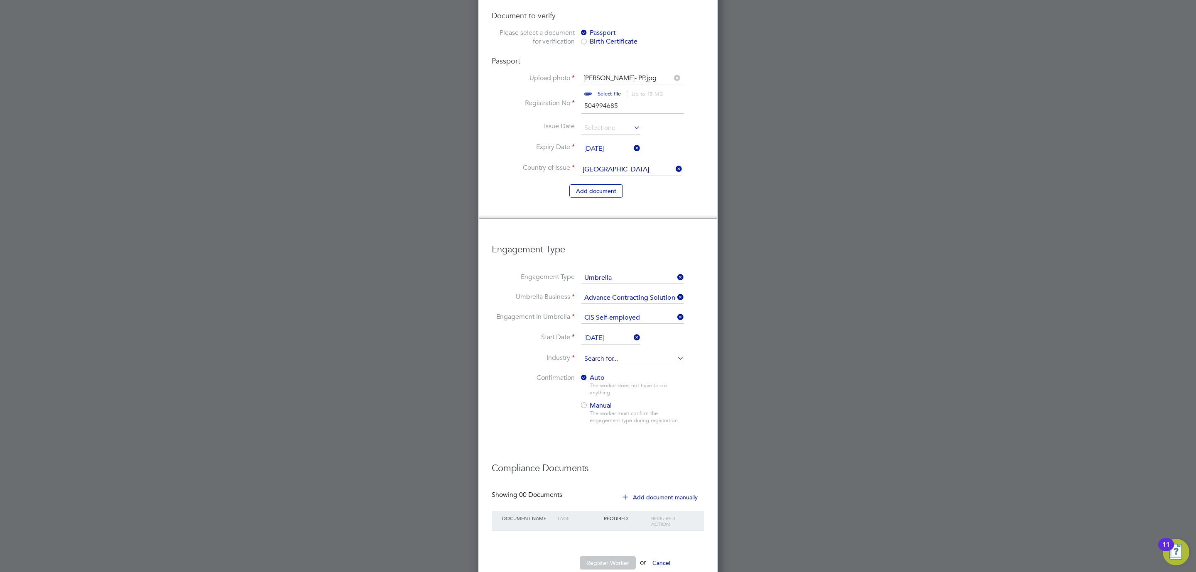
click at [603, 353] on input at bounding box center [632, 359] width 103 height 12
click at [607, 401] on li "Construction" at bounding box center [632, 404] width 103 height 11
type input "Construction"
click at [739, 417] on div at bounding box center [598, 286] width 1196 height 572
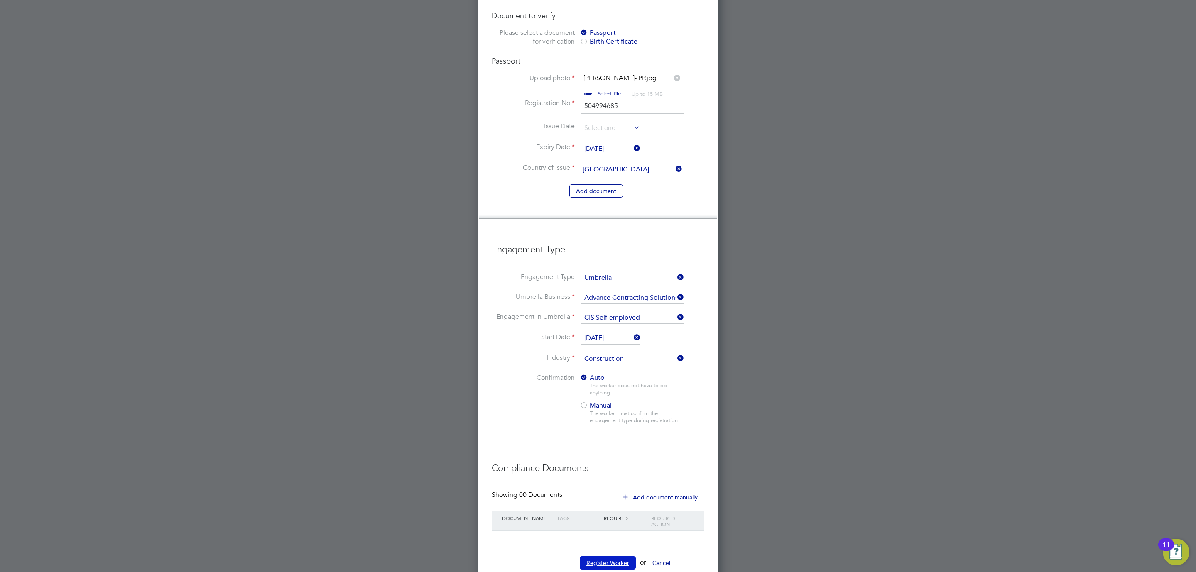
click at [598, 556] on button "Register Worker" at bounding box center [608, 562] width 56 height 13
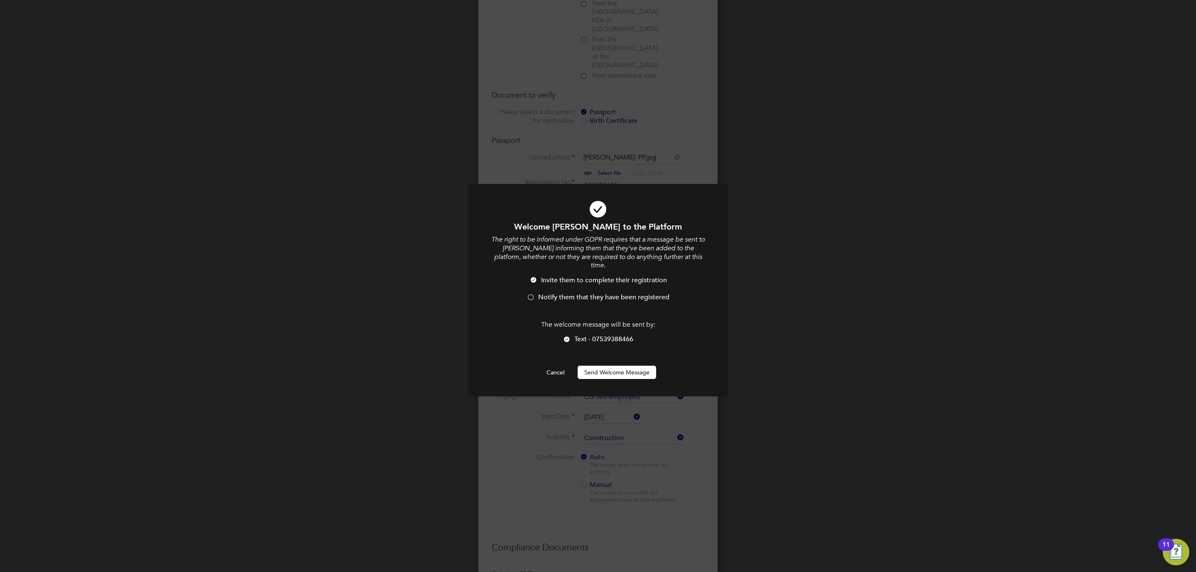
click at [536, 293] on li "Notify them that they have been registered" at bounding box center [598, 301] width 216 height 17
click at [631, 366] on button "Send Welcome Message" at bounding box center [617, 372] width 78 height 13
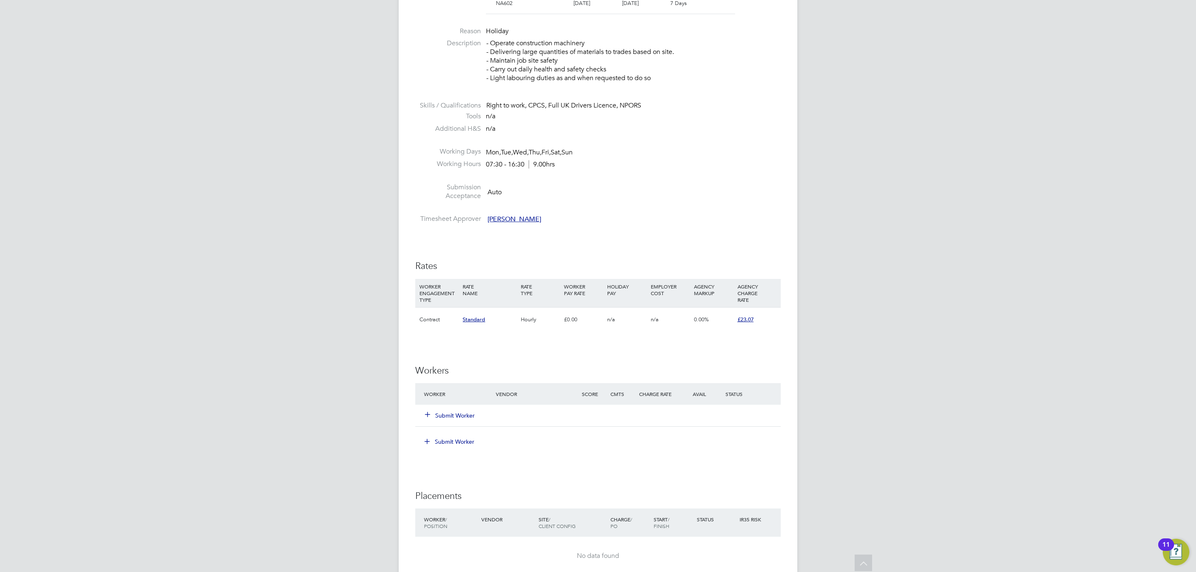
scroll to position [537, 0]
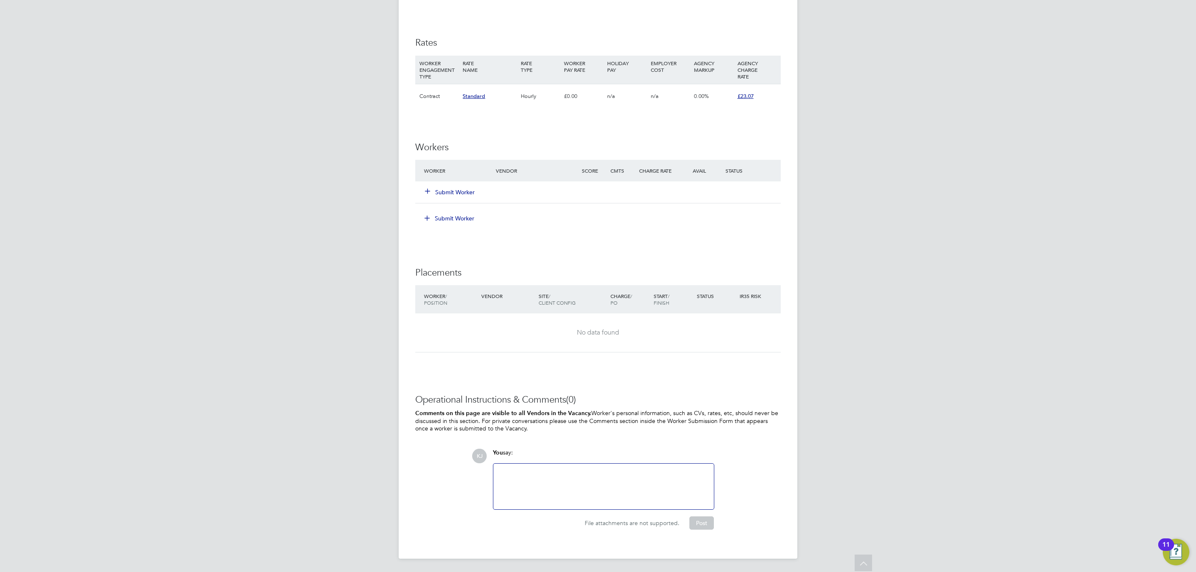
click at [446, 189] on button "Submit Worker" at bounding box center [450, 192] width 50 height 8
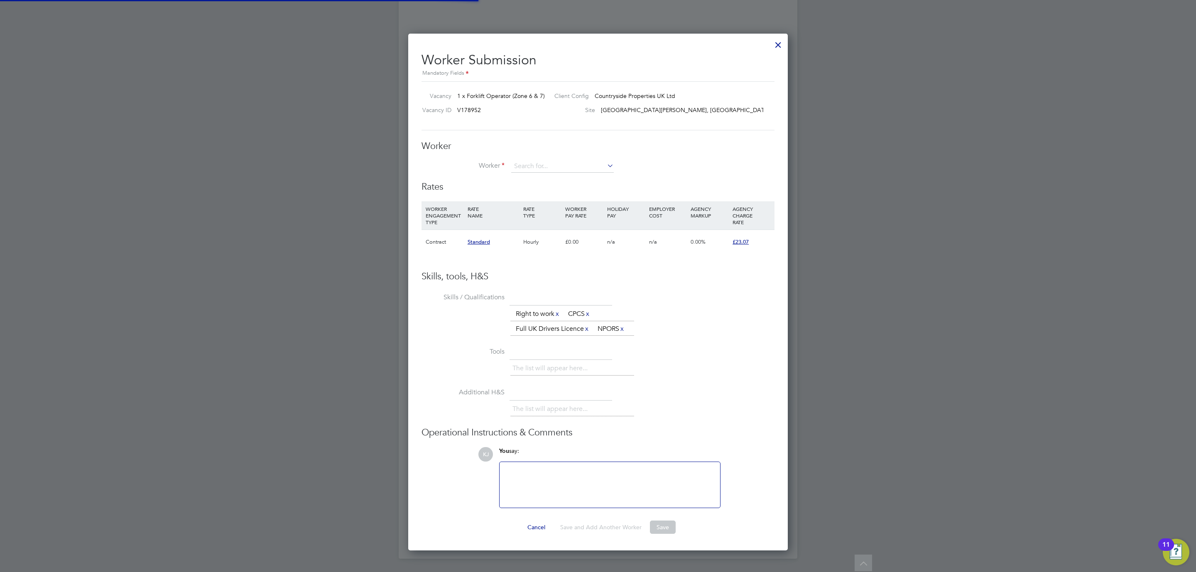
scroll to position [520, 380]
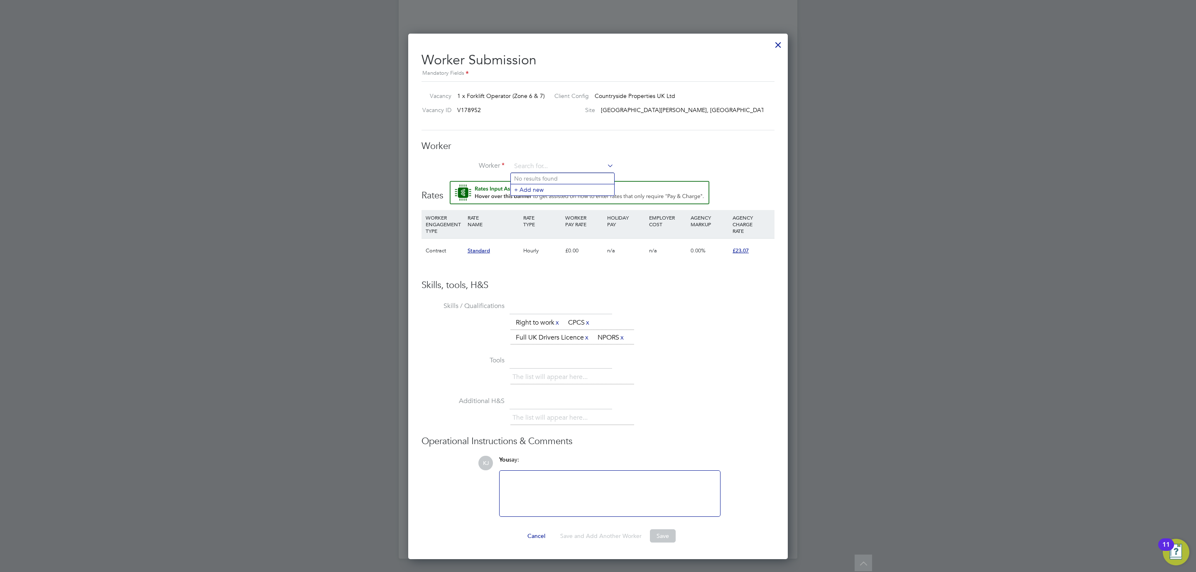
click at [534, 154] on div "Worker Worker Worker Engagement Type" at bounding box center [598, 160] width 353 height 41
click at [518, 160] on input at bounding box center [562, 166] width 103 height 12
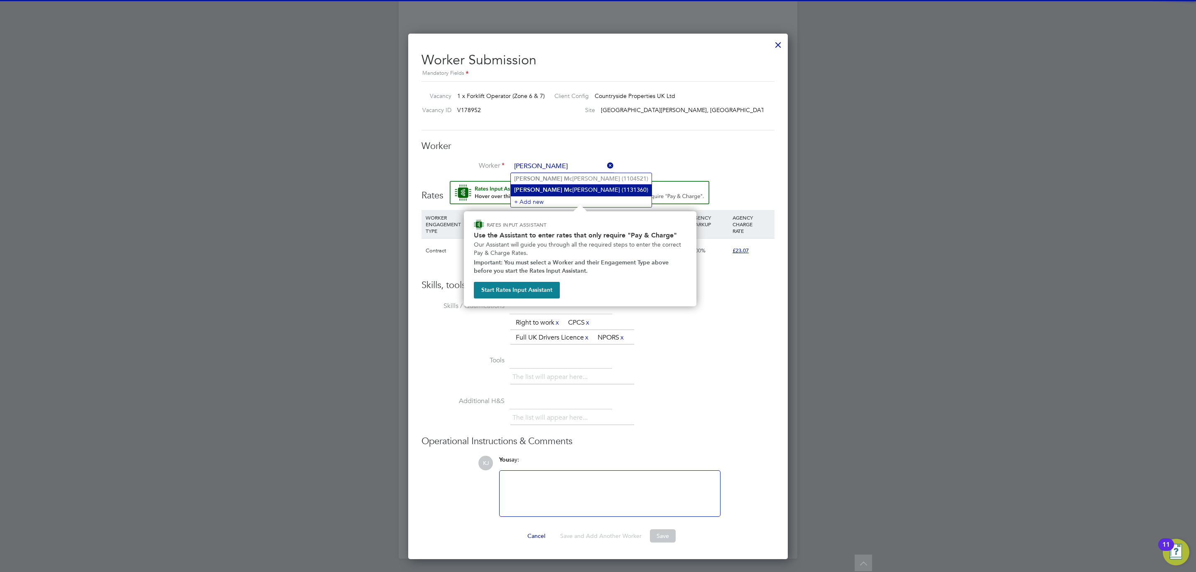
type input "michael mc"
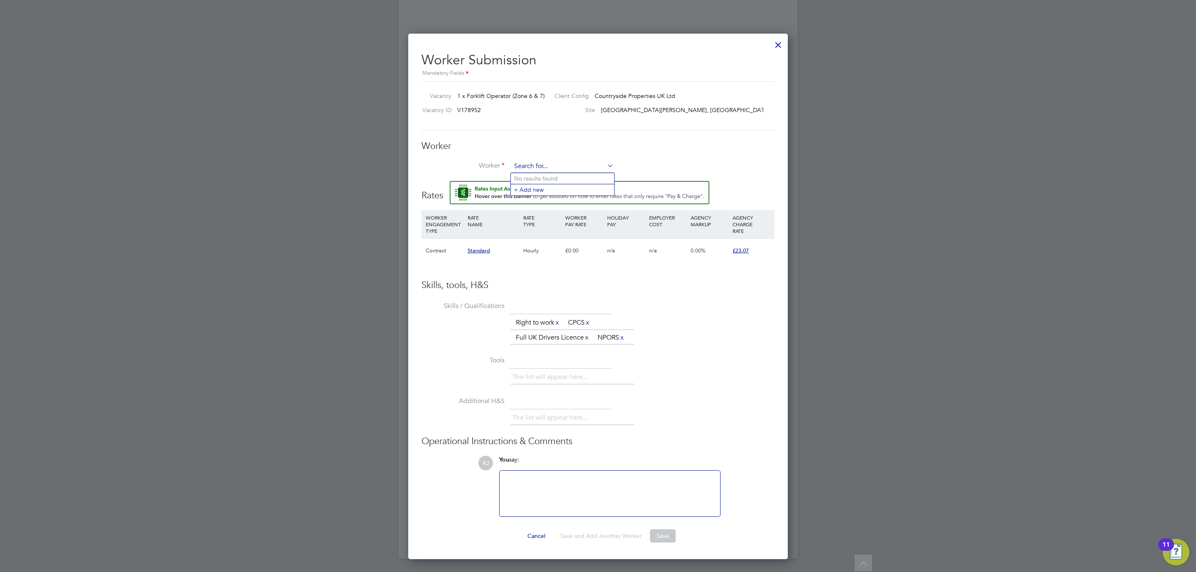
click at [557, 160] on input at bounding box center [562, 166] width 103 height 12
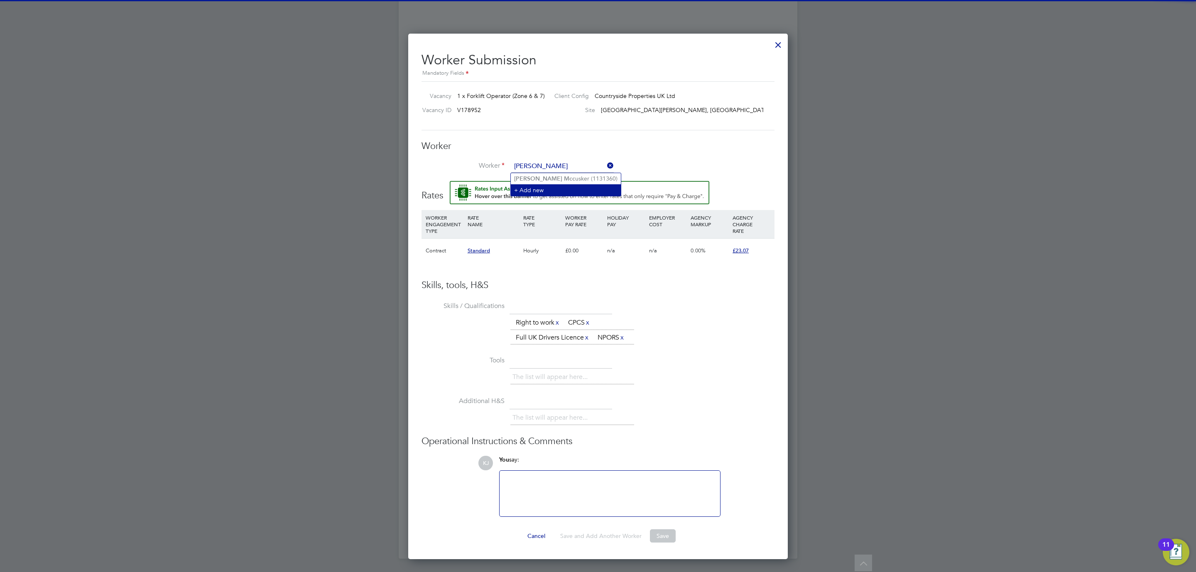
type input "michael mcc"
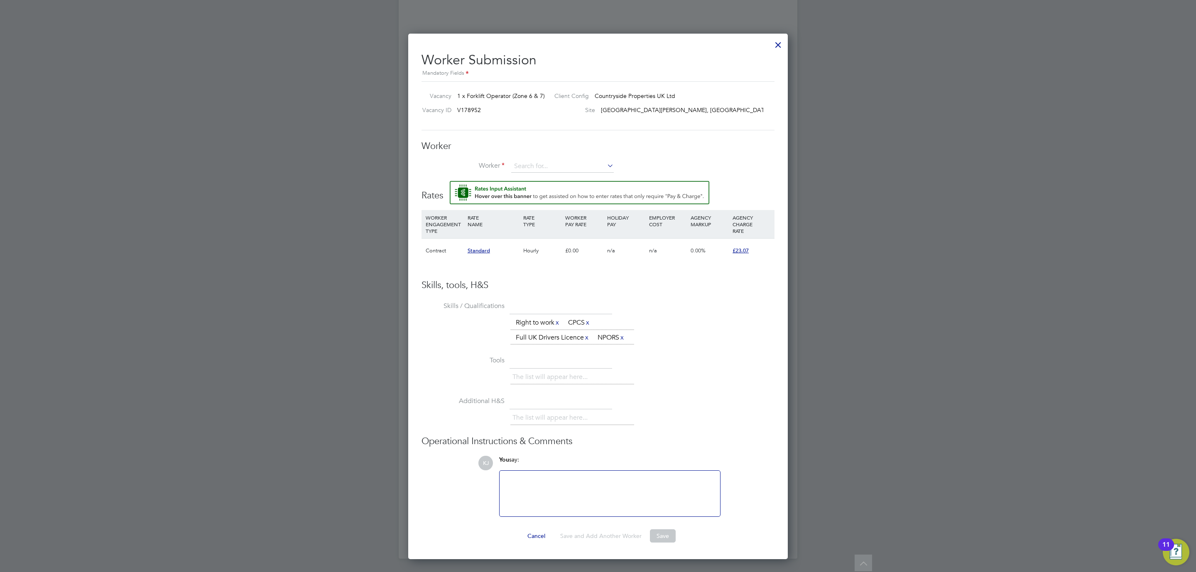
click at [539, 176] on li "Worker" at bounding box center [598, 170] width 353 height 21
click at [539, 166] on input at bounding box center [562, 166] width 103 height 12
click at [536, 173] on li "Michael Mcc usker (1131360)" at bounding box center [566, 178] width 110 height 11
type input "Michael Mccusker (1131360)"
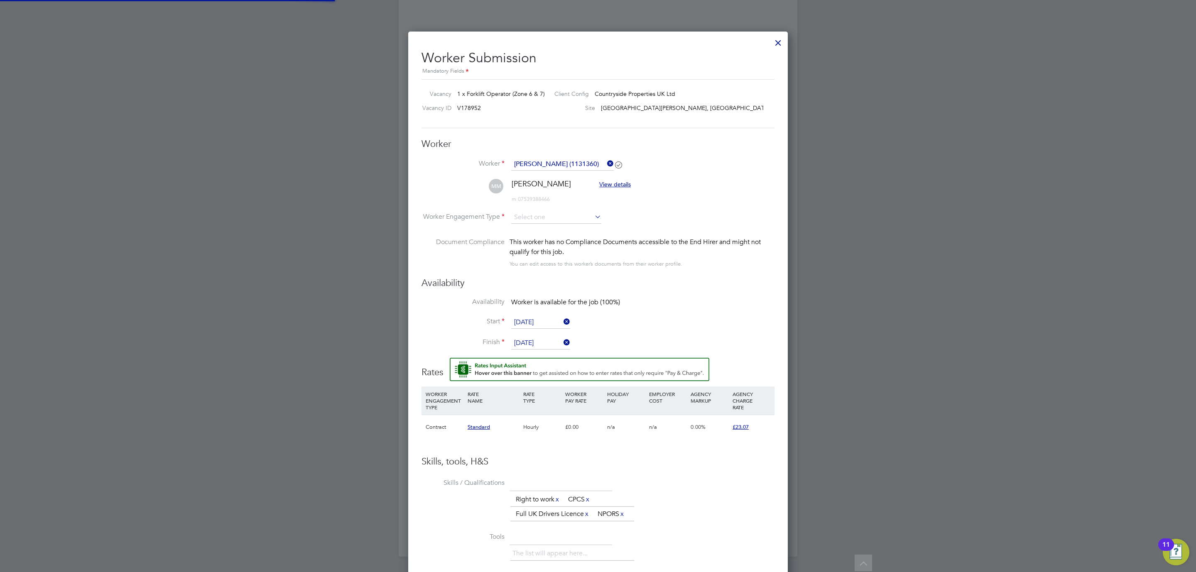
scroll to position [706, 380]
click at [524, 216] on input at bounding box center [556, 218] width 90 height 12
click at [534, 230] on li "Contract" at bounding box center [556, 229] width 91 height 11
type input "Contract"
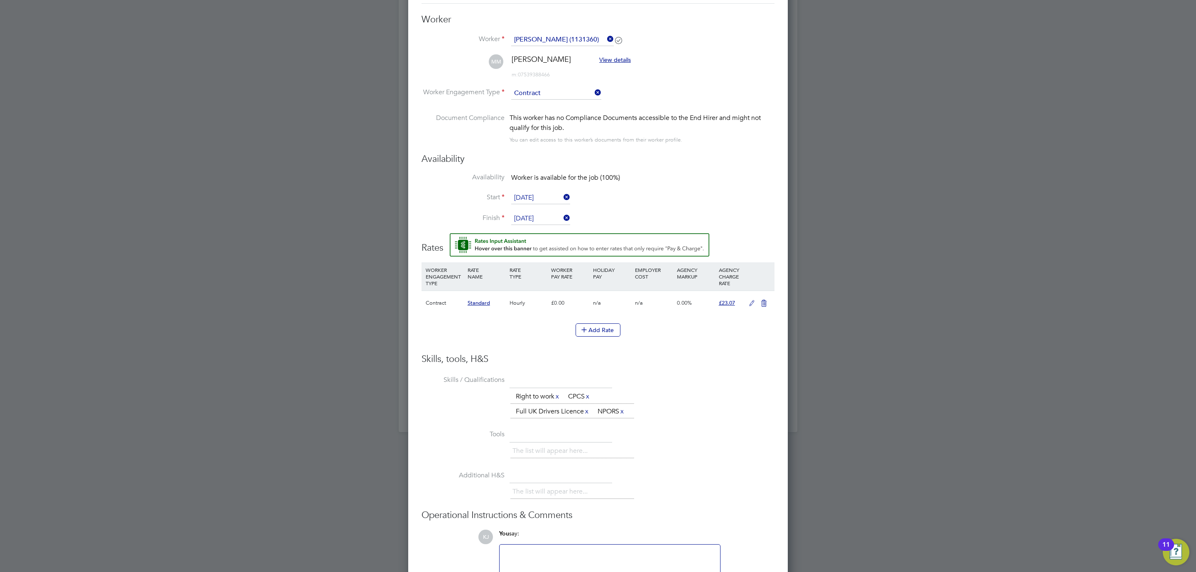
click at [533, 195] on input "19 Aug 2025" at bounding box center [540, 198] width 59 height 12
click at [671, 151] on li "Document Compliance This worker has no Compliance Documents accessible to the E…" at bounding box center [598, 133] width 353 height 40
click at [755, 374] on li "Skills / Qualifications The list will appear here... Right to work x CPCS x Ful…" at bounding box center [598, 401] width 353 height 54
click at [752, 302] on icon at bounding box center [752, 303] width 10 height 7
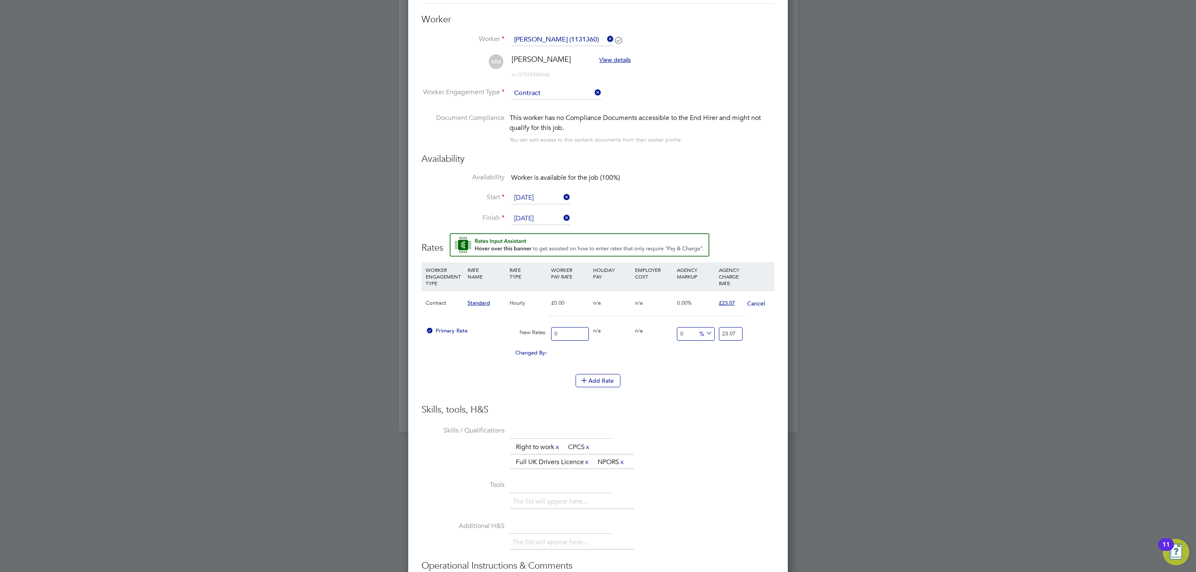
click at [535, 328] on div "Primary Rate New Rates: 0 0 n/a 0 n/a 0 0 % 23.07" at bounding box center [598, 334] width 353 height 22
type input "2"
type input "20"
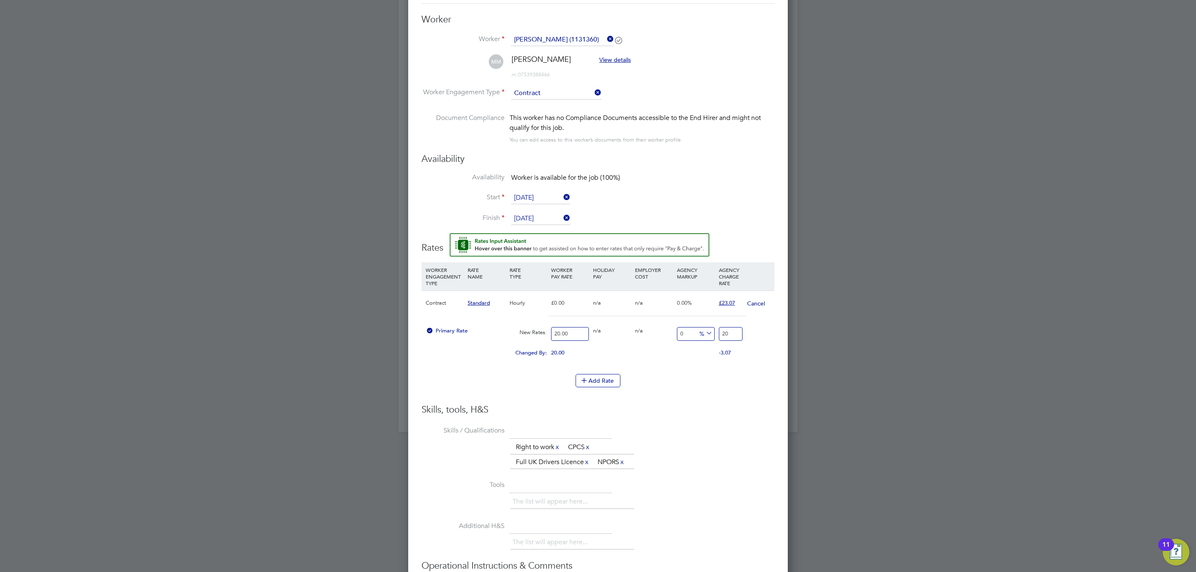
type input "20.00"
drag, startPoint x: 726, startPoint y: 329, endPoint x: 669, endPoint y: 325, distance: 56.6
click at [669, 325] on div "Primary Rate New Rates: 20.00 0 n/a 0 n/a 0 0 % 20" at bounding box center [598, 334] width 353 height 22
type input "-100"
type input "0"
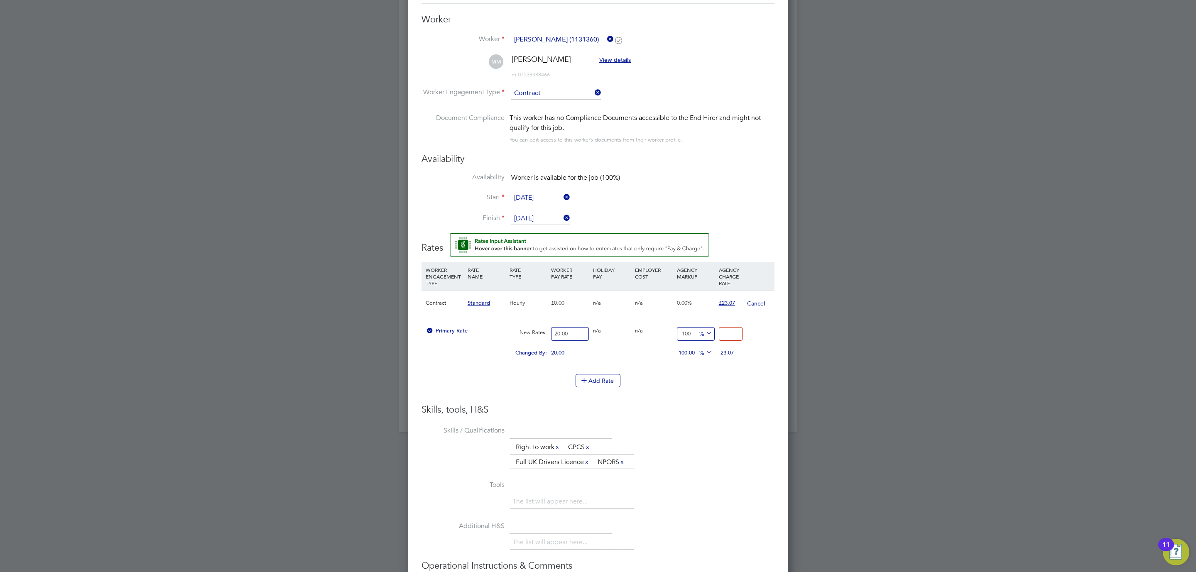
type input "-90"
type input "2"
type input "15"
type input "23.0"
type input "15.35"
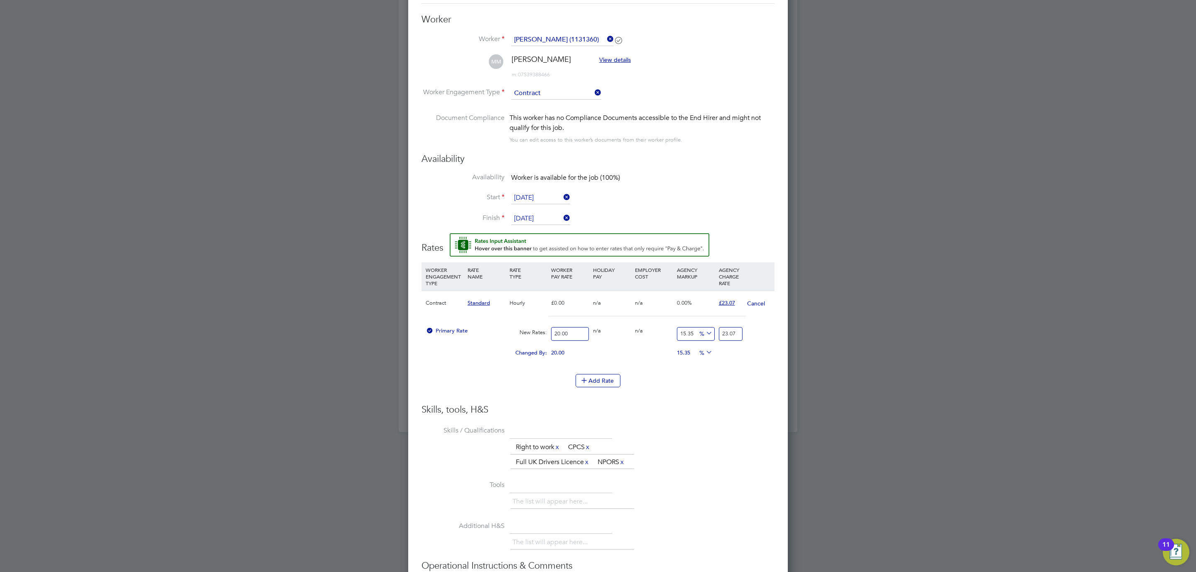
type input "23.07"
click at [674, 381] on div "Add Rate" at bounding box center [598, 380] width 353 height 13
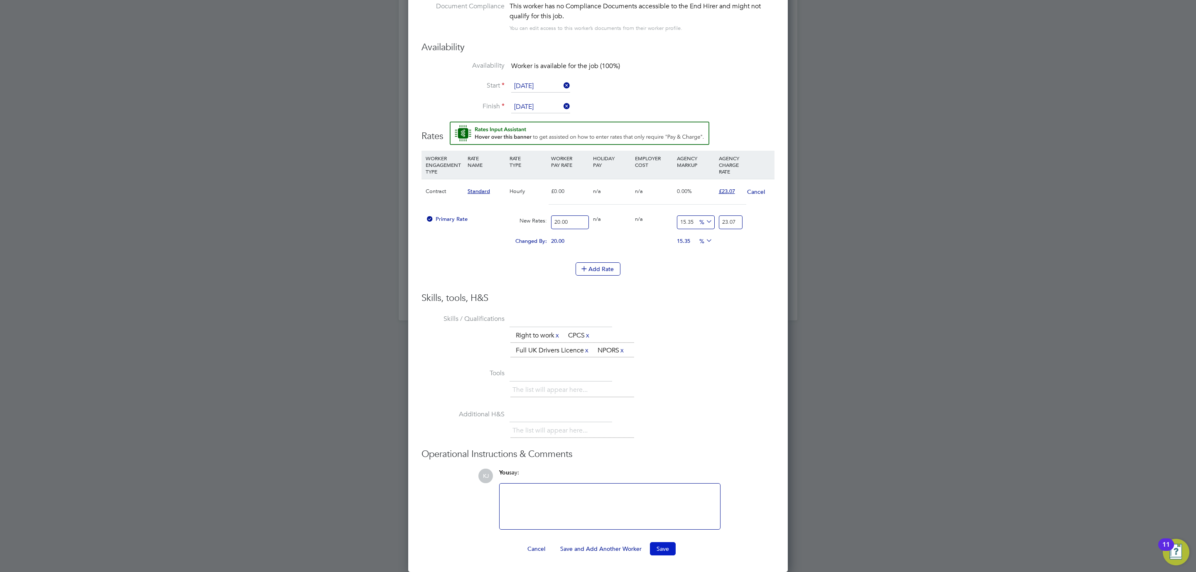
click at [664, 544] on button "Save" at bounding box center [663, 548] width 26 height 13
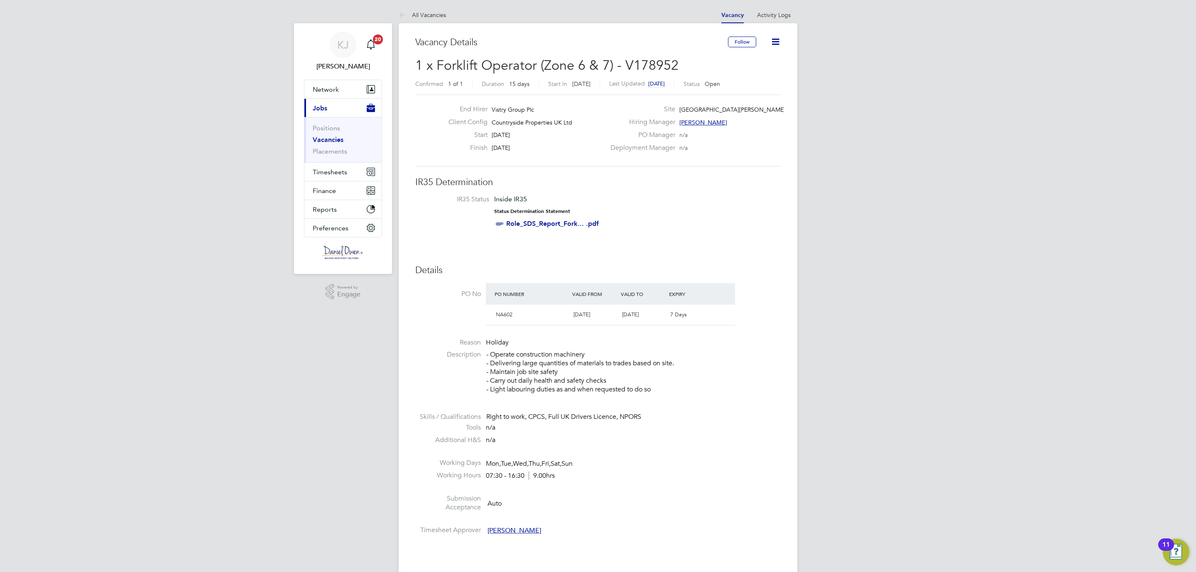
click at [331, 139] on link "Vacancies" at bounding box center [328, 140] width 31 height 8
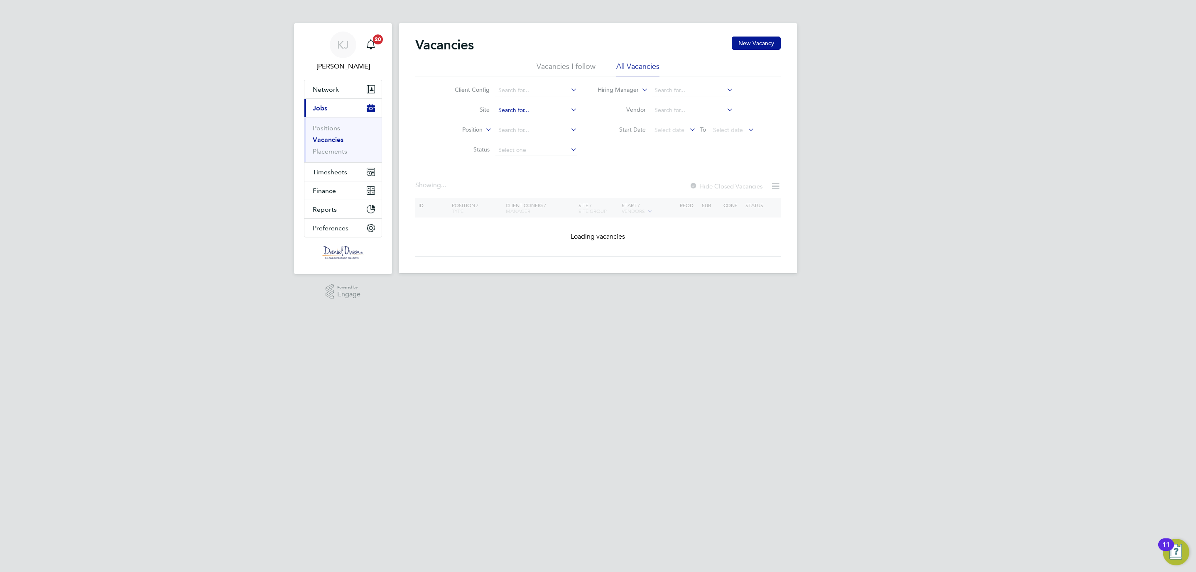
click at [505, 105] on input at bounding box center [536, 111] width 82 height 12
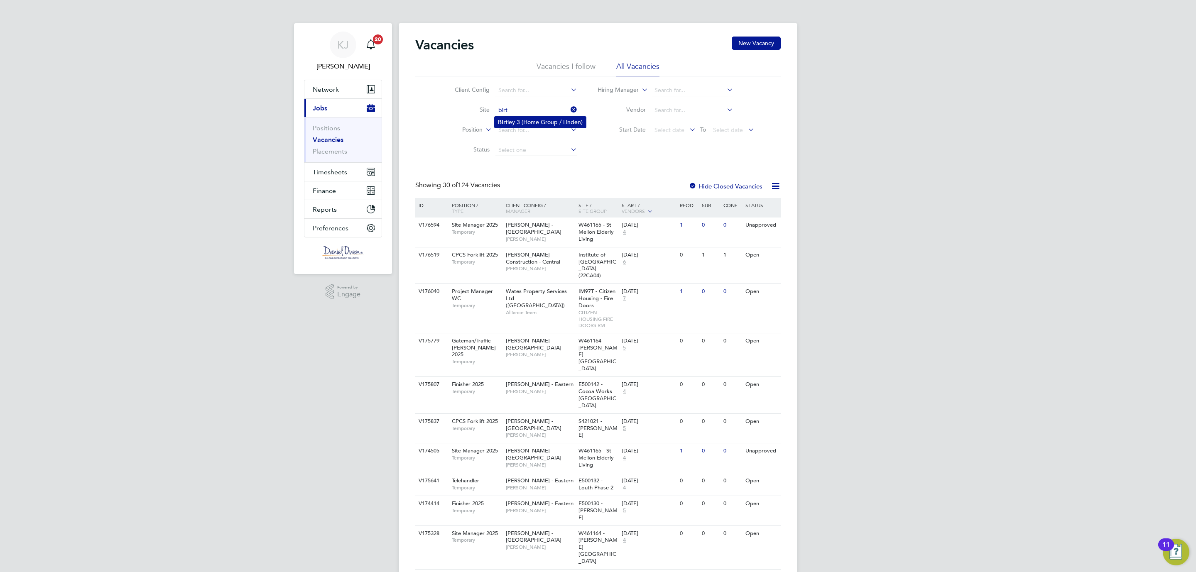
click at [534, 120] on li "Birt ley 3 (Home Group / Linden)" at bounding box center [540, 122] width 91 height 11
type input "Birtley 3 (Home Group / Linden)"
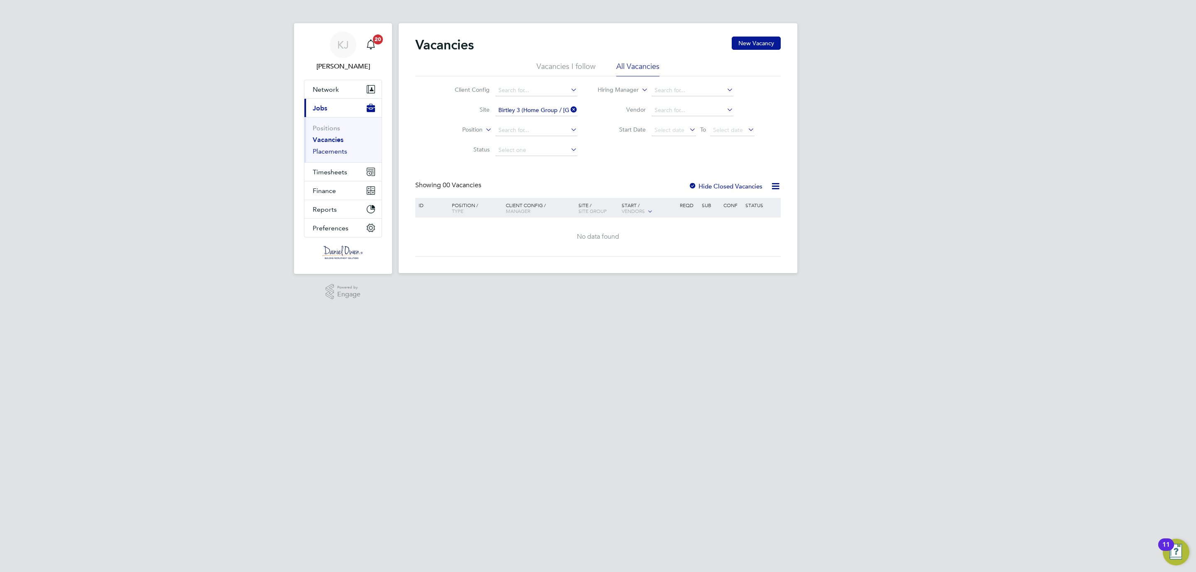
click at [320, 149] on link "Placements" at bounding box center [330, 151] width 34 height 8
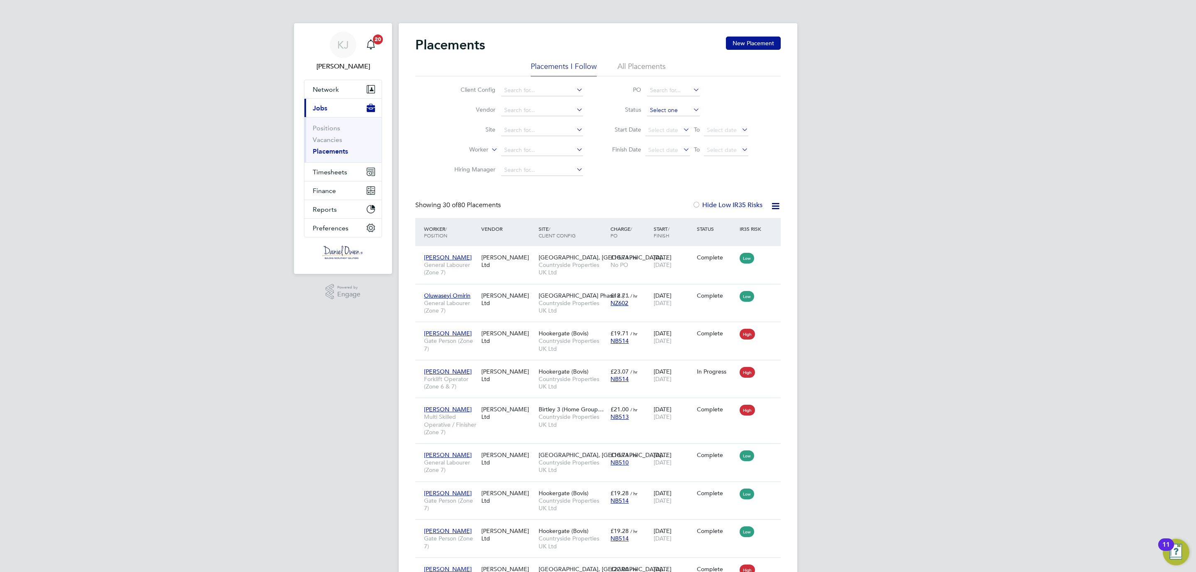
click at [667, 111] on input at bounding box center [673, 111] width 53 height 12
click at [662, 107] on input at bounding box center [673, 111] width 53 height 12
click at [655, 154] on li "In Progress" at bounding box center [674, 154] width 54 height 11
type input "In Progress"
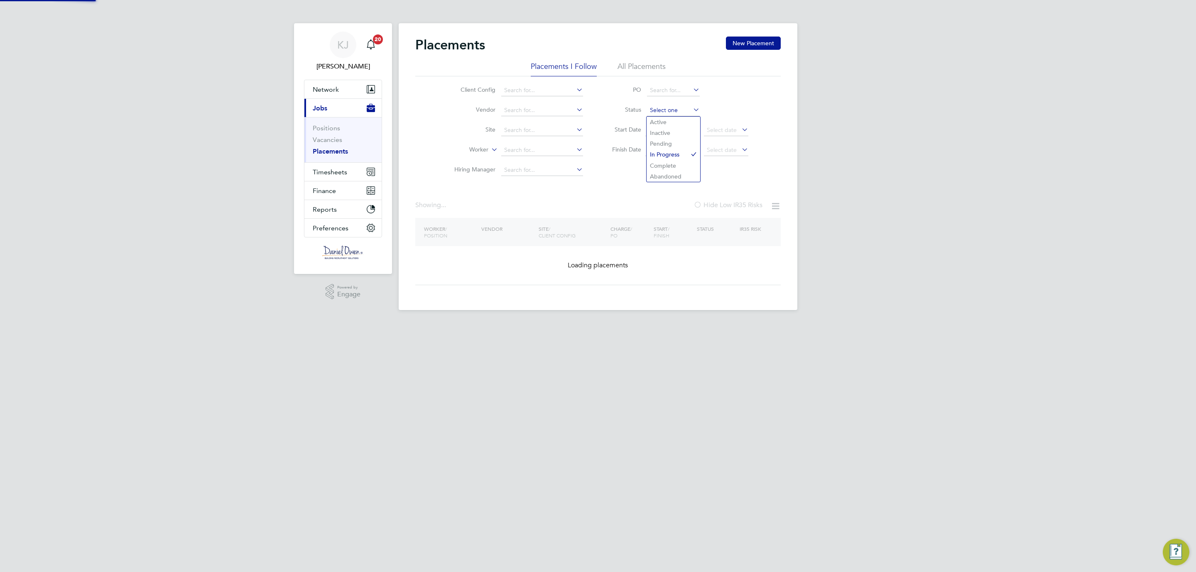
click at [664, 108] on input at bounding box center [673, 111] width 53 height 12
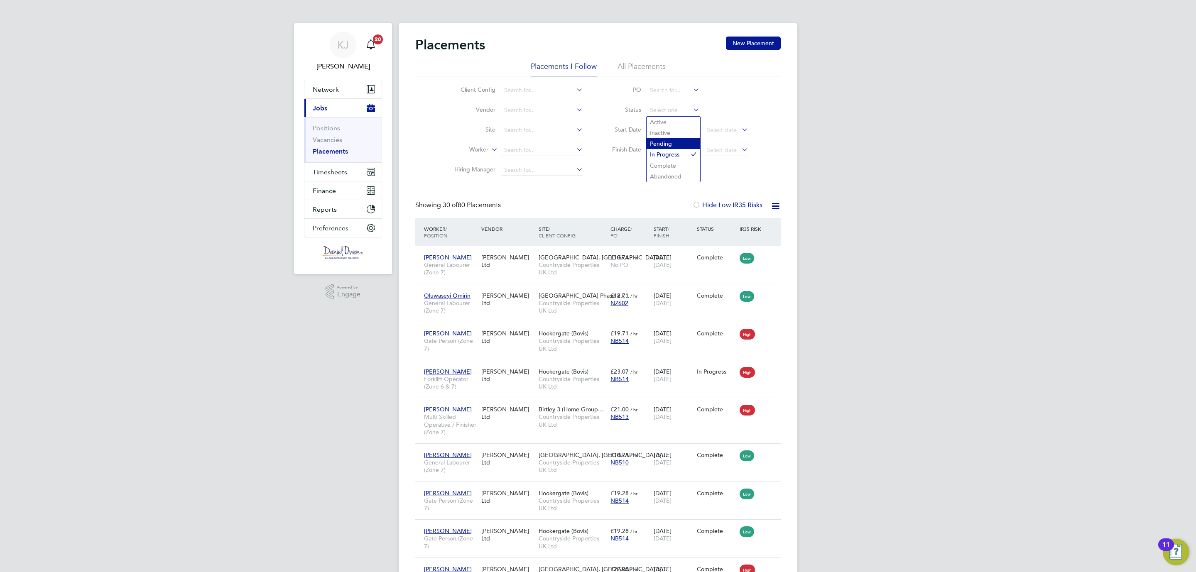
click at [664, 138] on li "Pending" at bounding box center [674, 143] width 54 height 11
type input "Pending"
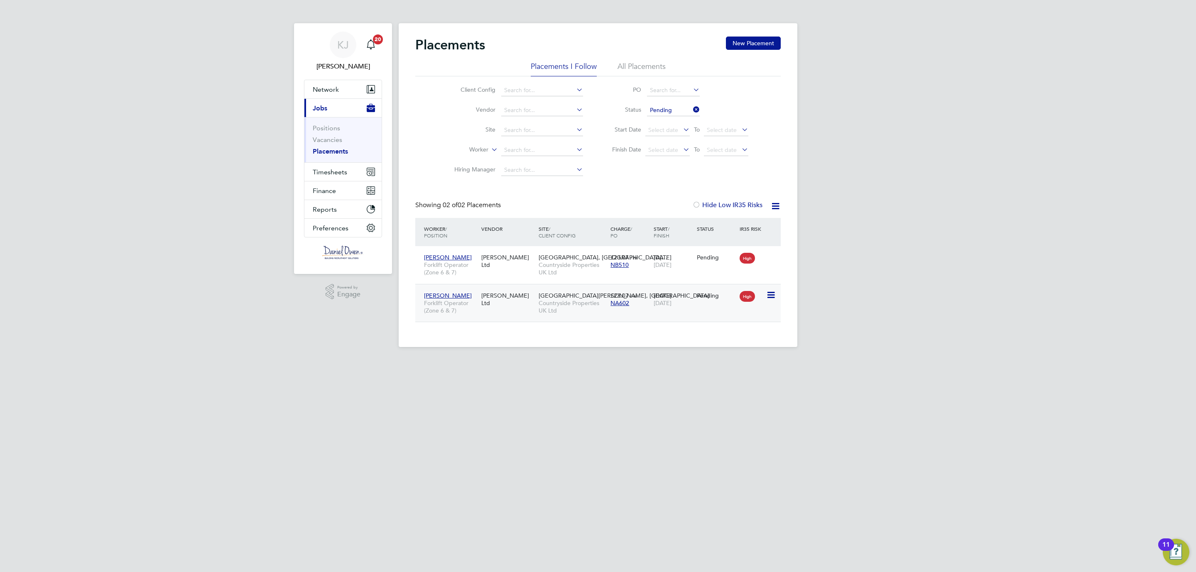
click at [769, 298] on icon at bounding box center [770, 295] width 8 height 10
click at [729, 348] on li "Start" at bounding box center [744, 348] width 59 height 12
type input "David Purvis"
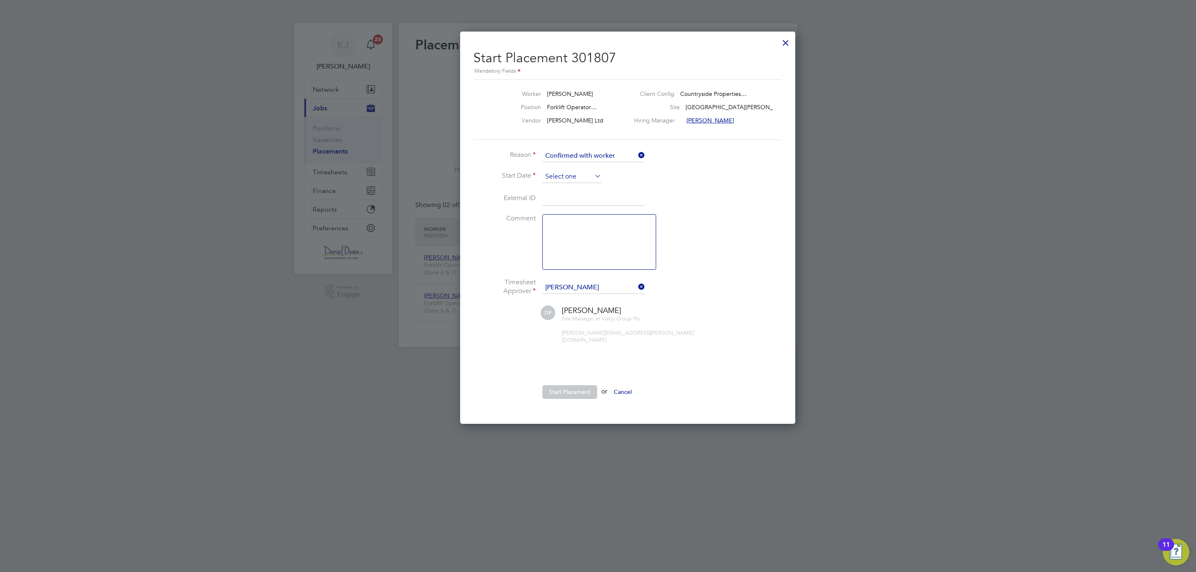
click at [552, 177] on input at bounding box center [571, 177] width 59 height 12
click at [574, 255] on span "26" at bounding box center [572, 254] width 16 height 16
type input "26 Aug 2025"
click at [572, 252] on textarea at bounding box center [599, 242] width 114 height 56
type textarea "Started 26/08/2025"
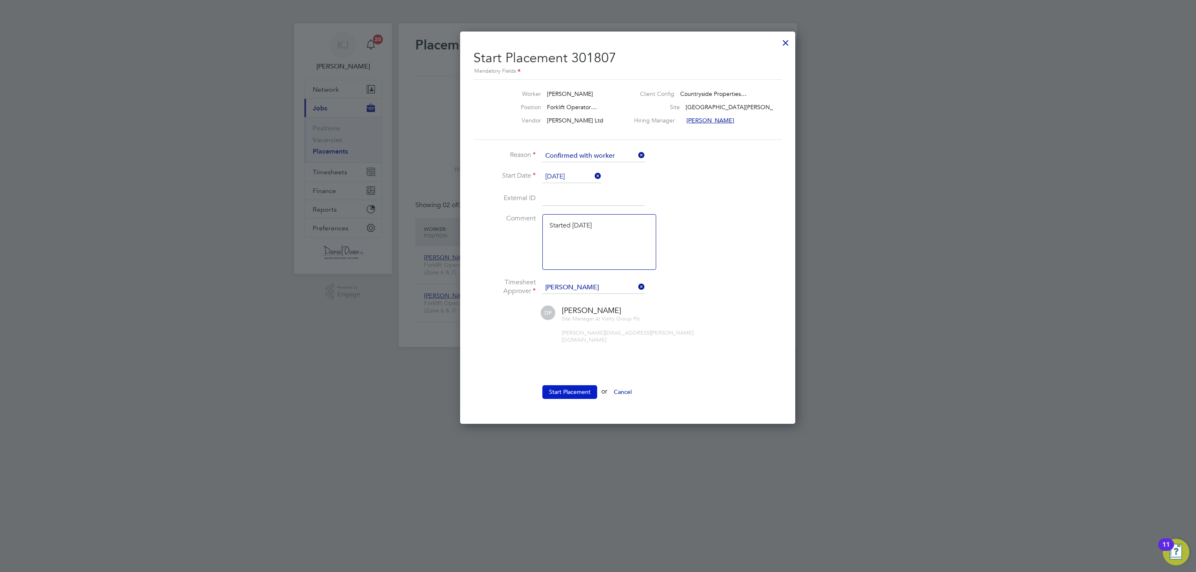
click at [566, 390] on button "Start Placement" at bounding box center [569, 391] width 55 height 13
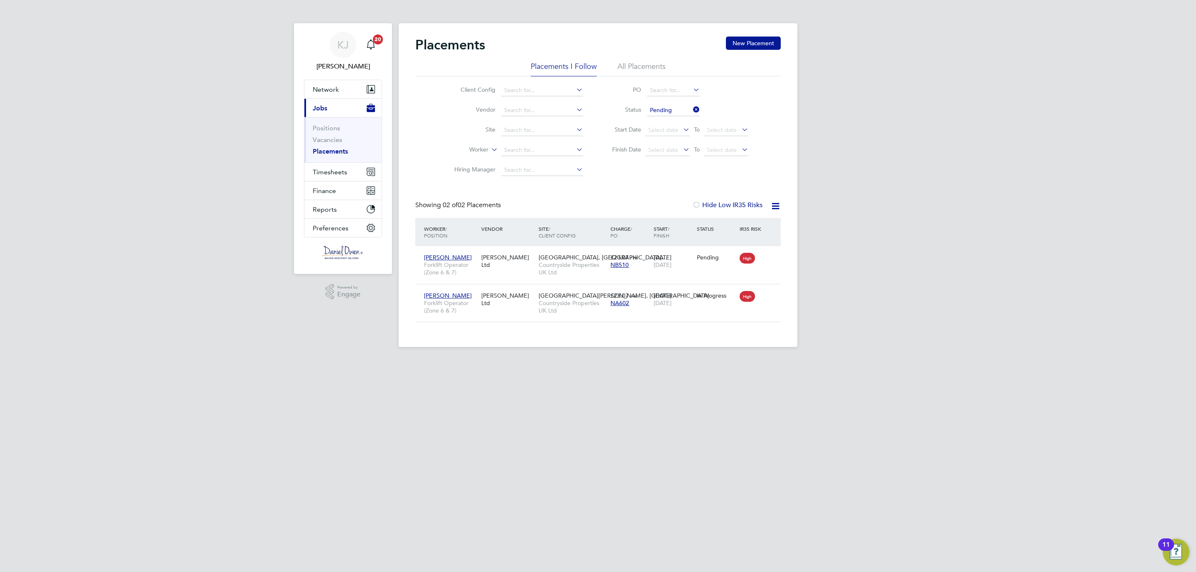
click at [781, 259] on icon at bounding box center [785, 257] width 8 height 10
click at [726, 315] on li "Start" at bounding box center [744, 310] width 59 height 12
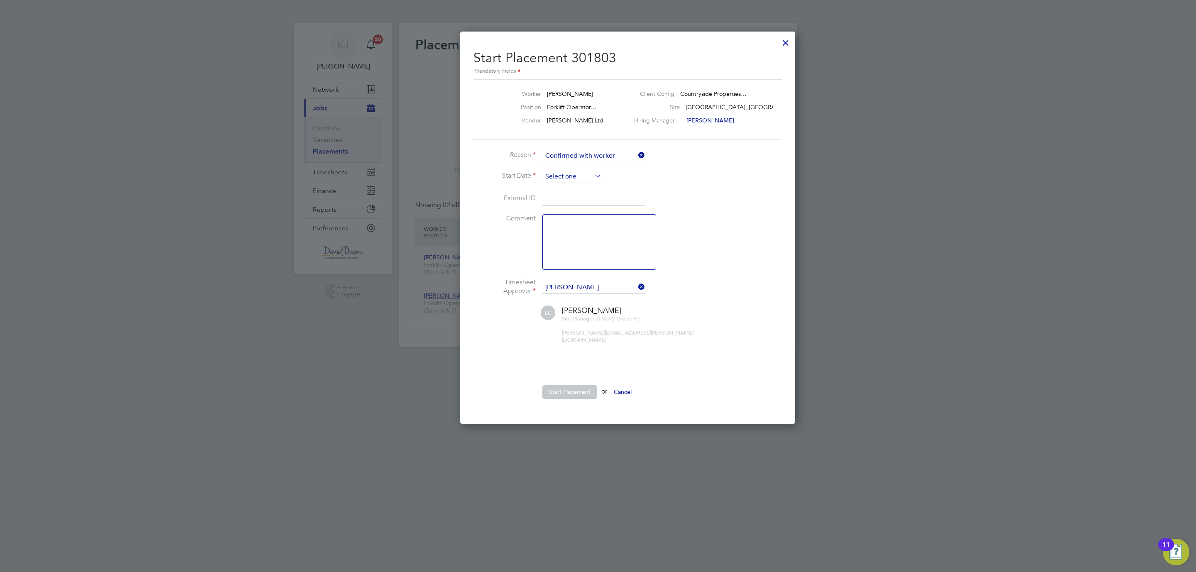
click at [588, 174] on input at bounding box center [571, 177] width 59 height 12
click at [602, 237] on span "21" at bounding box center [604, 236] width 16 height 16
type input "21 Aug 2025"
click at [572, 232] on textarea at bounding box center [599, 242] width 114 height 56
type textarea "Started 21/08/2025"
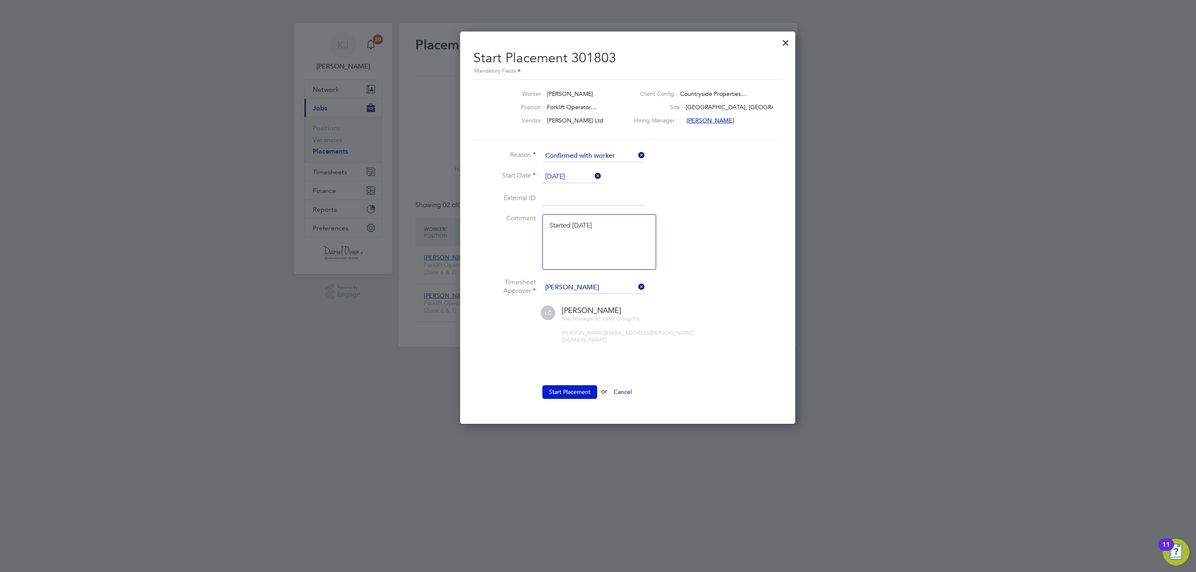
click at [560, 389] on button "Start Placement" at bounding box center [569, 391] width 55 height 13
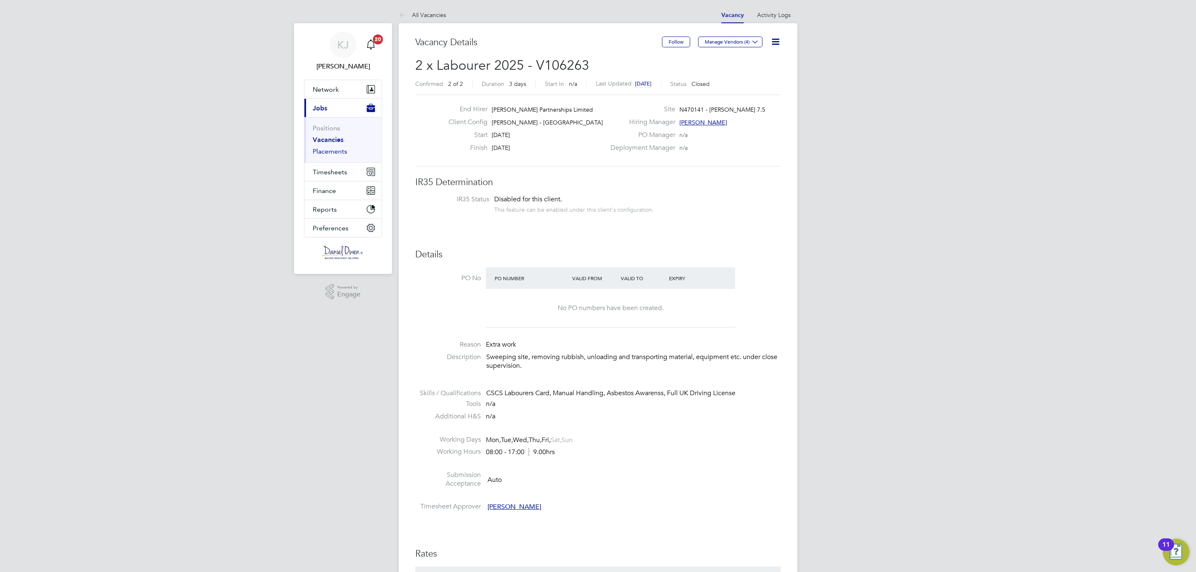
click at [331, 148] on link "Placements" at bounding box center [330, 151] width 34 height 8
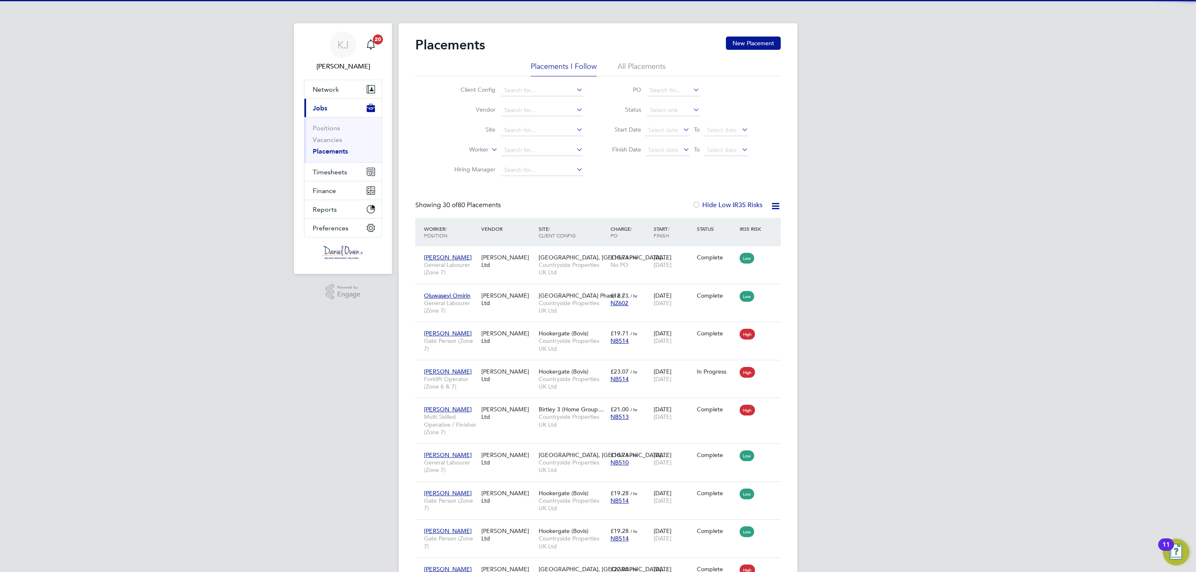
scroll to position [8, 39]
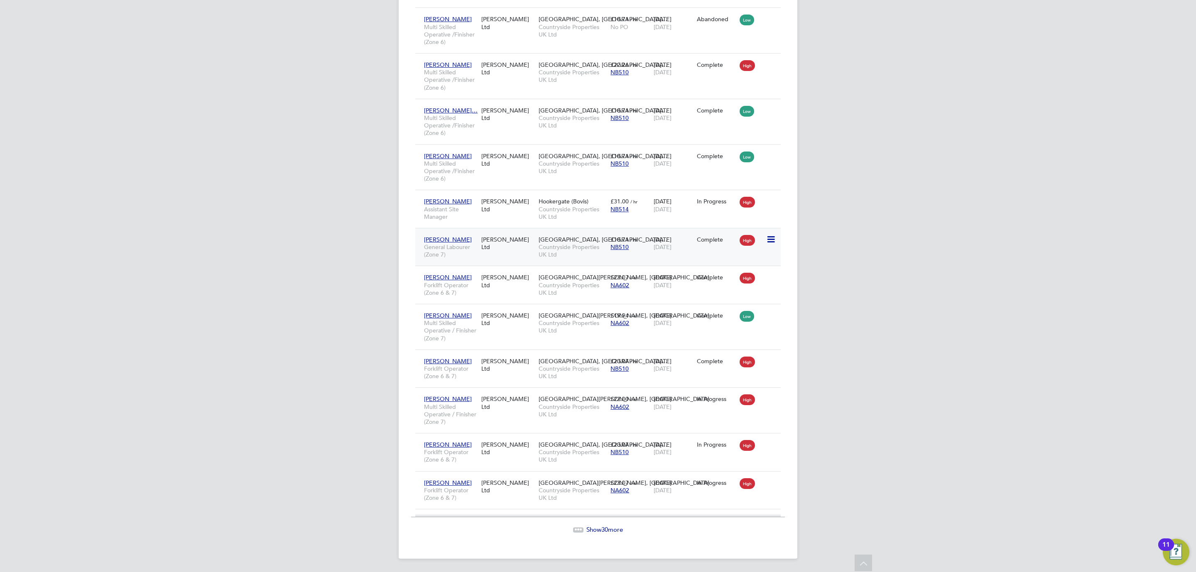
click at [539, 238] on span "[GEOGRAPHIC_DATA], [GEOGRAPHIC_DATA]…" at bounding box center [603, 239] width 129 height 7
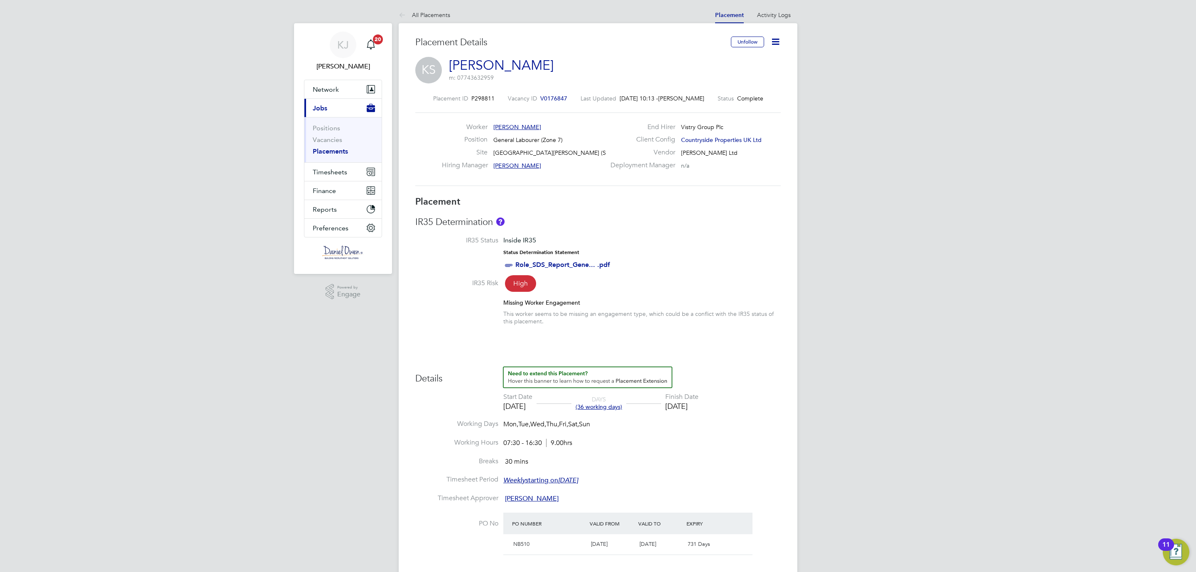
drag, startPoint x: 557, startPoint y: 96, endPoint x: 437, endPoint y: 98, distance: 120.0
click at [437, 98] on div "Placement ID P298811 Vacancy ID V0176847 Last Updated [DATE] 10:13 - [PERSON_NA…" at bounding box center [597, 98] width 365 height 7
drag, startPoint x: 426, startPoint y: 96, endPoint x: 563, endPoint y: 96, distance: 137.0
click at [563, 96] on div "Placement ID P298811 Vacancy ID V0176847 Last Updated [DATE] 10:13 - [PERSON_NA…" at bounding box center [597, 98] width 365 height 7
click at [562, 100] on div "Placement ID P298811 Vacancy ID V0176847 Last Updated [DATE] 10:13 - [PERSON_NA…" at bounding box center [597, 98] width 365 height 7
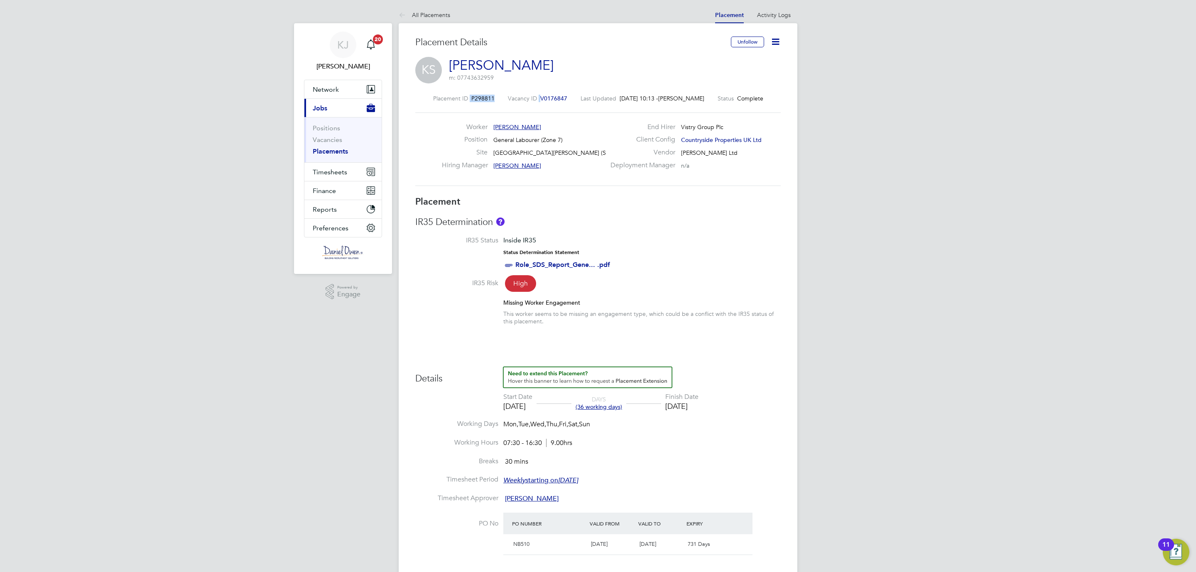
click at [405, 98] on div "Placement Details Unfollow KS [PERSON_NAME] m: 07743632959 Placement ID P298811…" at bounding box center [598, 464] width 399 height 882
drag, startPoint x: 562, startPoint y: 95, endPoint x: 555, endPoint y: 96, distance: 7.6
click at [561, 95] on div "Placement ID P298811 Vacancy ID V0176847 Last Updated [DATE] 10:13 - [PERSON_NA…" at bounding box center [597, 98] width 365 height 7
drag, startPoint x: 558, startPoint y: 94, endPoint x: 448, endPoint y: 96, distance: 110.5
click at [448, 96] on div "Placement ID P298811 Vacancy ID V0176847 Last Updated [DATE] 10:13 - [PERSON_NA…" at bounding box center [597, 140] width 365 height 111
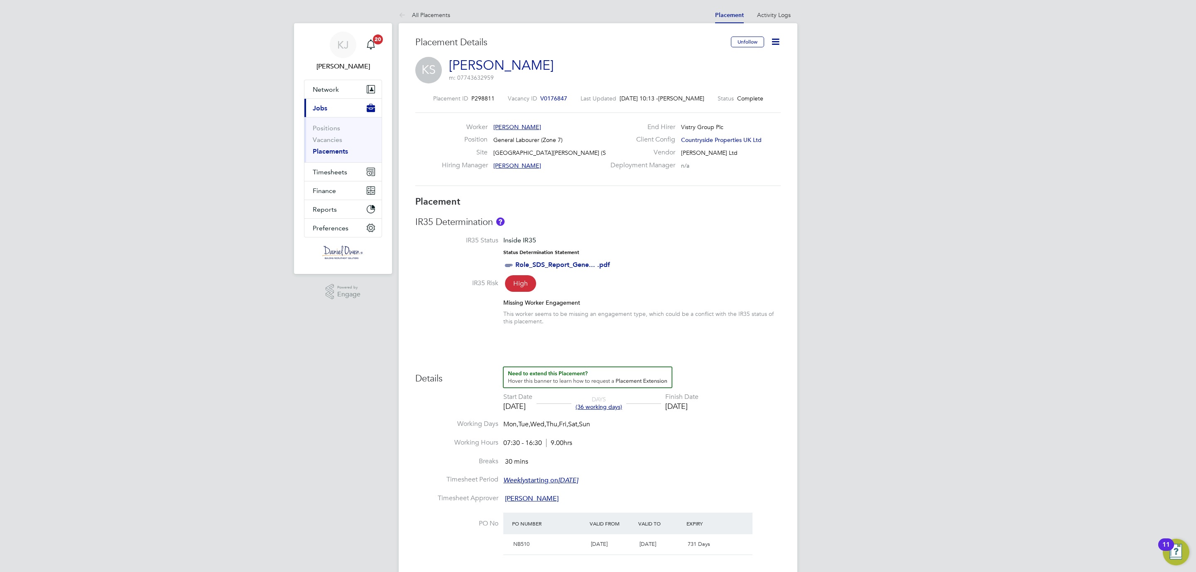
click at [560, 137] on span "General Labourer (Zone 7)" at bounding box center [527, 139] width 69 height 7
